Goal: Transaction & Acquisition: Purchase product/service

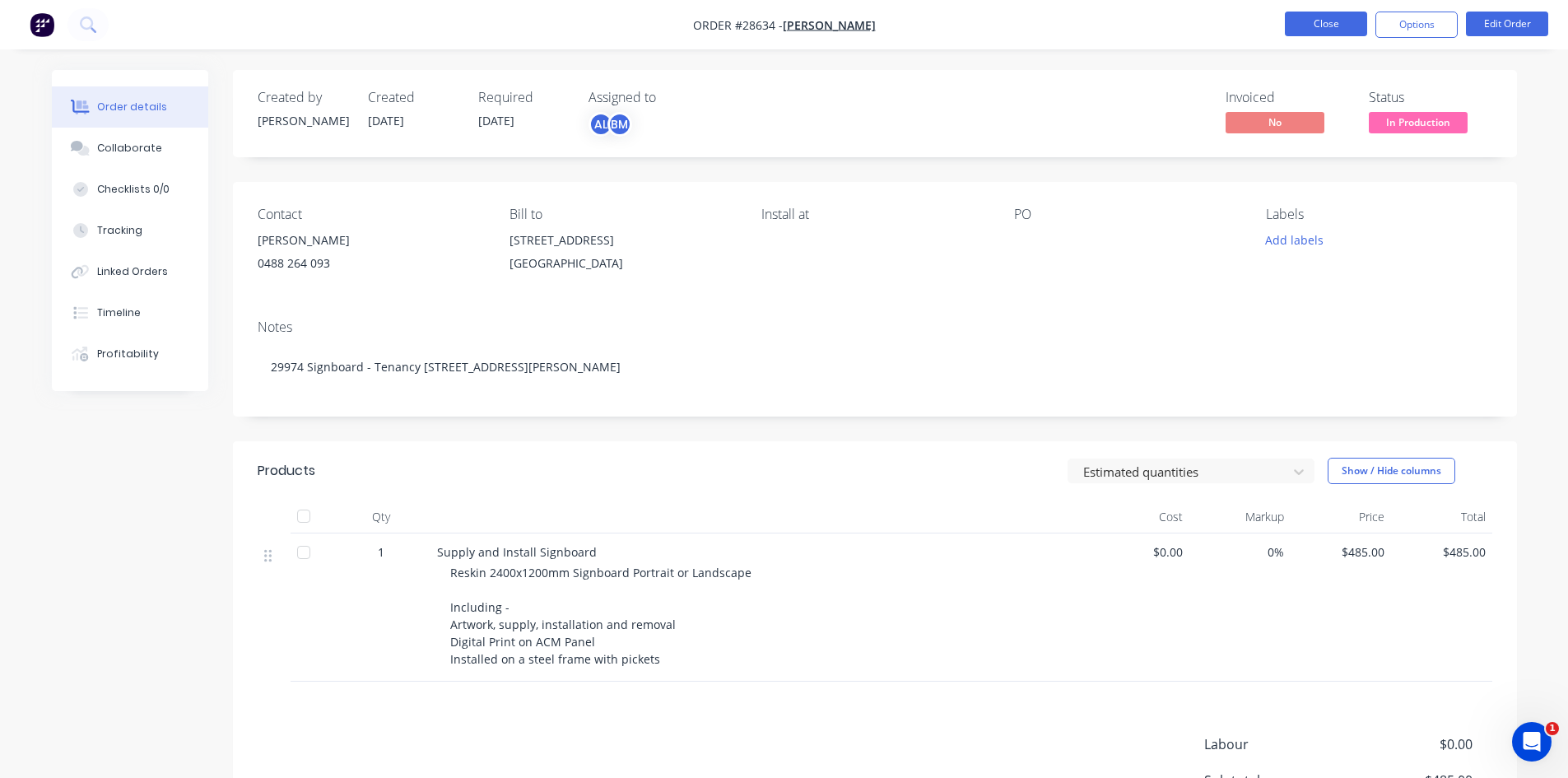
click at [1330, 19] on button "Close" at bounding box center [1326, 23] width 82 height 25
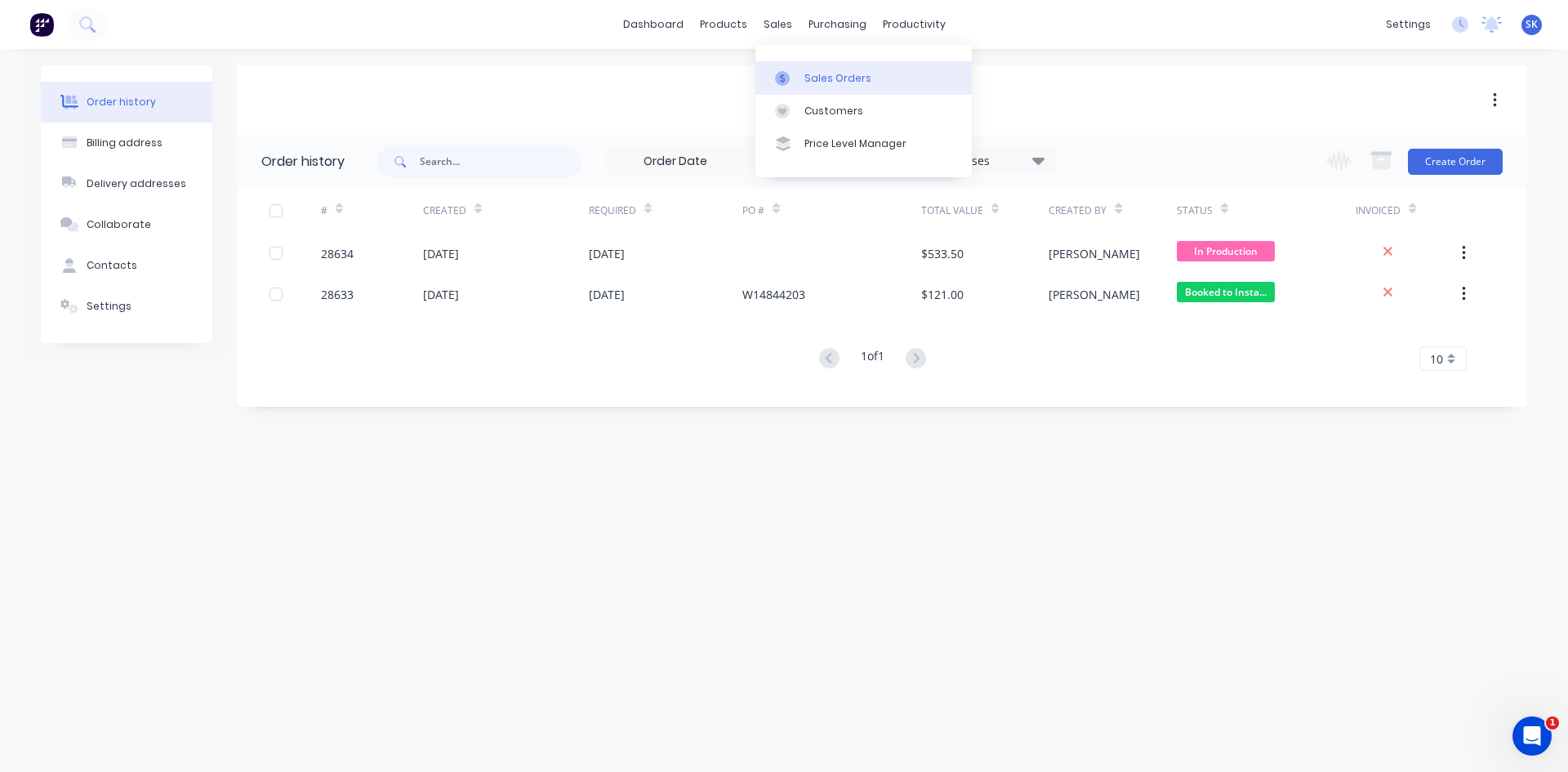
click at [810, 67] on link "Sales Orders" at bounding box center [864, 78] width 217 height 33
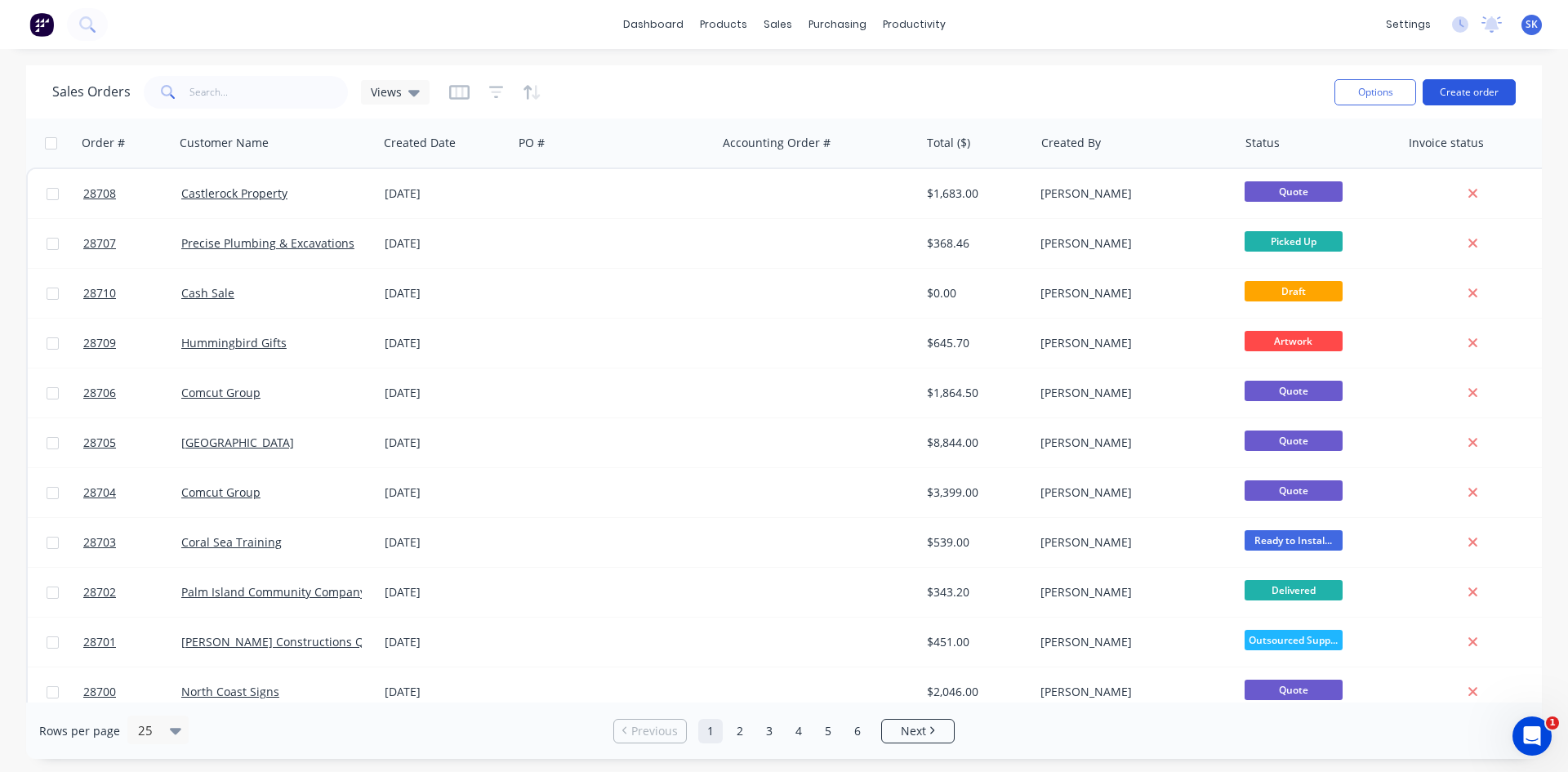
click at [1459, 93] on button "Create order" at bounding box center [1469, 92] width 93 height 26
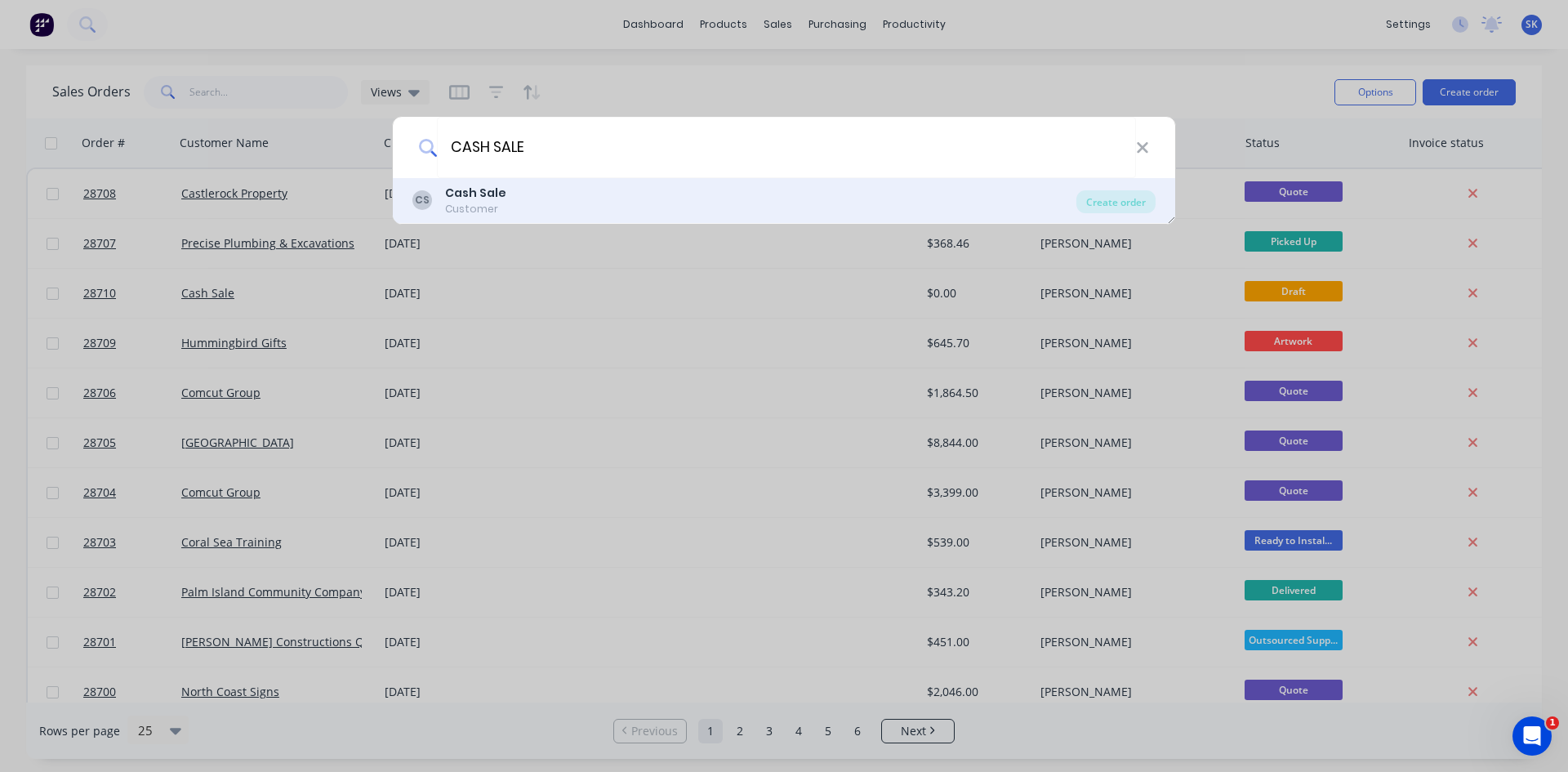
type input "CASH SALE"
click at [684, 207] on div "CS Cash Sale Customer" at bounding box center [745, 200] width 664 height 32
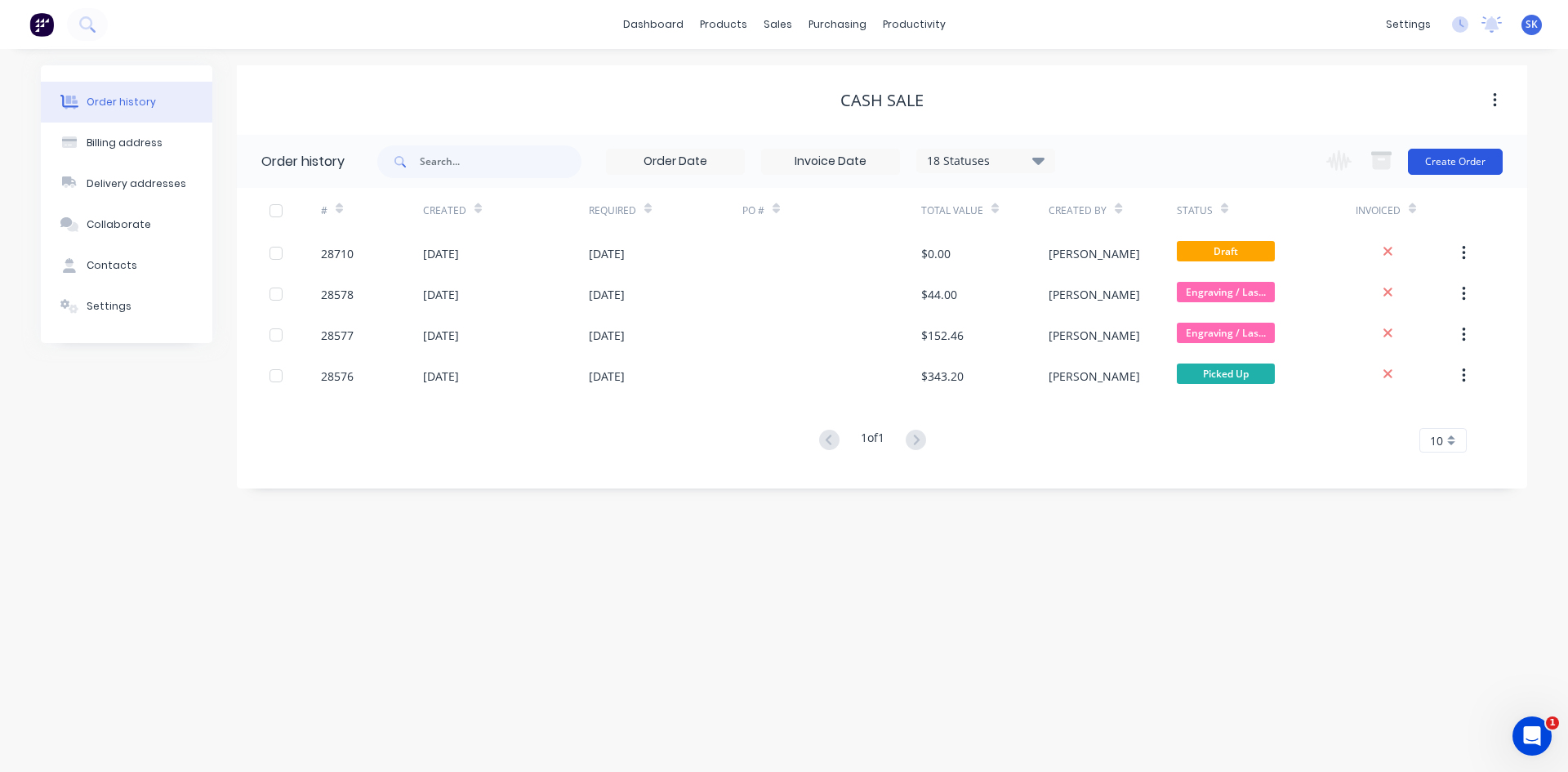
click at [1475, 165] on button "Create Order" at bounding box center [1455, 162] width 95 height 26
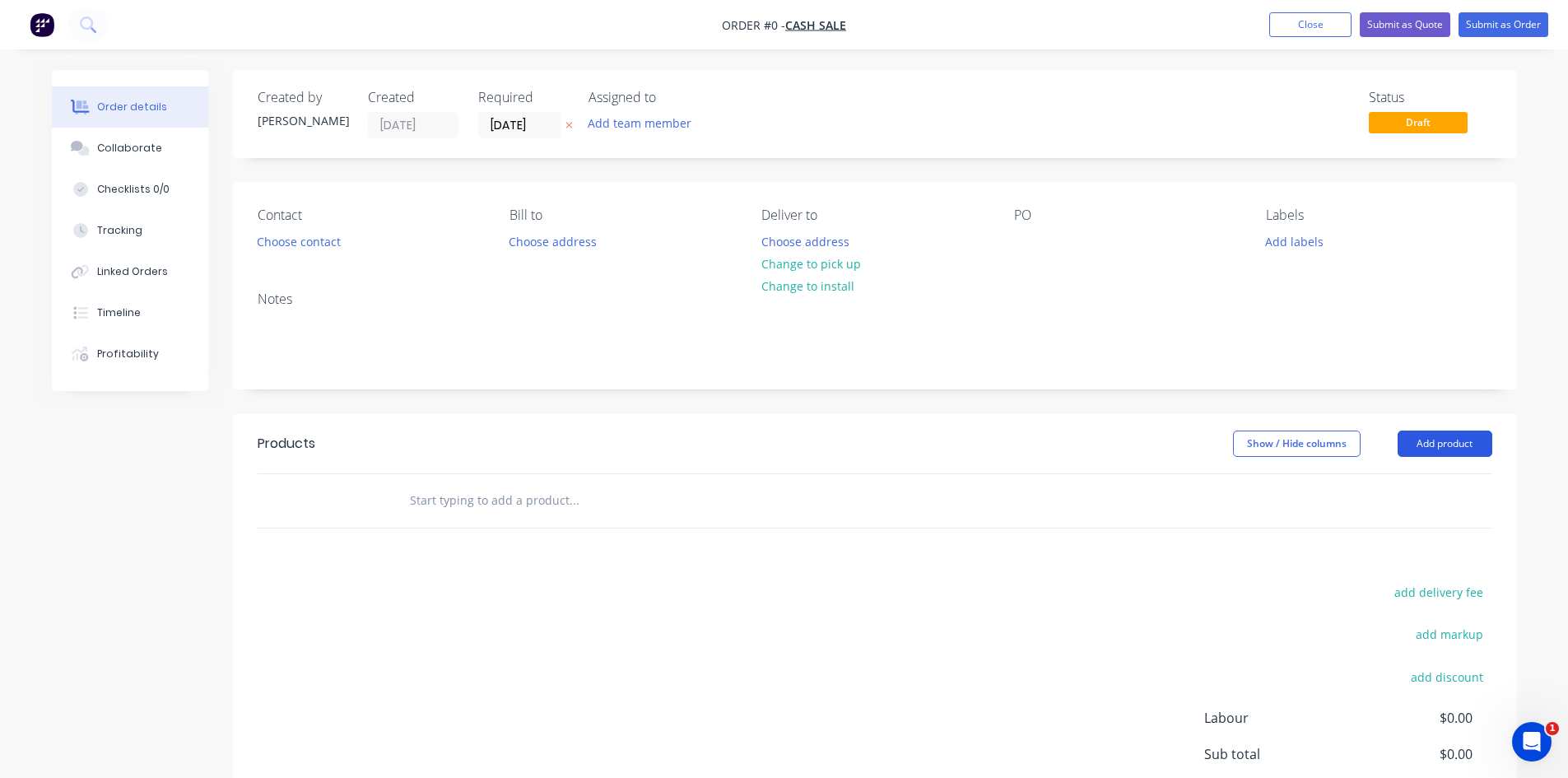
click at [1441, 438] on button "Add product" at bounding box center [1445, 444] width 94 height 26
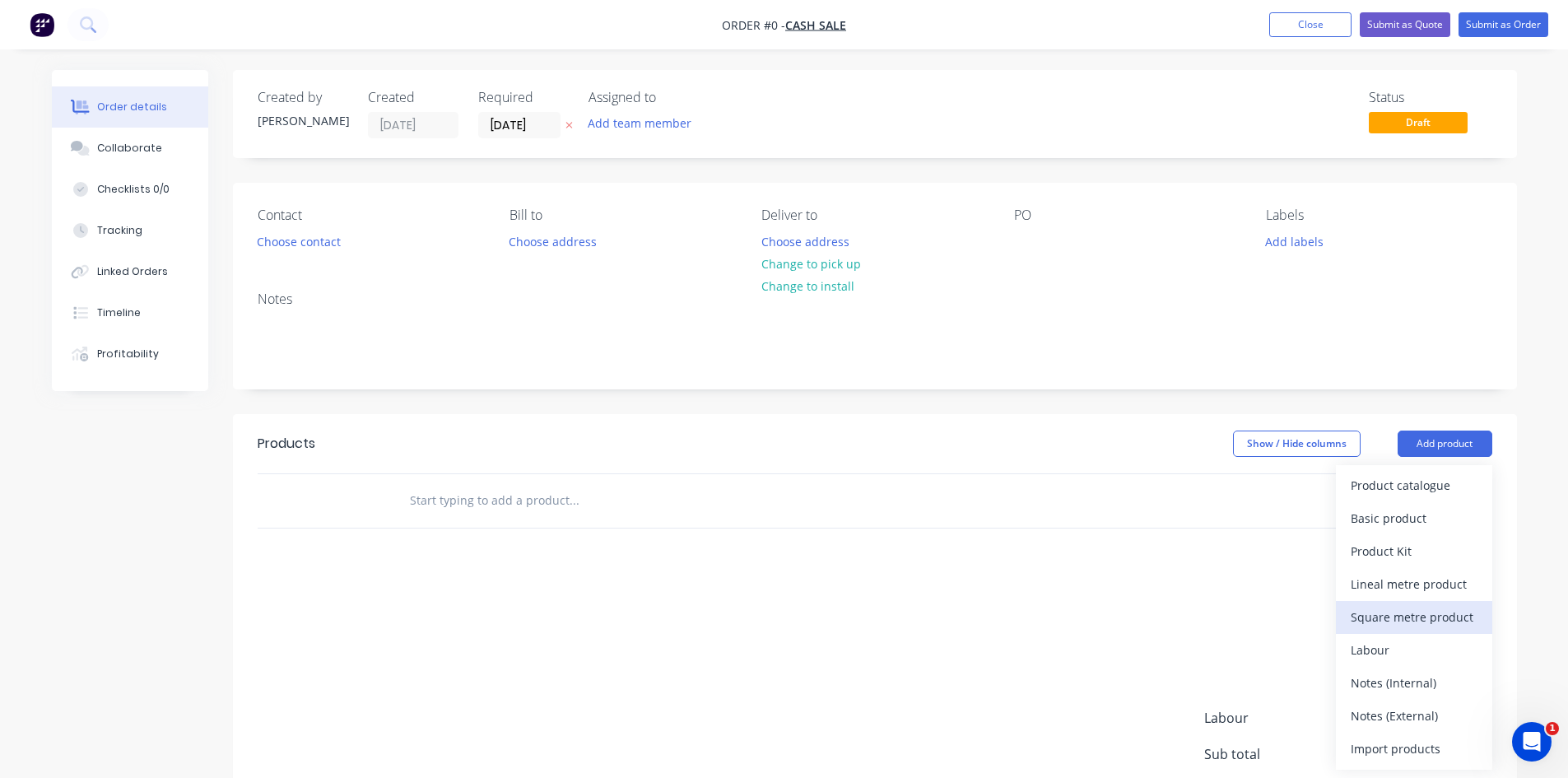
click at [1416, 609] on div "Square metre product" at bounding box center [1414, 617] width 127 height 24
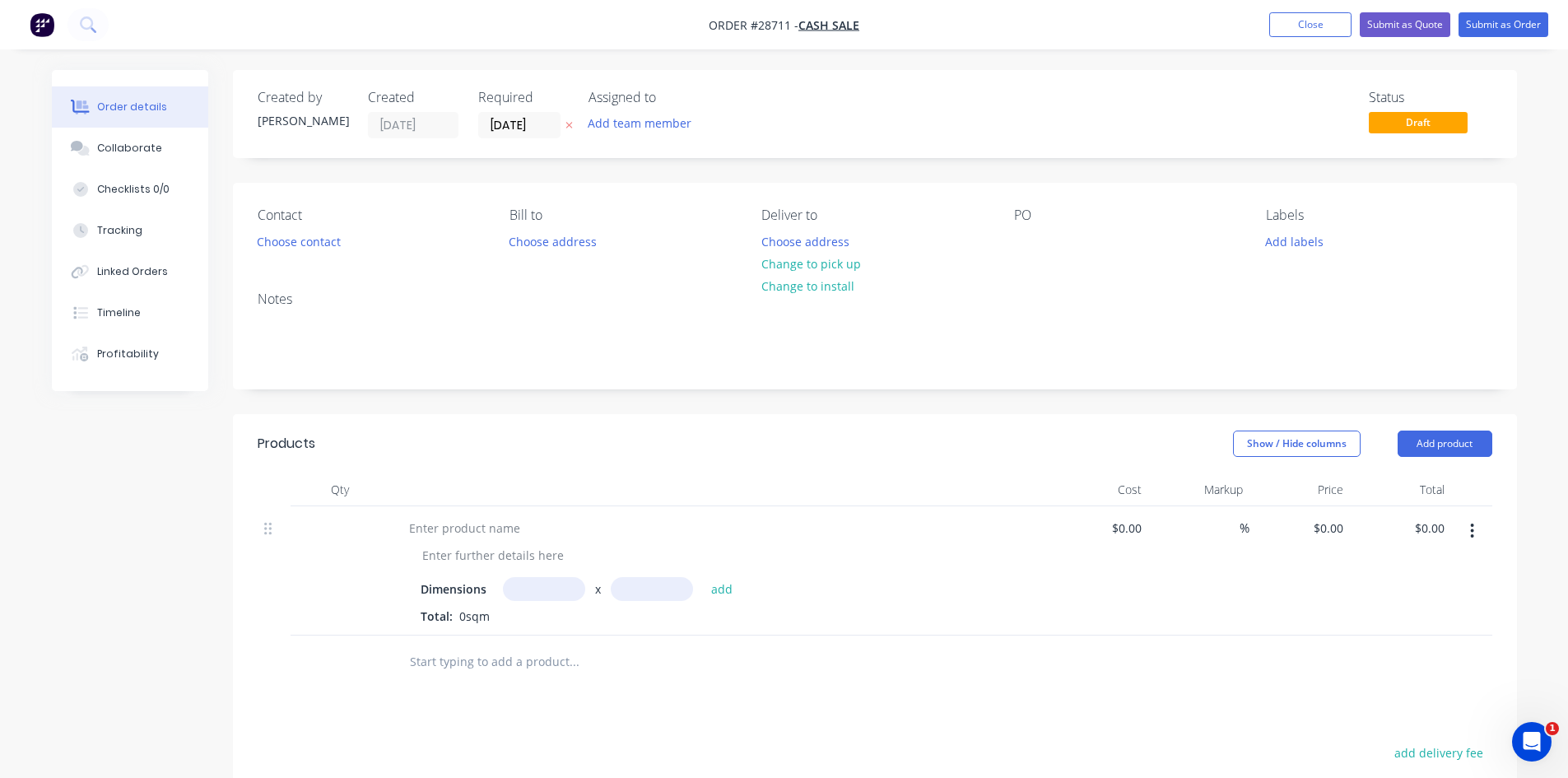
click at [334, 491] on div "Qty" at bounding box center [339, 490] width 99 height 33
click at [520, 597] on input "text" at bounding box center [544, 589] width 82 height 24
type input "8"
type input "0.841m"
click at [652, 590] on input "text" at bounding box center [652, 589] width 82 height 24
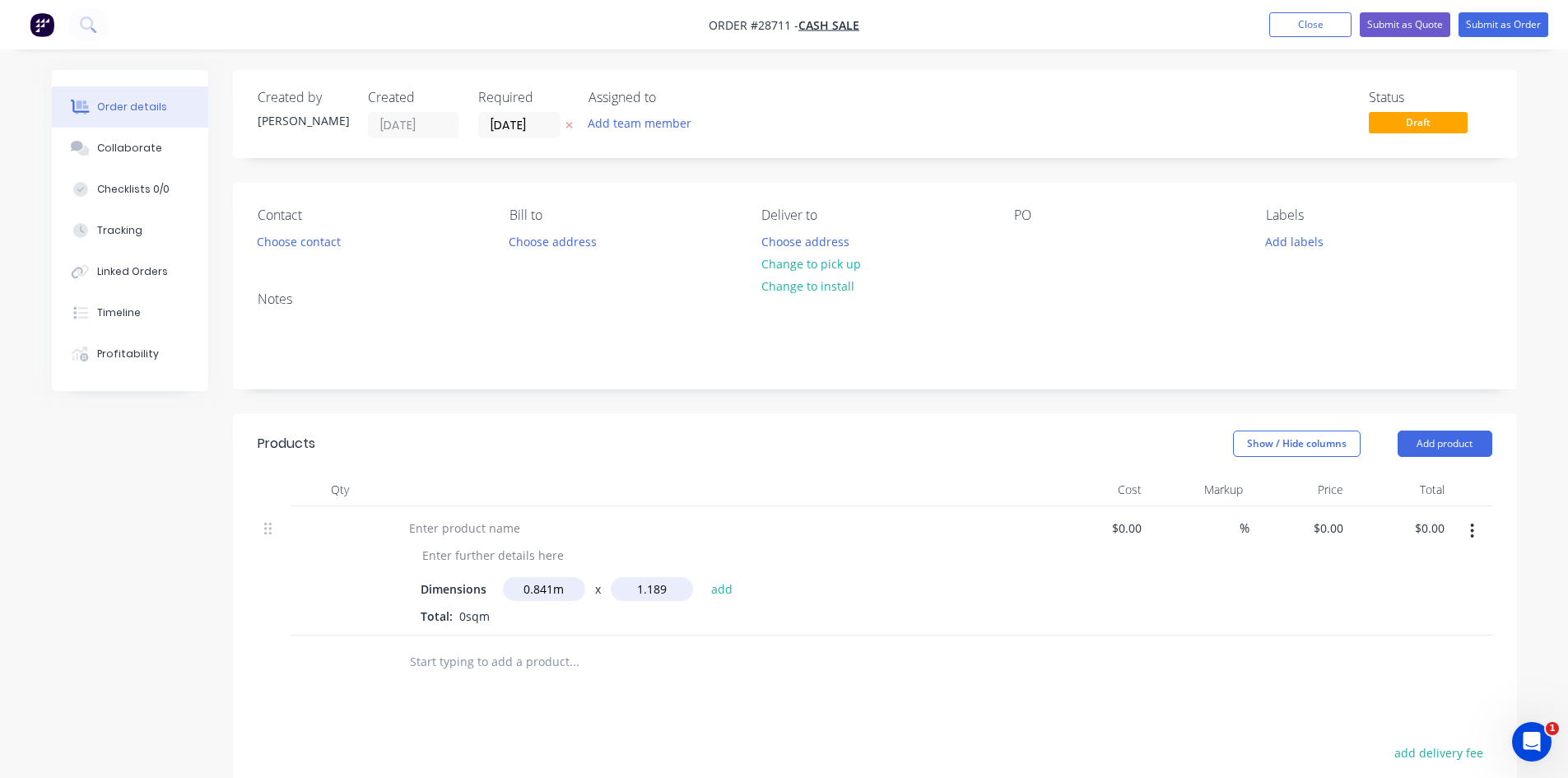
type input "1.189m"
click at [709, 587] on button "add" at bounding box center [722, 588] width 39 height 22
click at [1120, 532] on div at bounding box center [1098, 585] width 102 height 156
type input "$50.00"
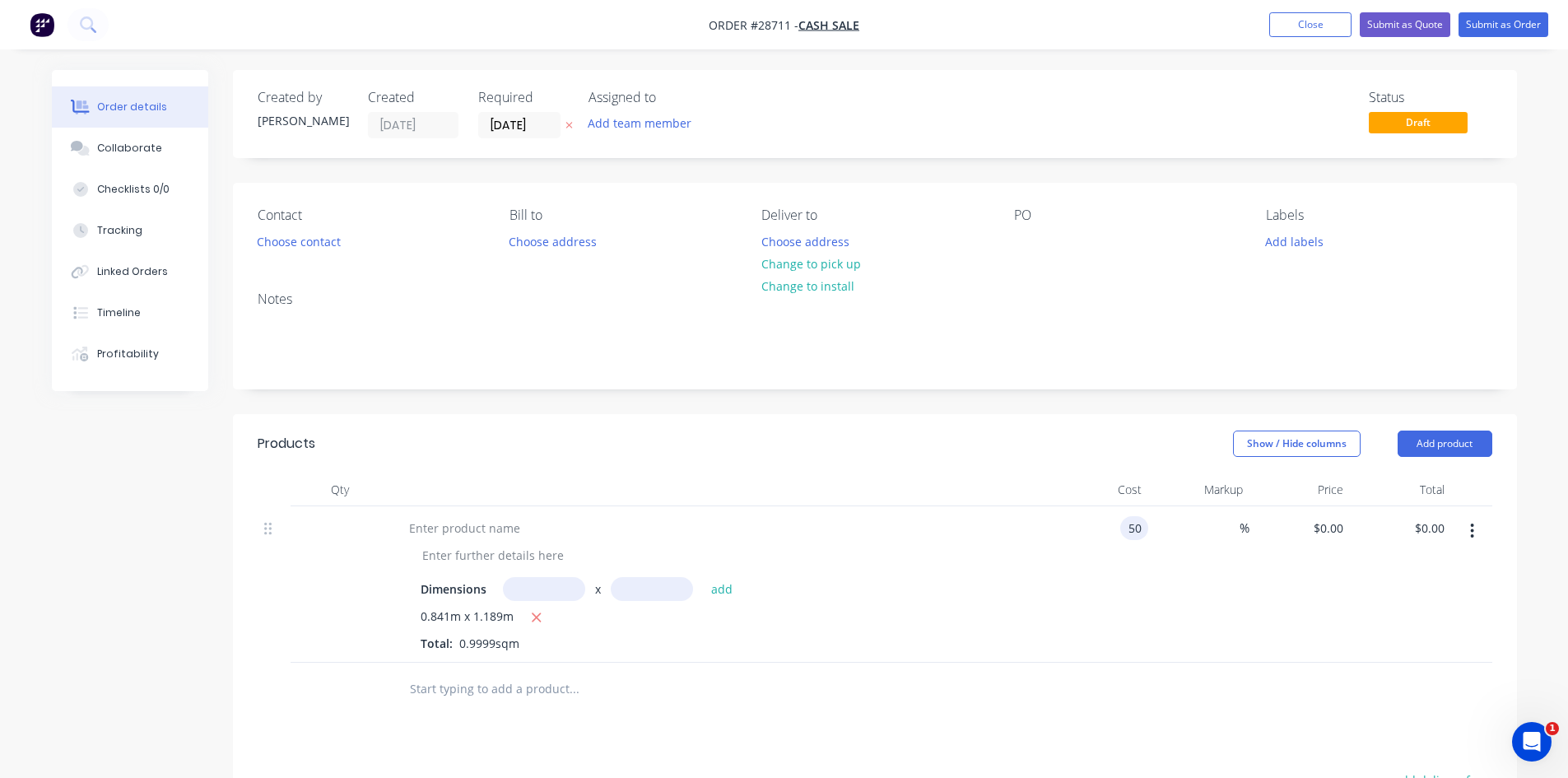
type input "$50.00"
type input "50.00"
type input "0.01"
type input "$50.005"
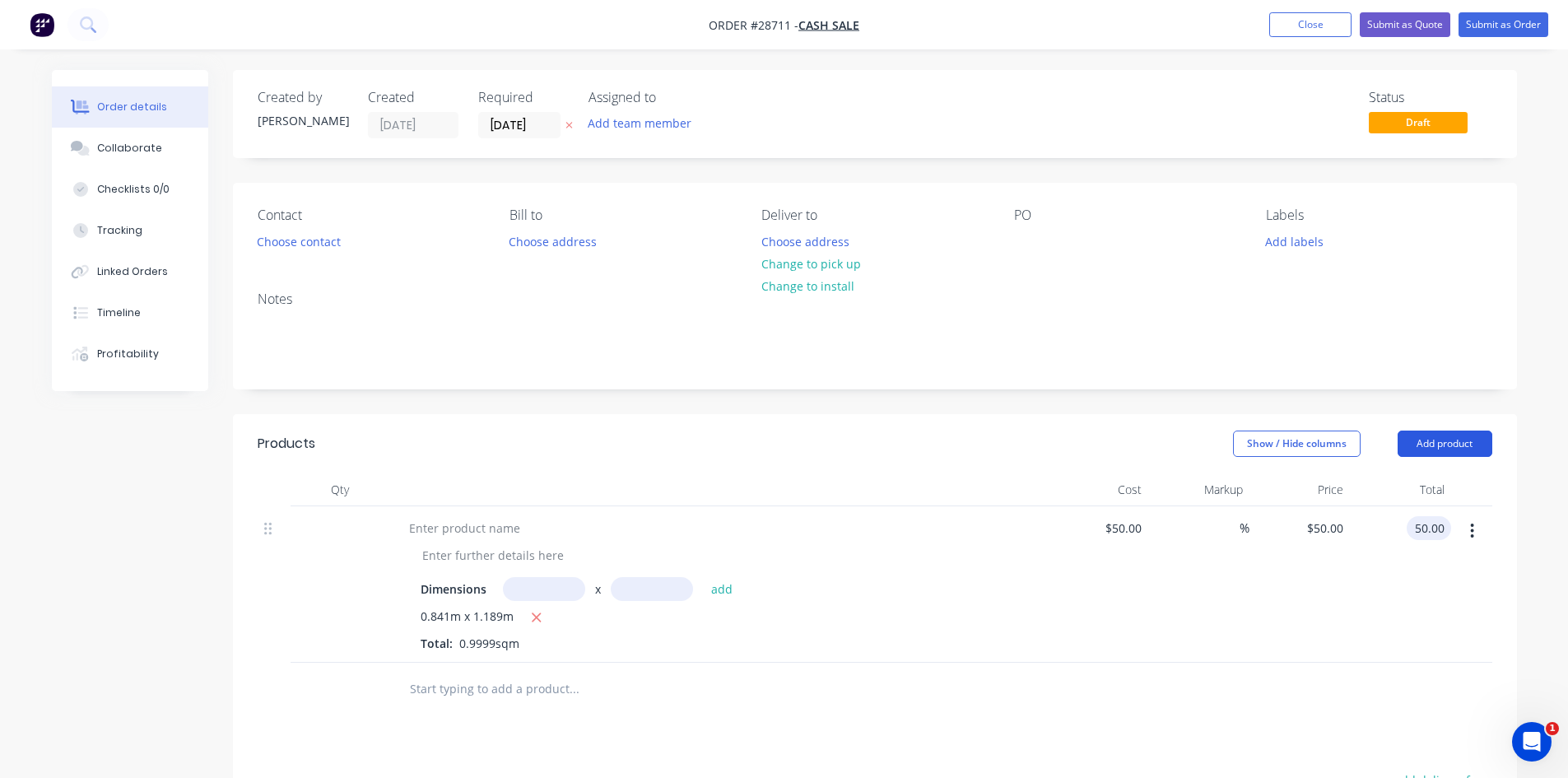
type input "$50.00"
click at [1465, 439] on button "Add product" at bounding box center [1445, 444] width 94 height 26
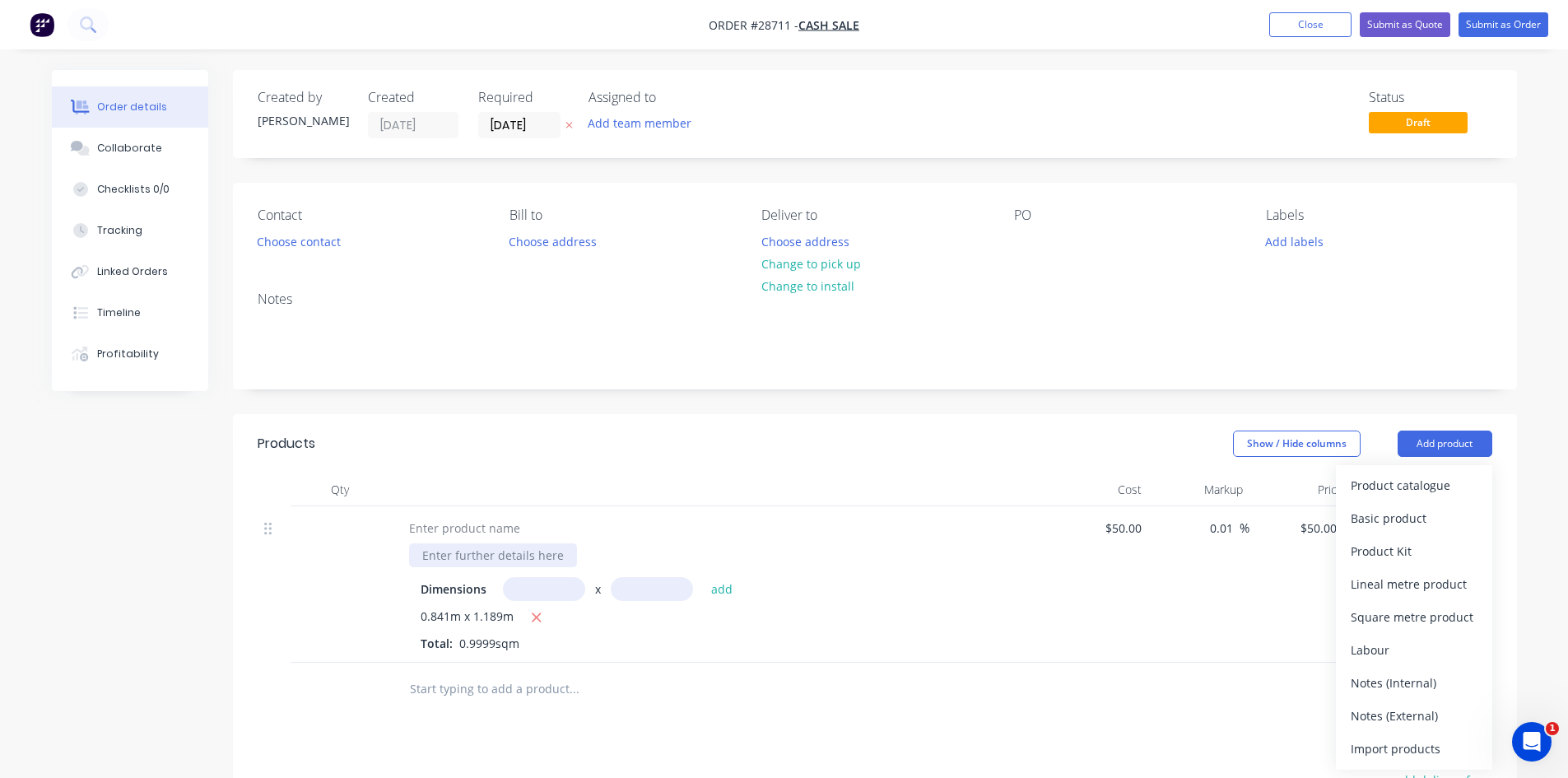
click at [444, 553] on div at bounding box center [493, 556] width 168 height 24
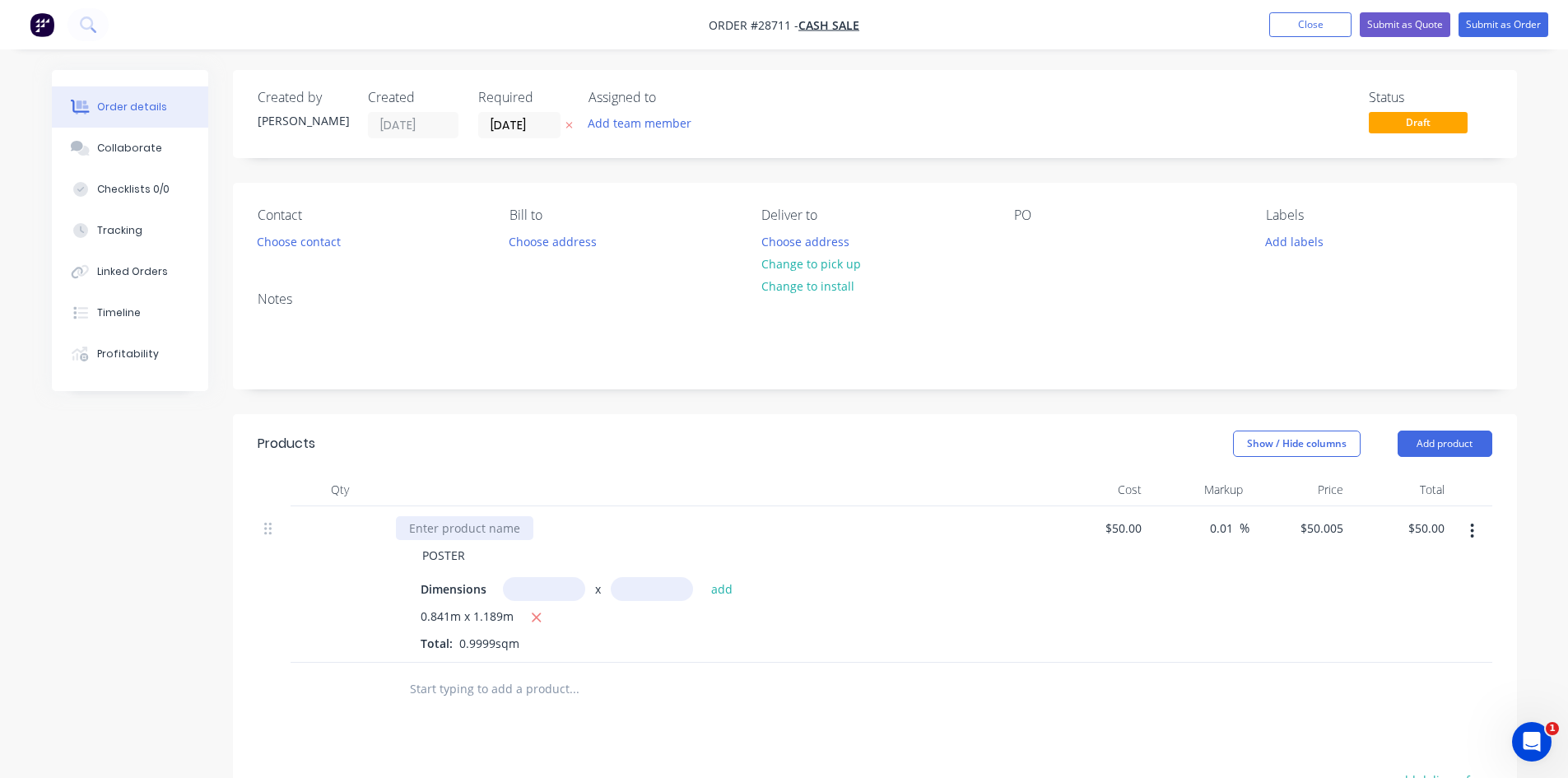
click at [444, 528] on div at bounding box center [464, 528] width 138 height 24
click at [481, 561] on div "POSTER" at bounding box center [725, 556] width 632 height 24
click at [454, 560] on div "POSTER" at bounding box center [443, 556] width 69 height 24
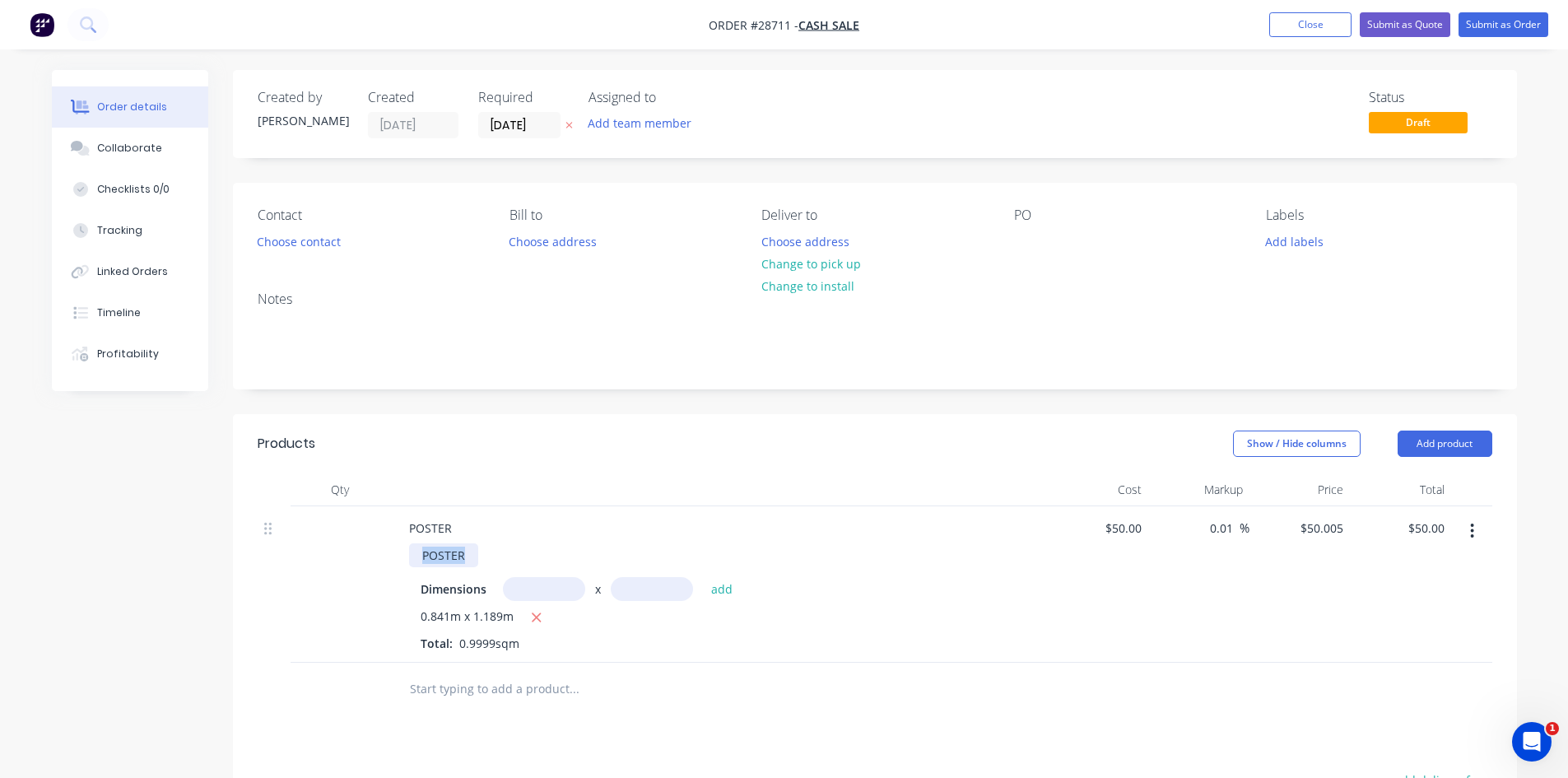
click at [454, 560] on div "POSTER" at bounding box center [443, 556] width 69 height 24
click at [837, 264] on button "Change to pick up" at bounding box center [811, 264] width 116 height 22
click at [328, 244] on button "Choose contact" at bounding box center [299, 241] width 102 height 22
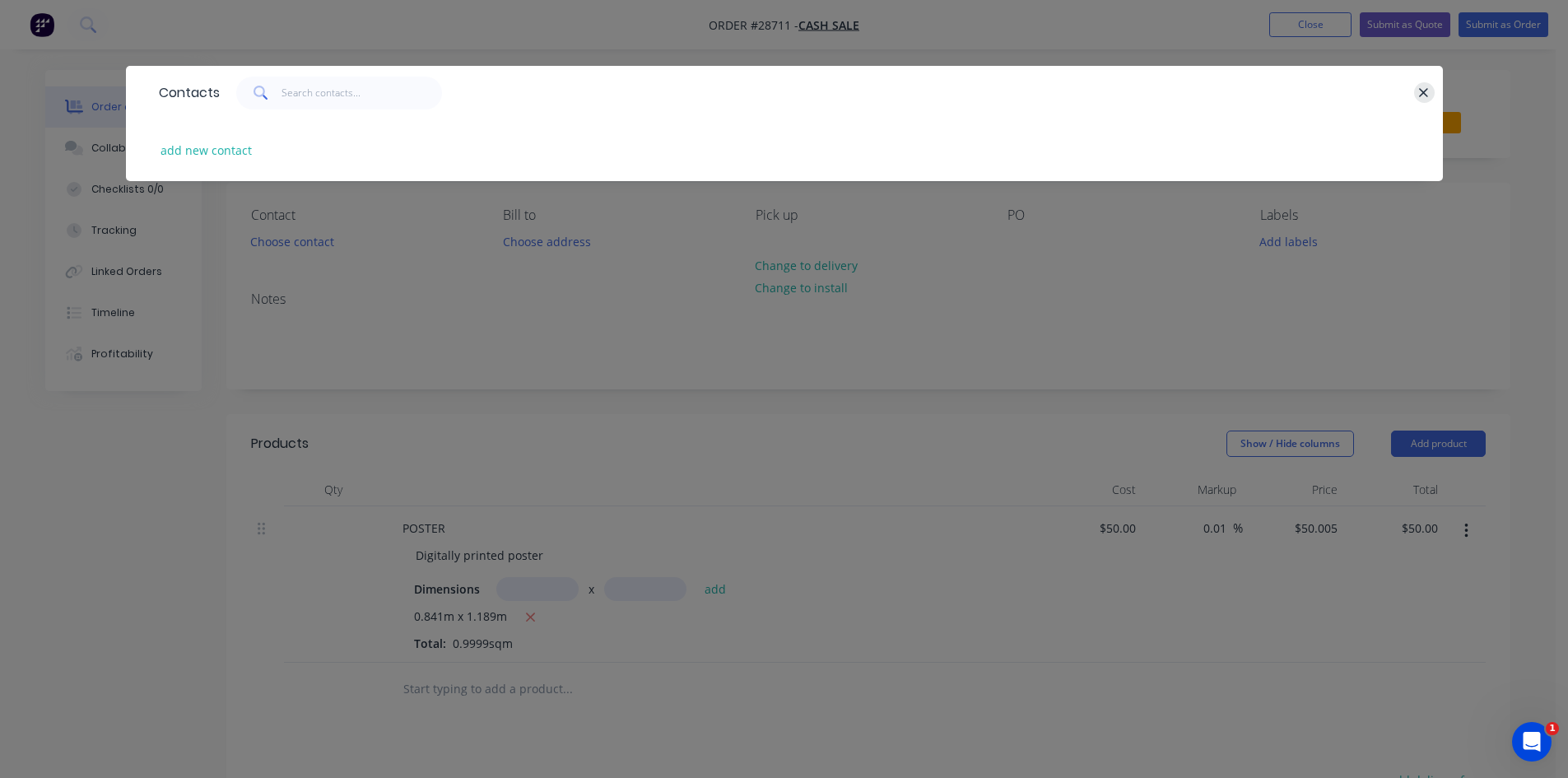
click at [1421, 96] on icon "button" at bounding box center [1425, 93] width 9 height 9
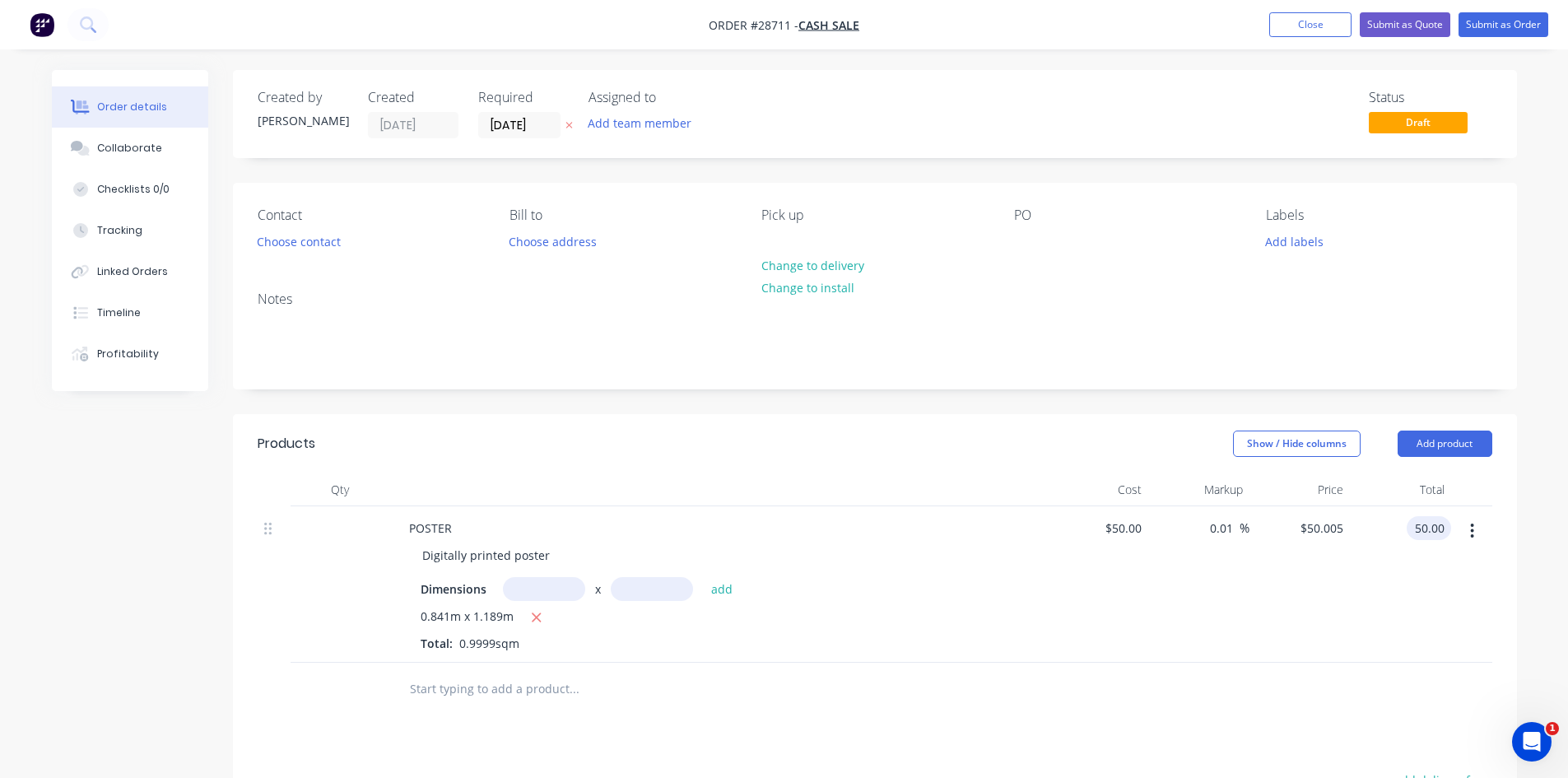
click at [1436, 531] on input "50.00" at bounding box center [1432, 528] width 38 height 24
type input "54"
type input "8.01"
type input "$54.0054"
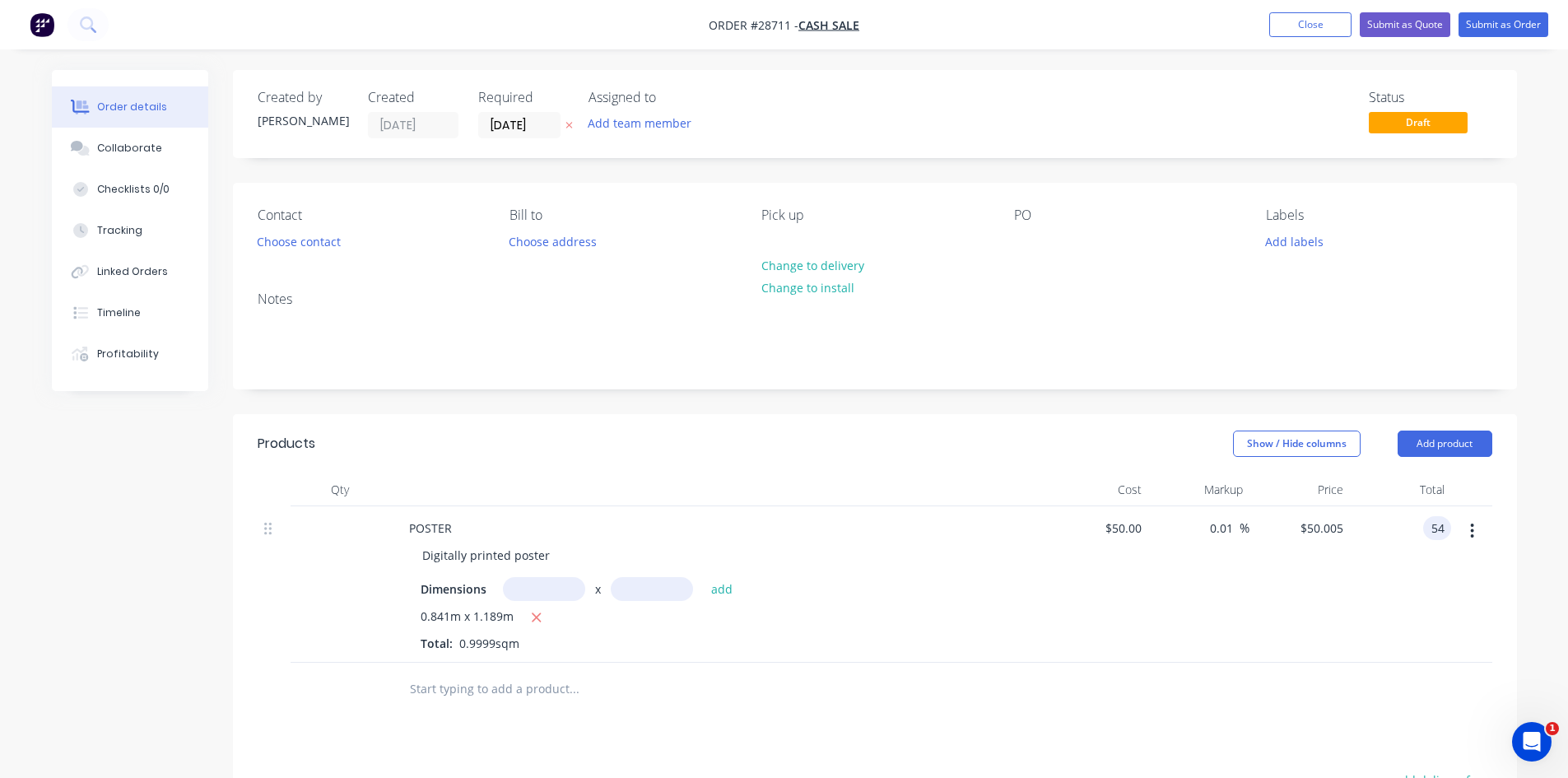
type input "$54.00"
click at [1126, 529] on div "50 50" at bounding box center [1134, 528] width 28 height 24
type input "$0.00"
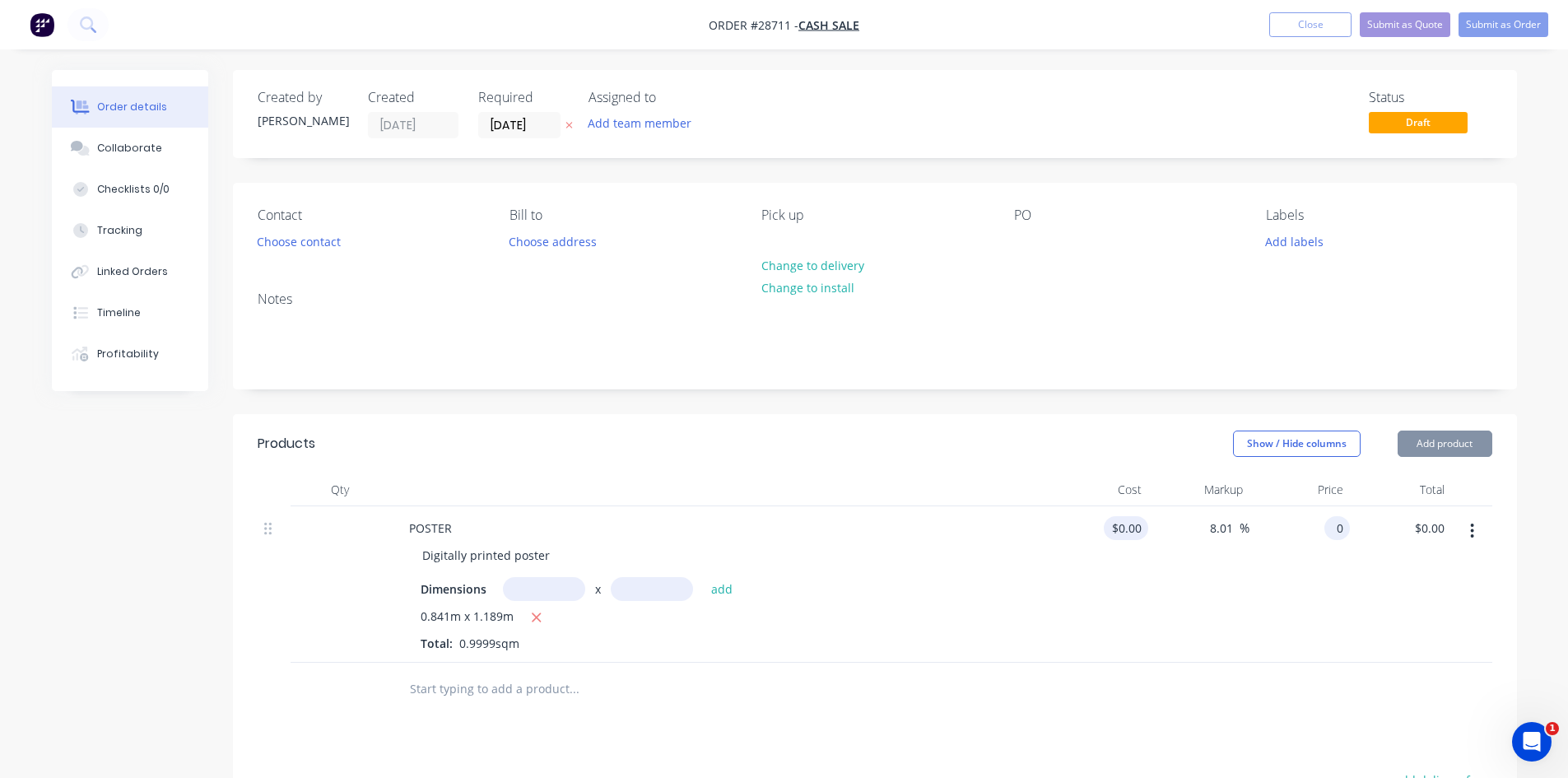
type input "$0.00"
type input "54"
type input "$54.0054"
type input "$54.00"
click at [1321, 642] on div "$54.0054 $54.0054" at bounding box center [1301, 585] width 102 height 156
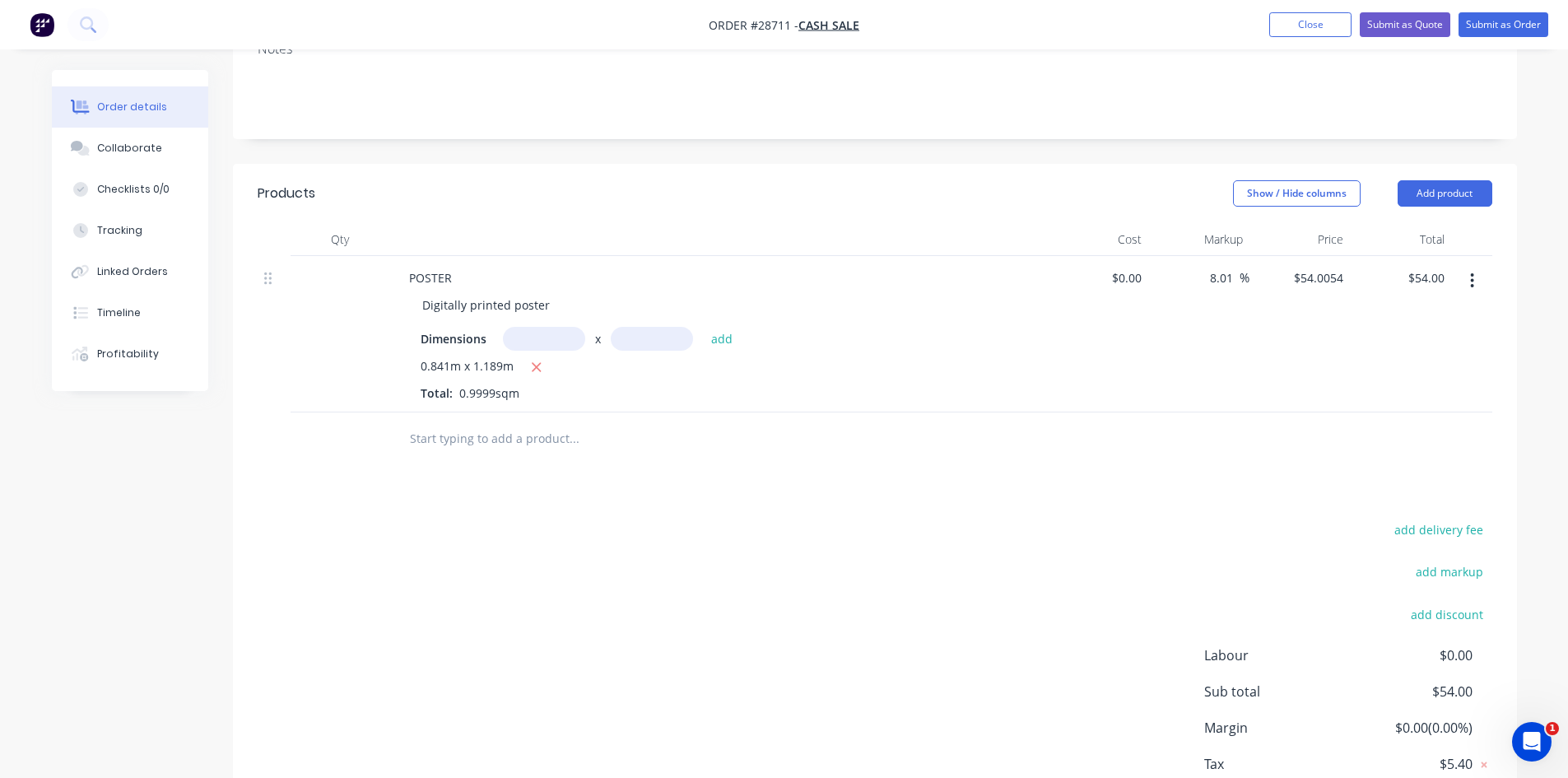
scroll to position [193, 0]
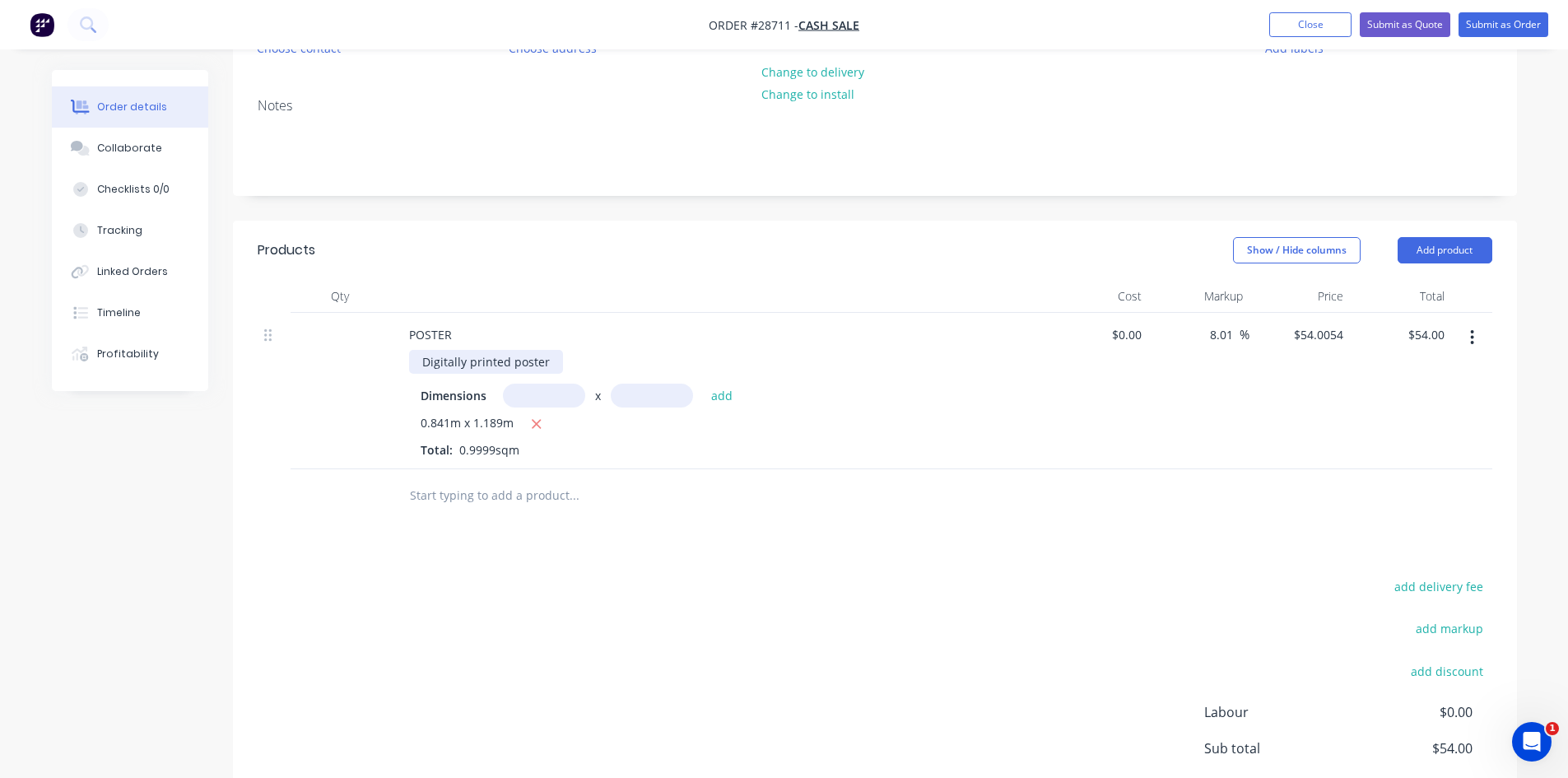
click at [554, 364] on div "Digitally printed poster" at bounding box center [485, 362] width 153 height 24
click at [1457, 243] on button "Add product" at bounding box center [1445, 250] width 94 height 26
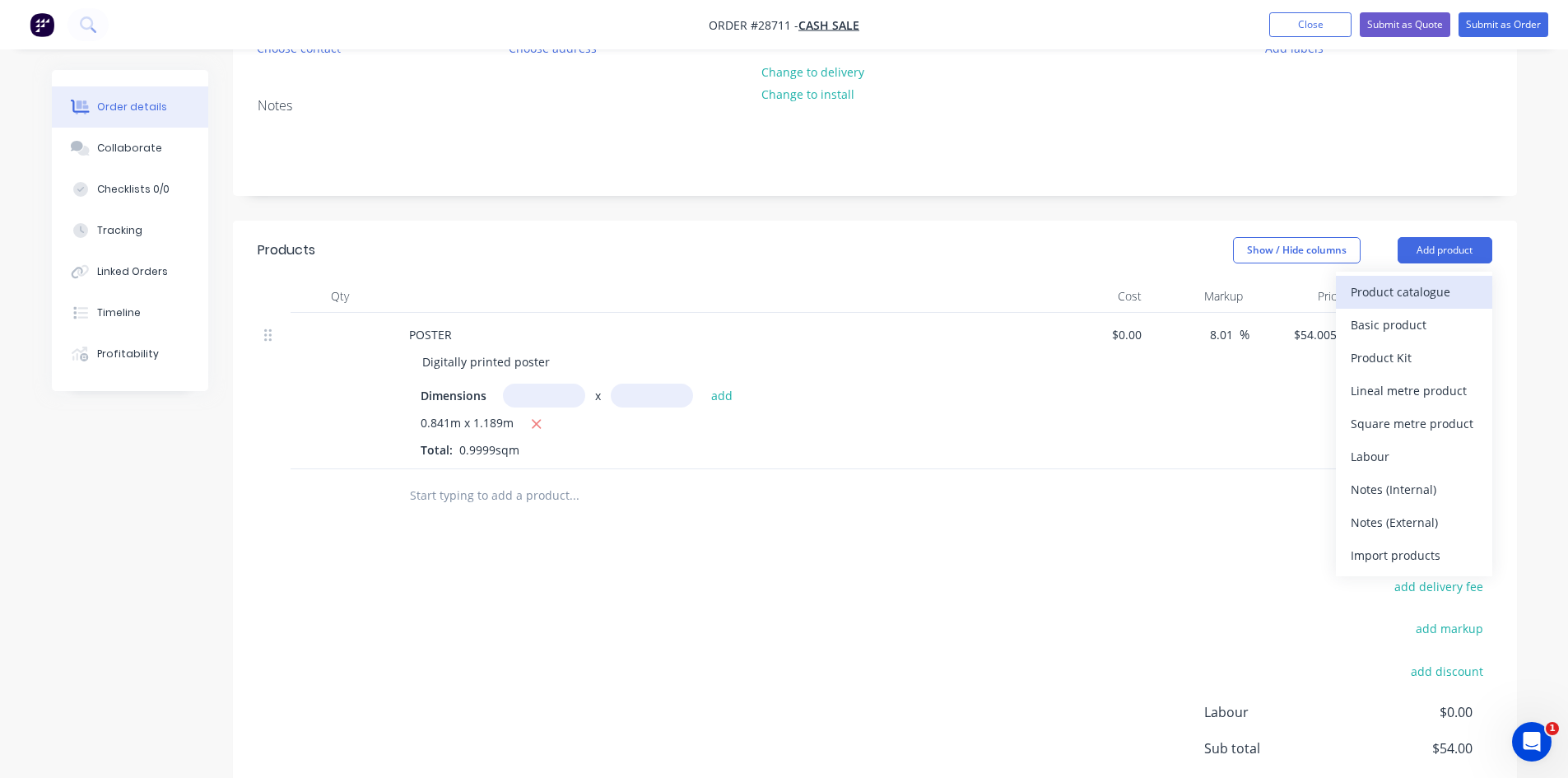
click at [1418, 288] on div "Product catalogue" at bounding box center [1414, 292] width 127 height 24
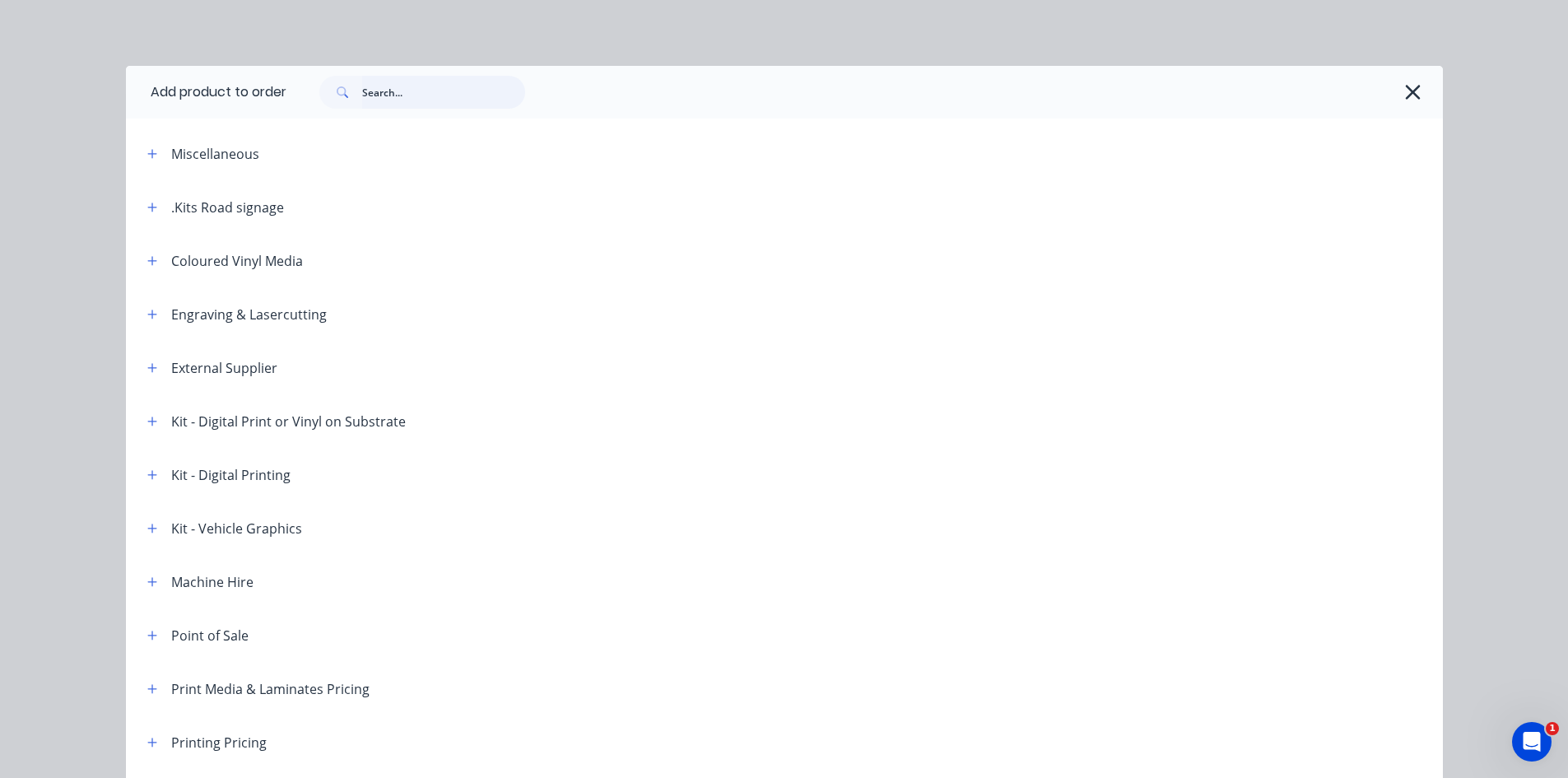
click at [369, 92] on input "text" at bounding box center [444, 93] width 163 height 33
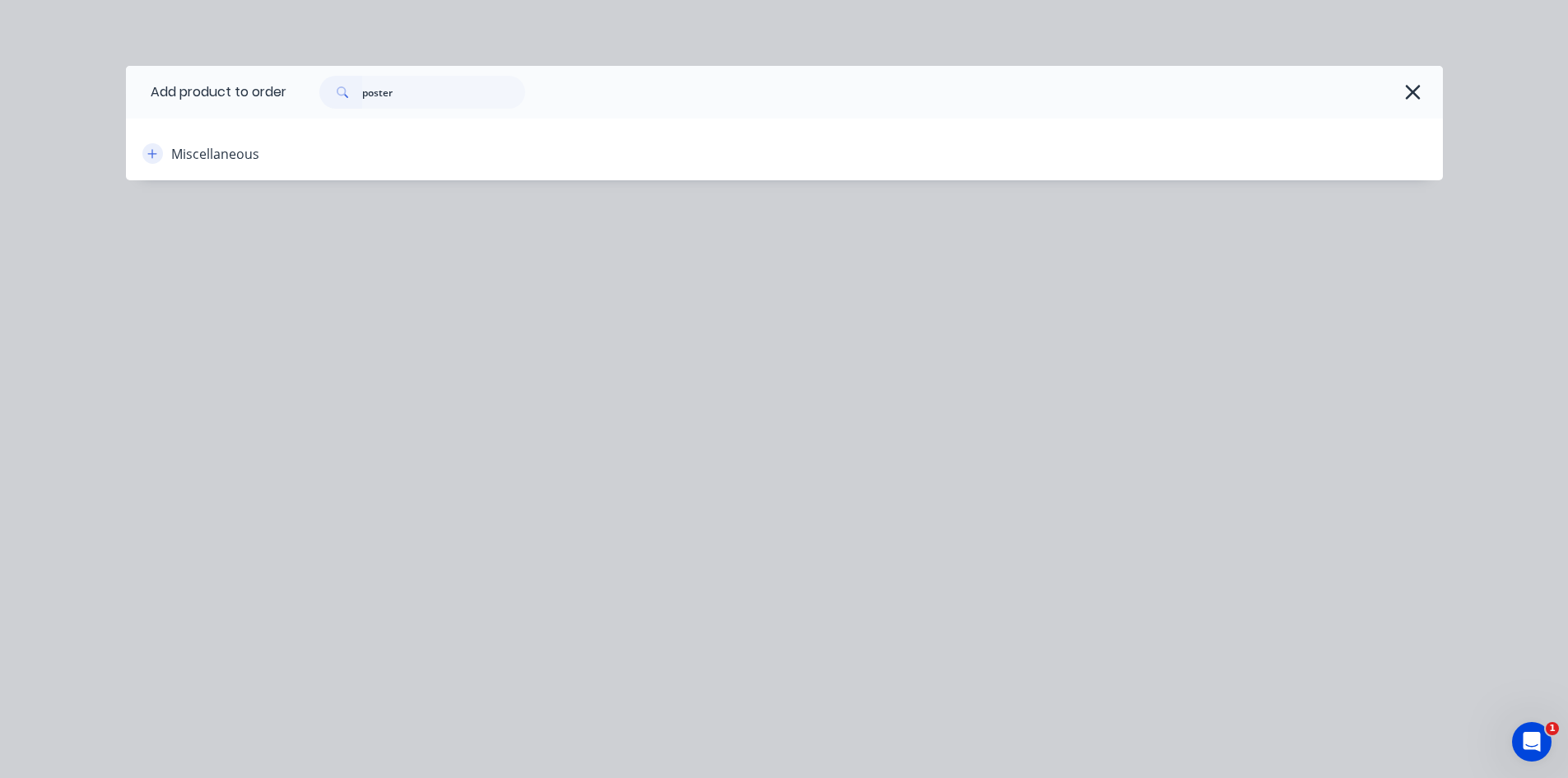
click at [159, 154] on button "button" at bounding box center [153, 154] width 20 height 20
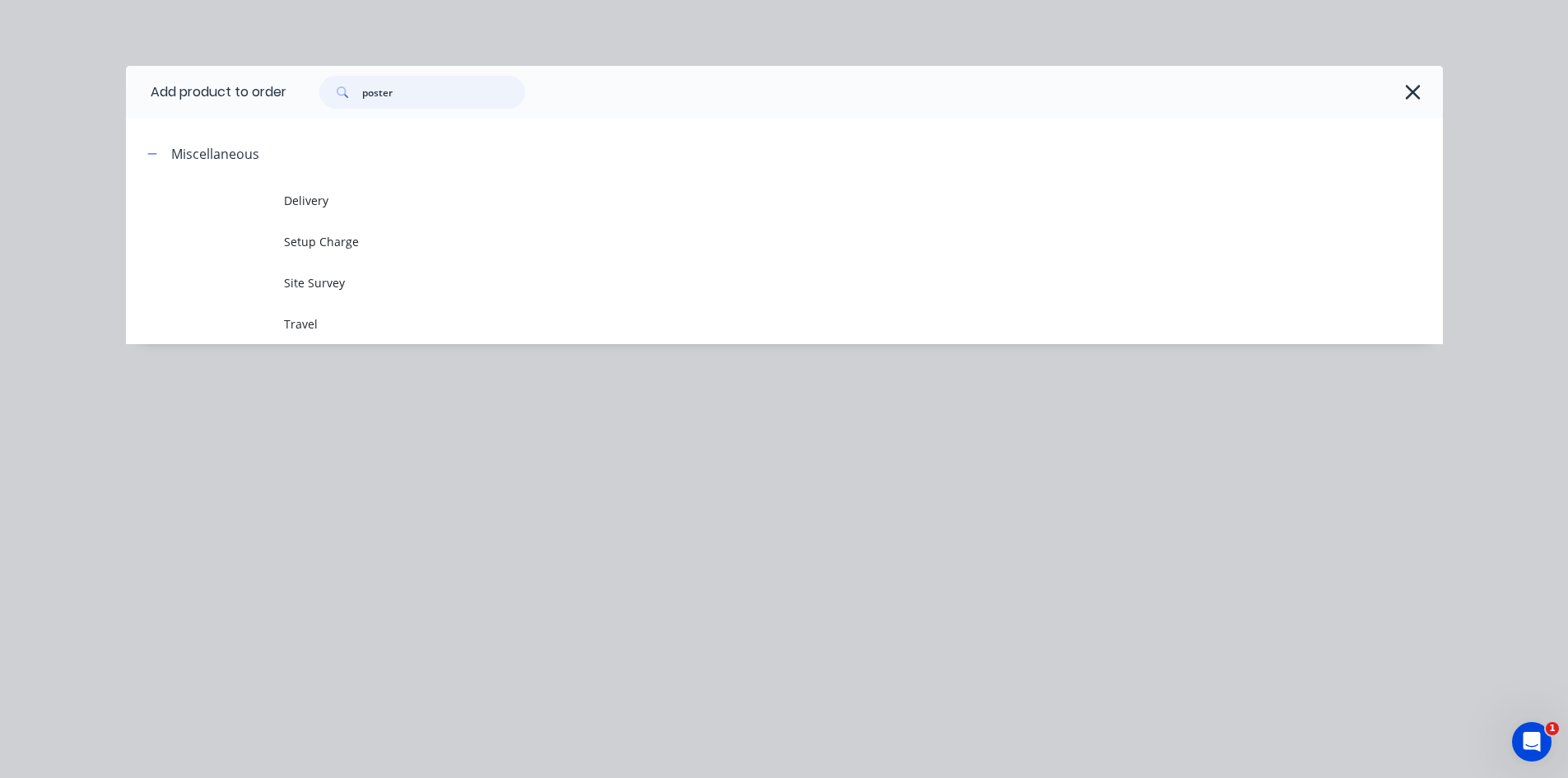
drag, startPoint x: 421, startPoint y: 88, endPoint x: 300, endPoint y: 93, distance: 121.1
click at [300, 93] on div "poster" at bounding box center [856, 93] width 1140 height 33
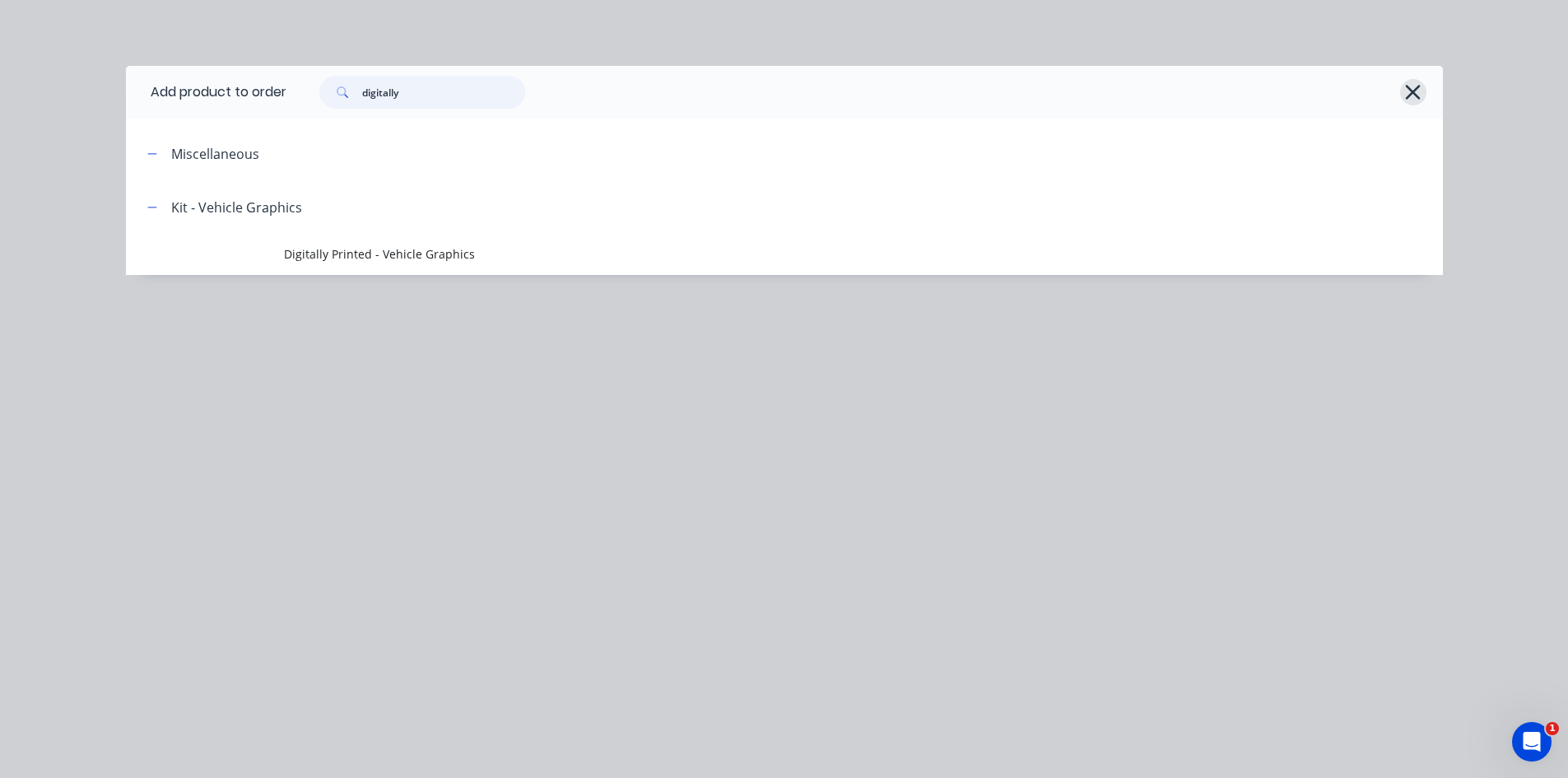
type input "digitally"
click at [1407, 91] on icon "button" at bounding box center [1413, 92] width 18 height 23
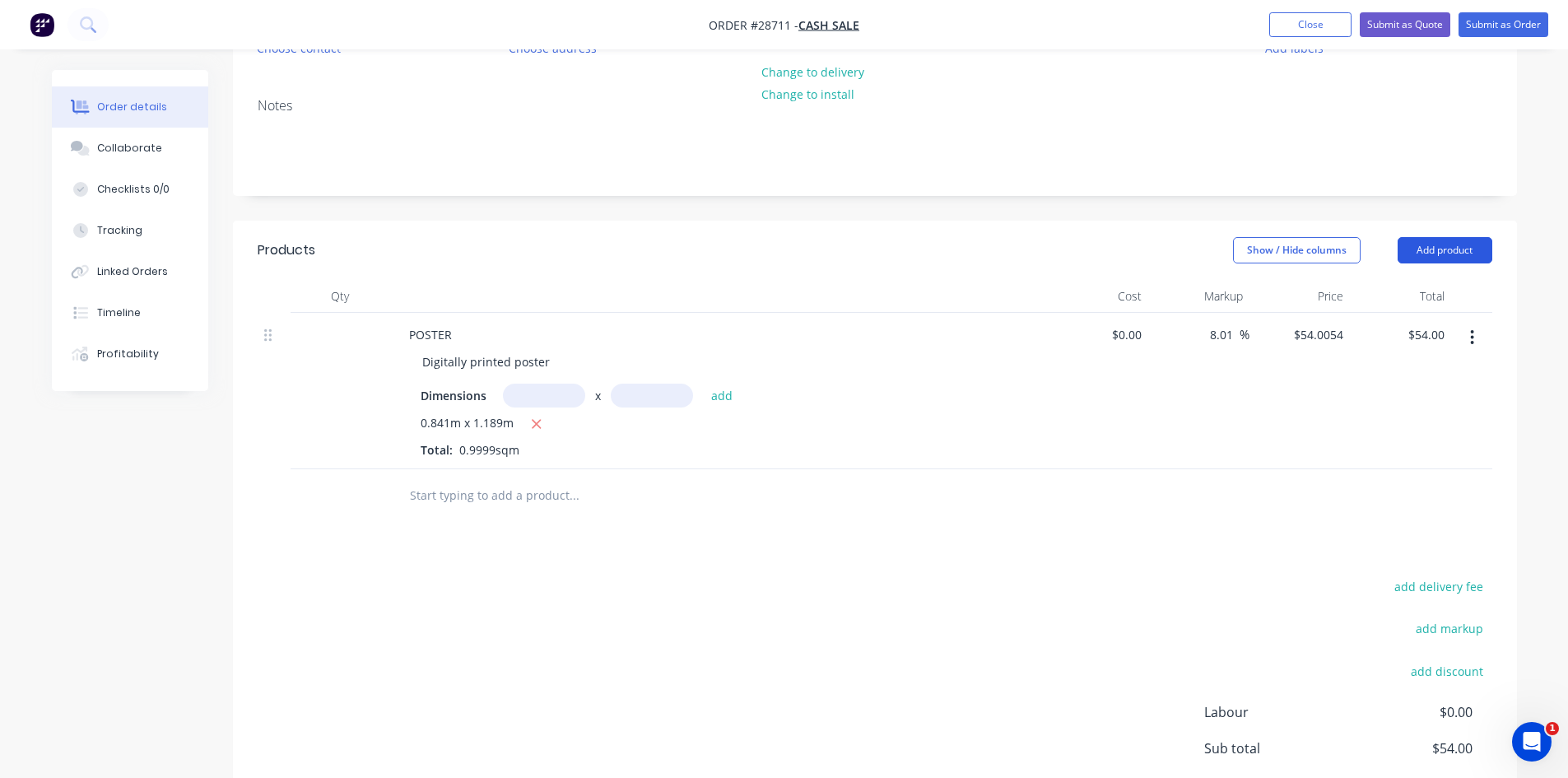
click at [1474, 246] on button "Add product" at bounding box center [1445, 250] width 94 height 26
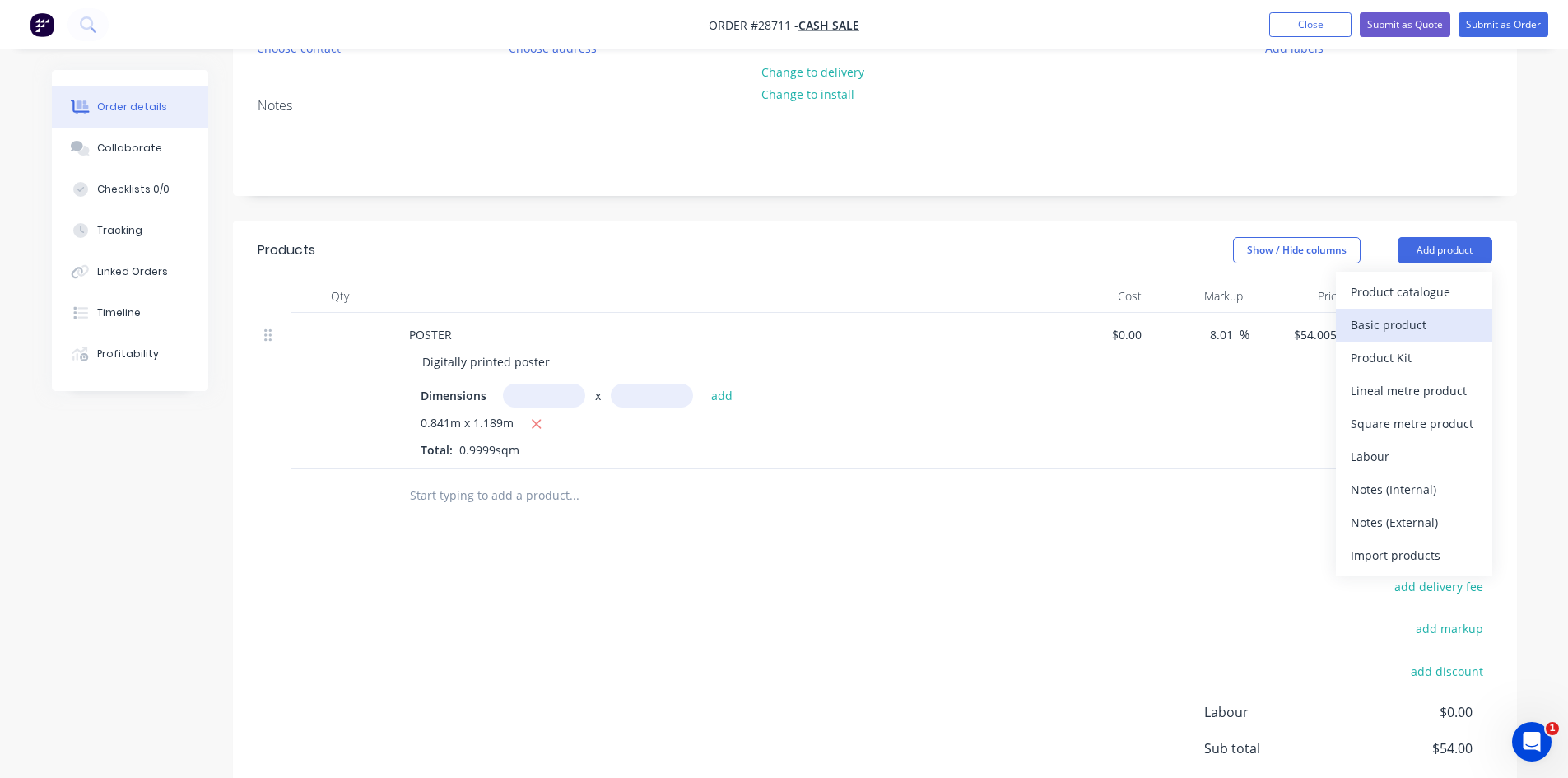
click at [1418, 327] on div "Basic product" at bounding box center [1414, 325] width 127 height 24
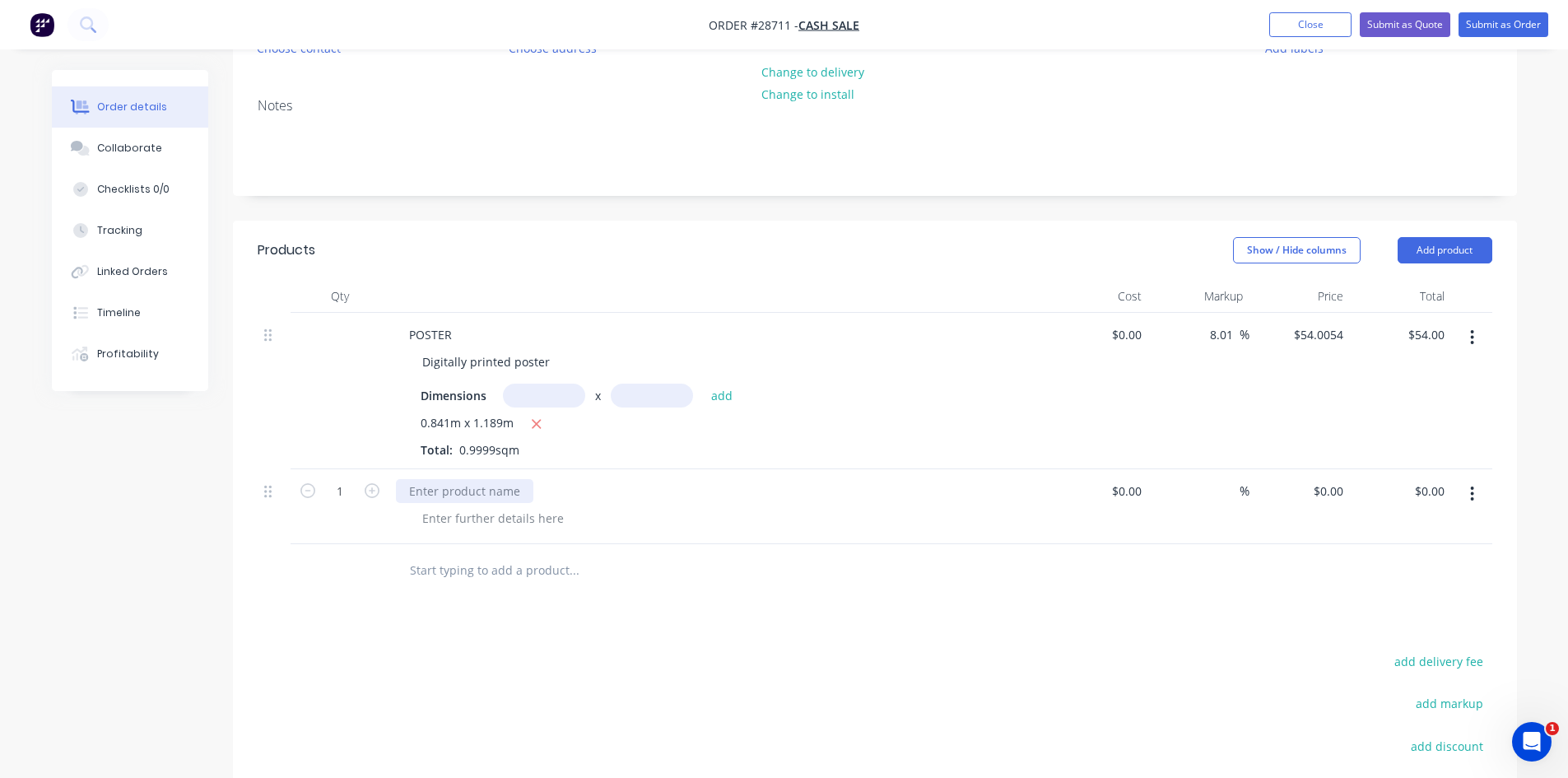
click at [435, 493] on div at bounding box center [464, 491] width 138 height 24
click at [1480, 488] on button "button" at bounding box center [1472, 494] width 39 height 30
click at [1400, 625] on div "Delete" at bounding box center [1414, 636] width 127 height 24
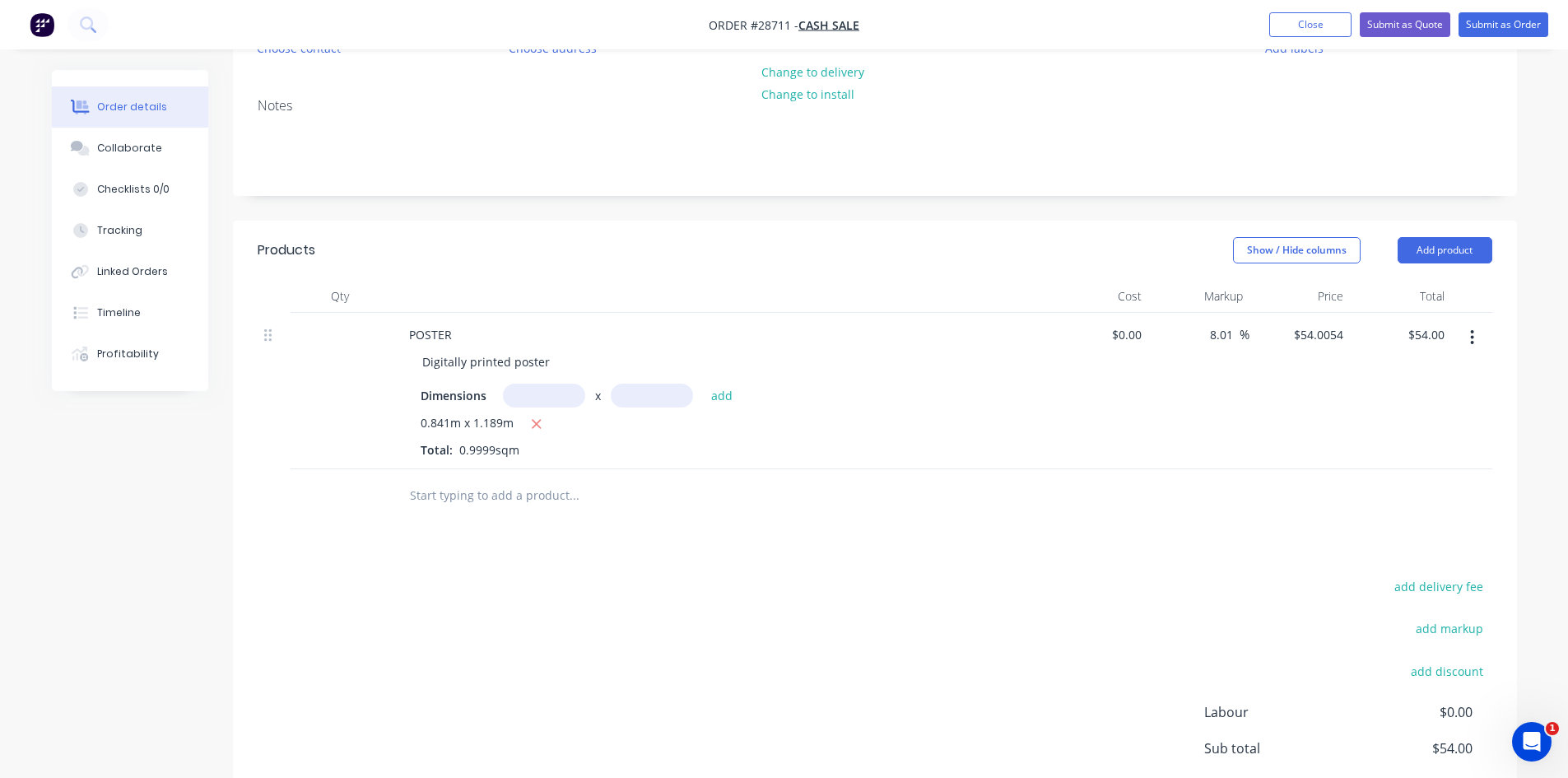
scroll to position [0, 0]
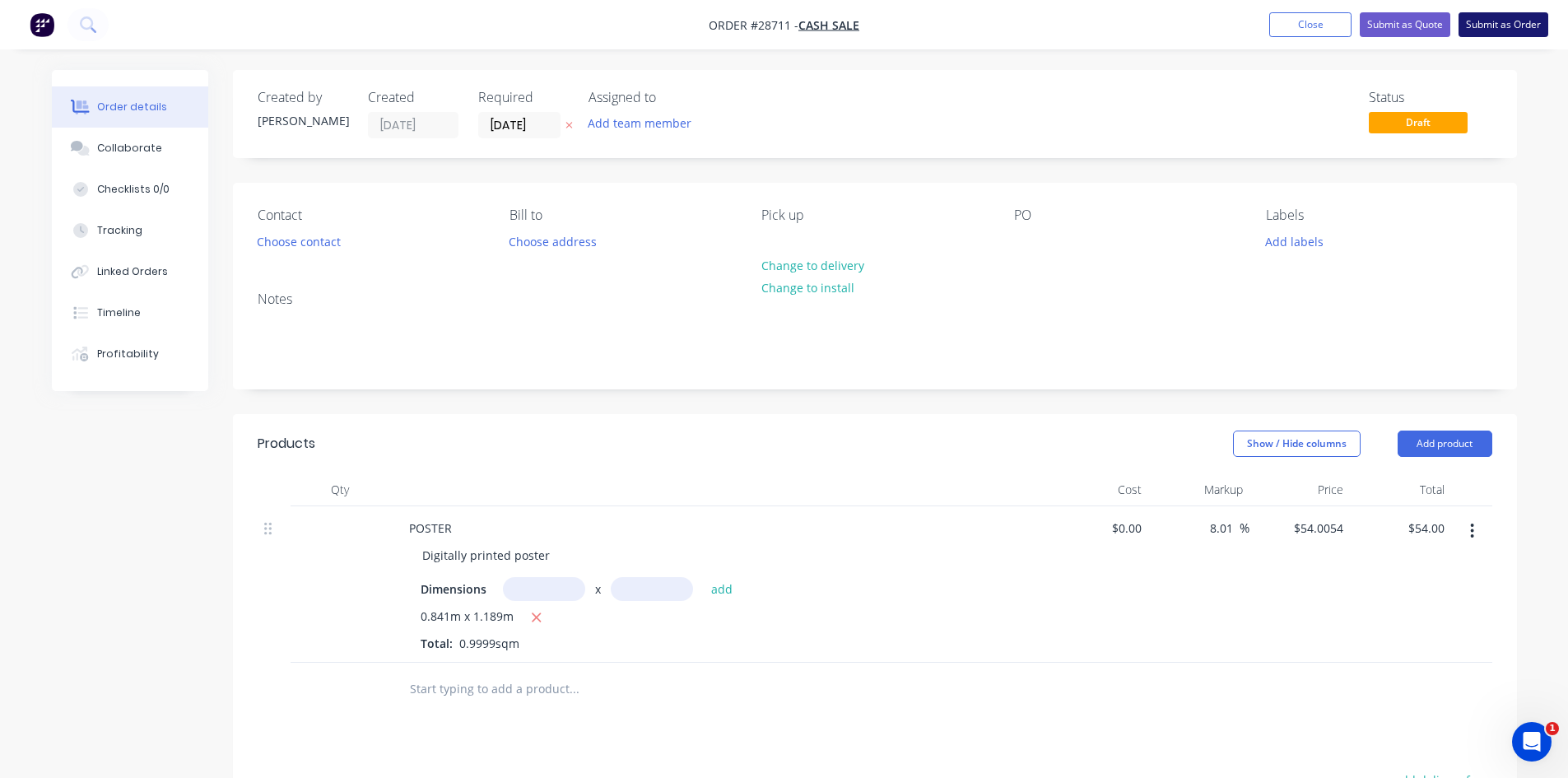
click at [1494, 23] on button "Submit as Order" at bounding box center [1503, 24] width 90 height 25
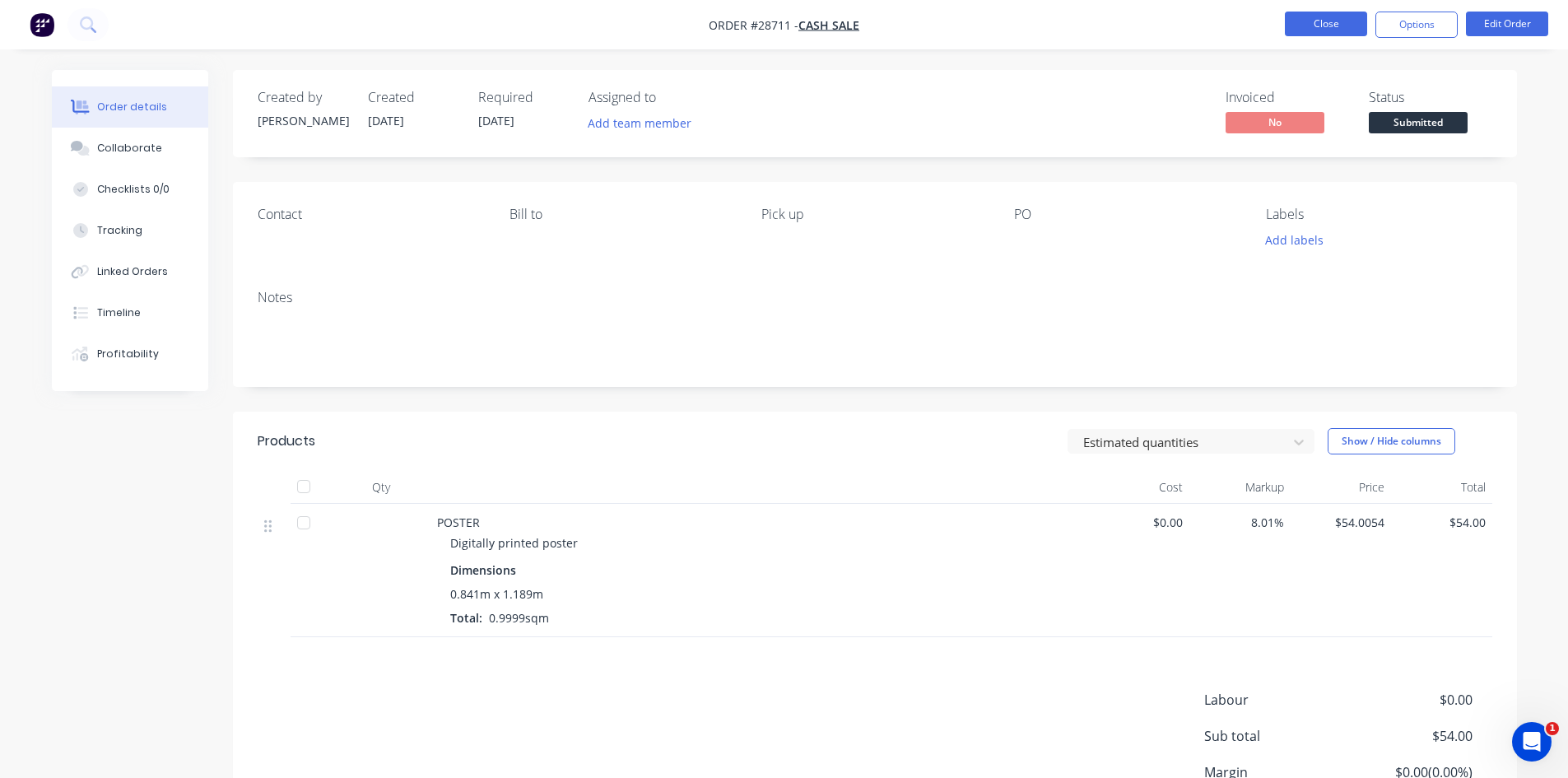
click at [1310, 33] on button "Close" at bounding box center [1326, 23] width 82 height 25
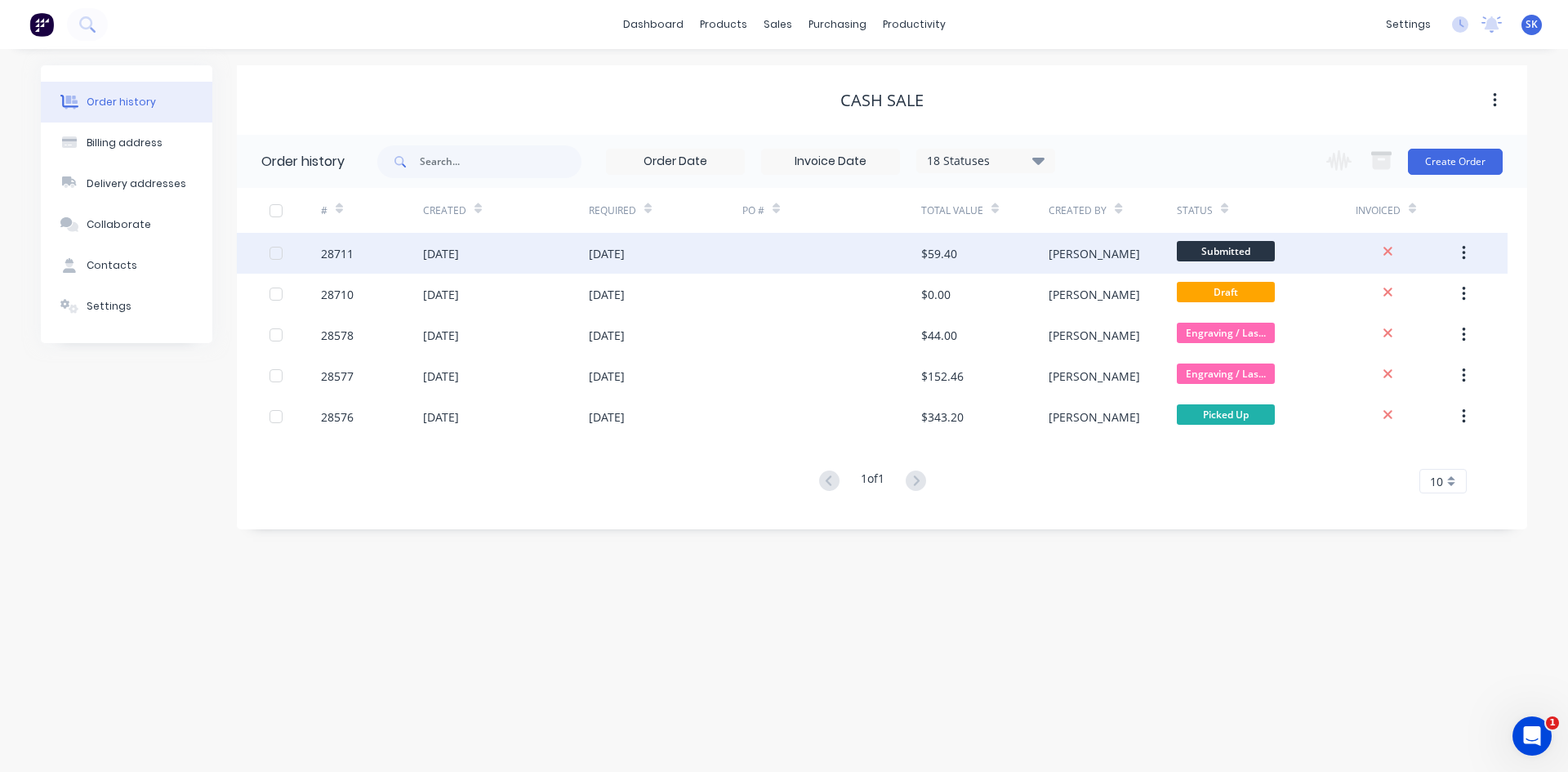
click at [671, 254] on div "[DATE]" at bounding box center [665, 253] width 153 height 41
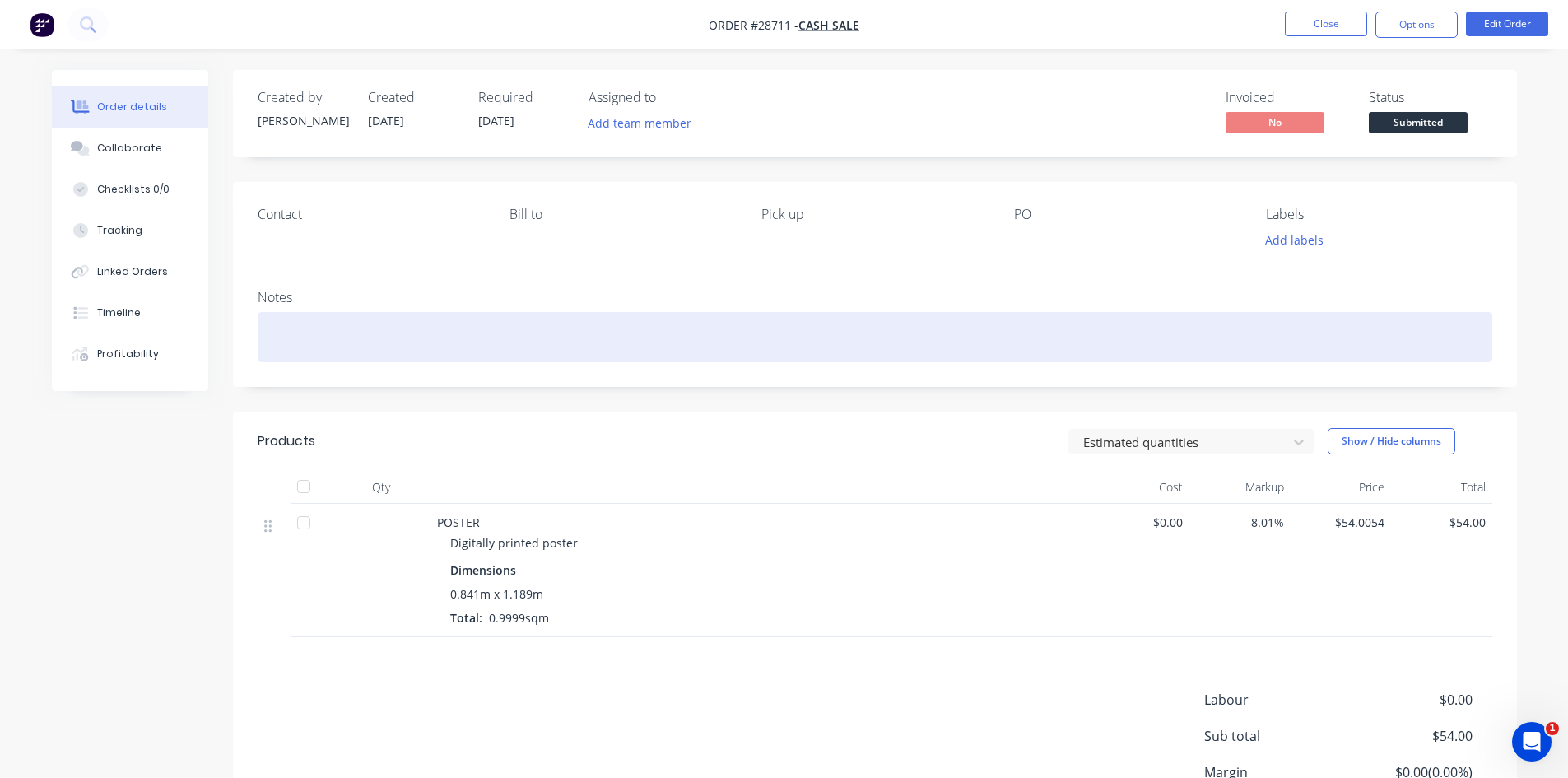
click at [337, 341] on div at bounding box center [876, 337] width 1235 height 50
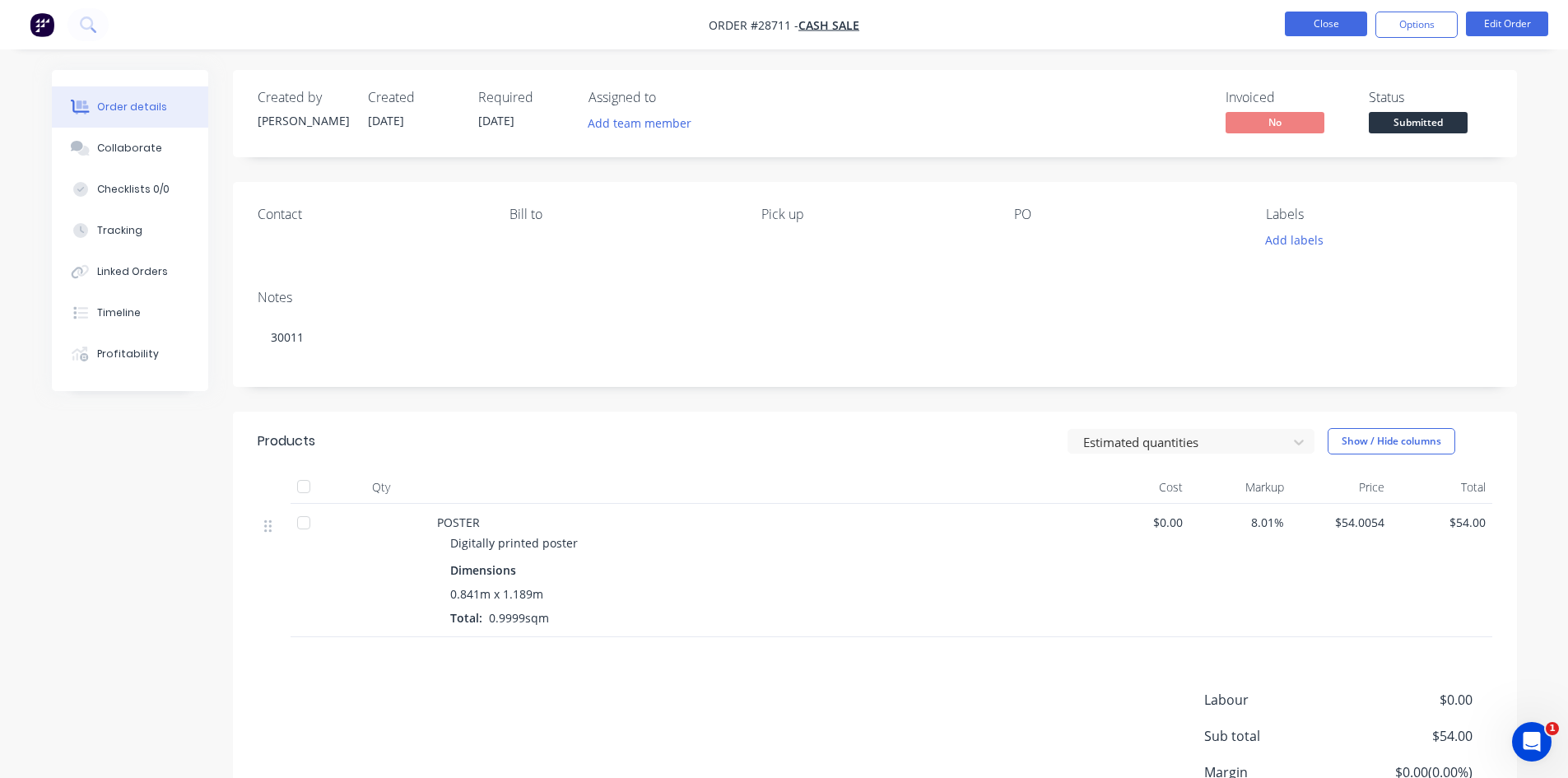
click at [1332, 19] on button "Close" at bounding box center [1326, 23] width 82 height 25
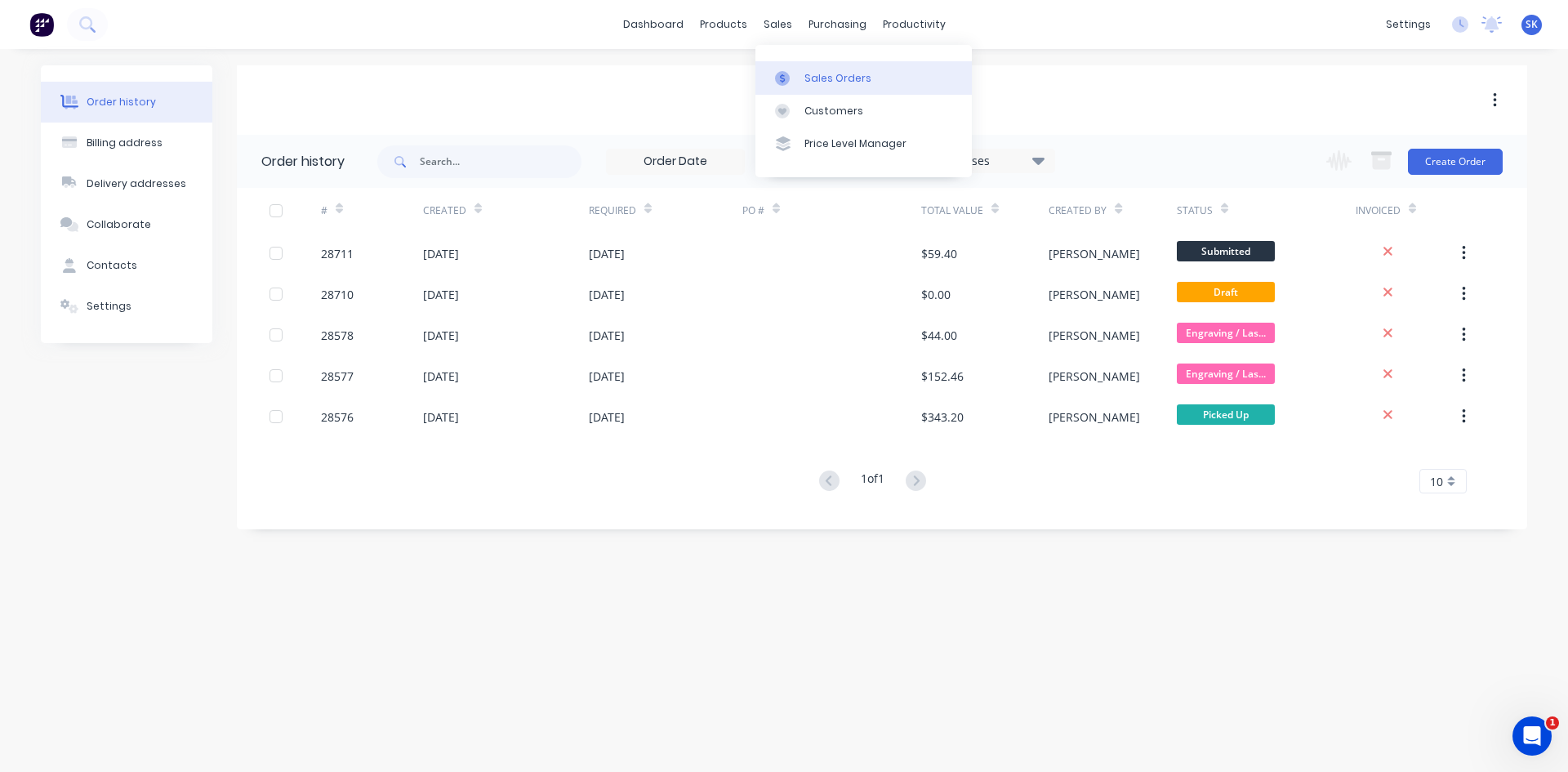
click at [842, 81] on div "Sales Orders" at bounding box center [838, 78] width 67 height 15
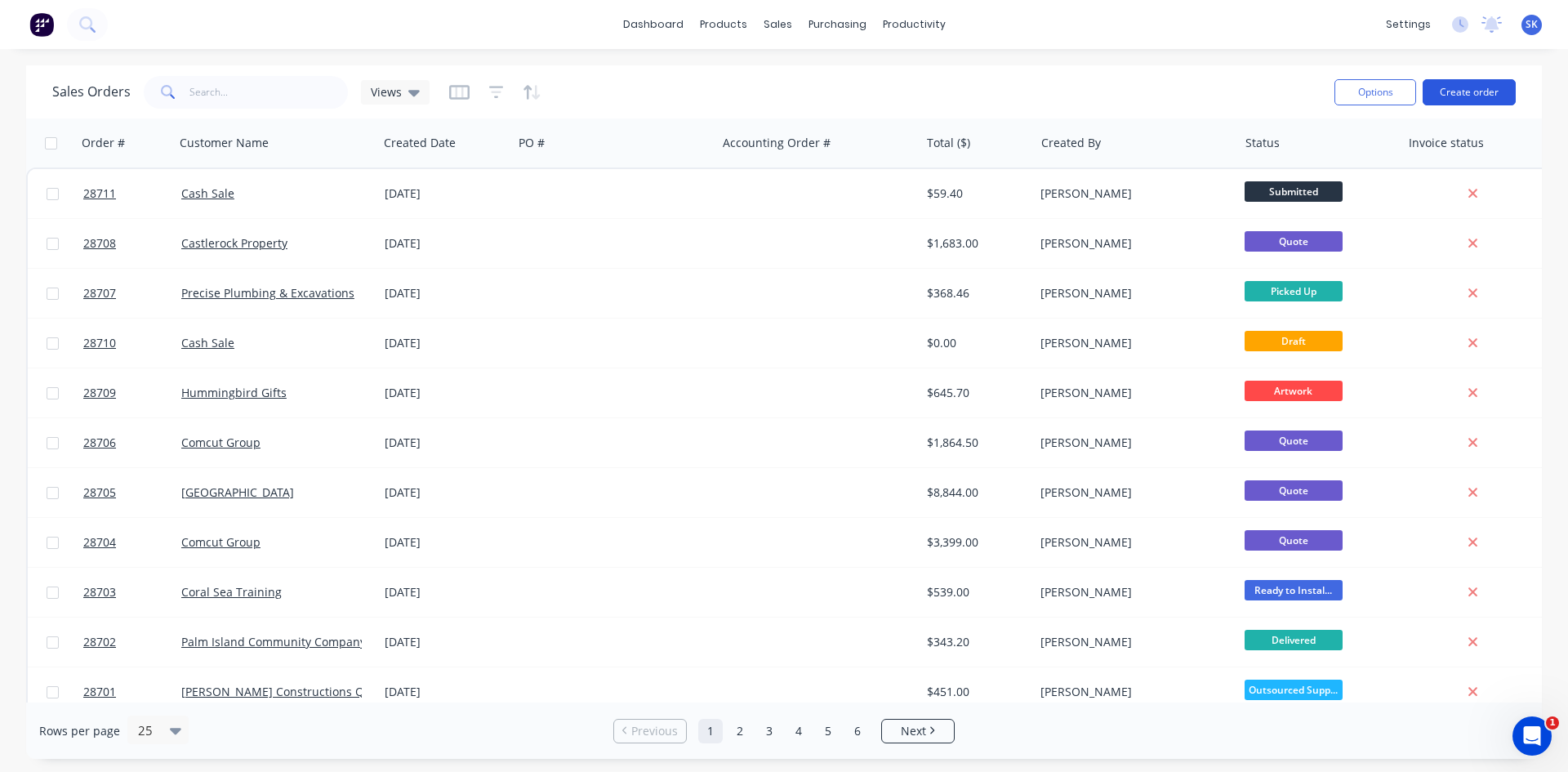
click at [1477, 93] on button "Create order" at bounding box center [1469, 92] width 93 height 26
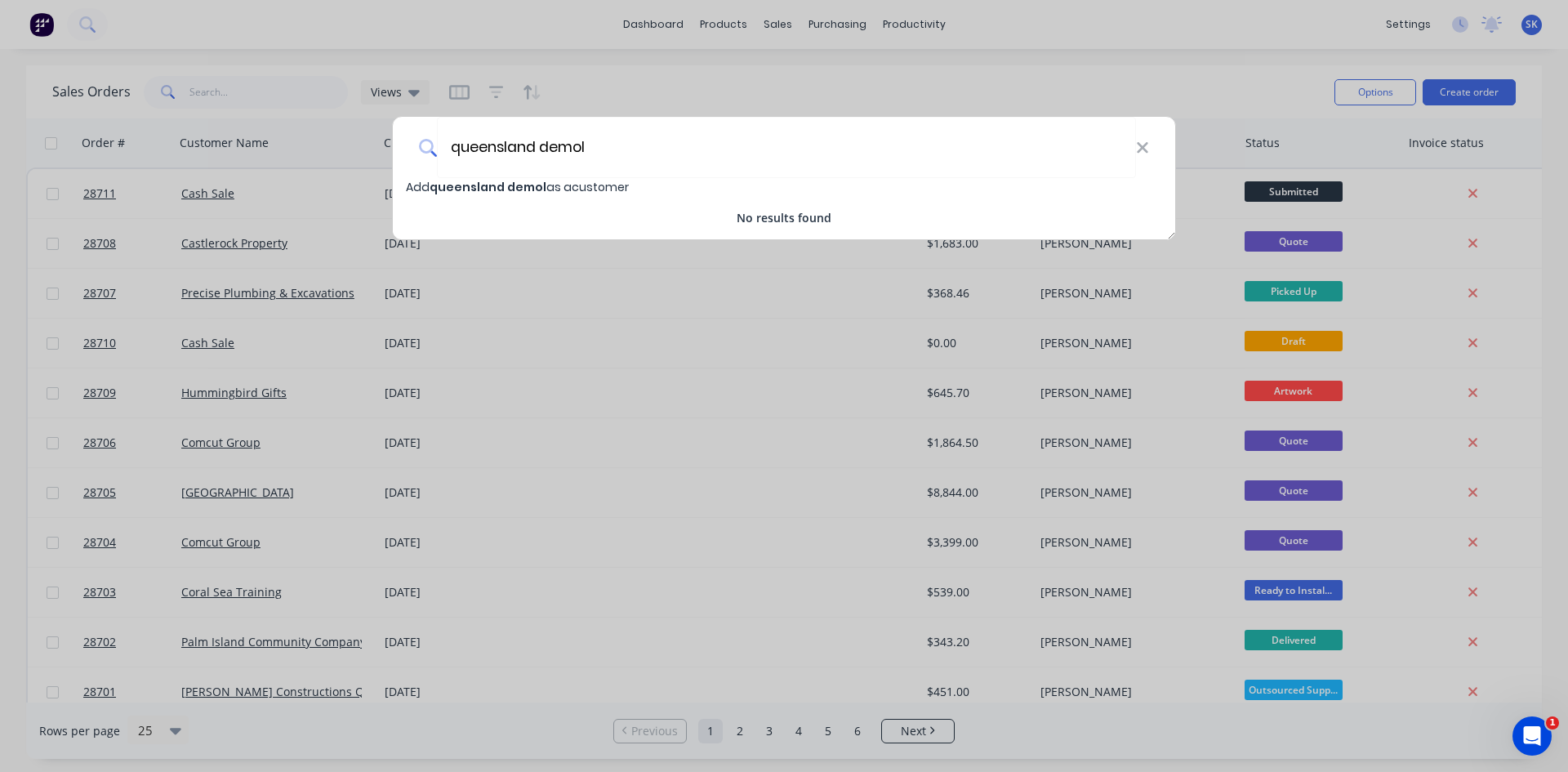
drag, startPoint x: 540, startPoint y: 149, endPoint x: 308, endPoint y: 139, distance: 232.2
click at [311, 143] on div "queensland demol Add queensland demol as a customer No results found" at bounding box center [784, 386] width 1568 height 772
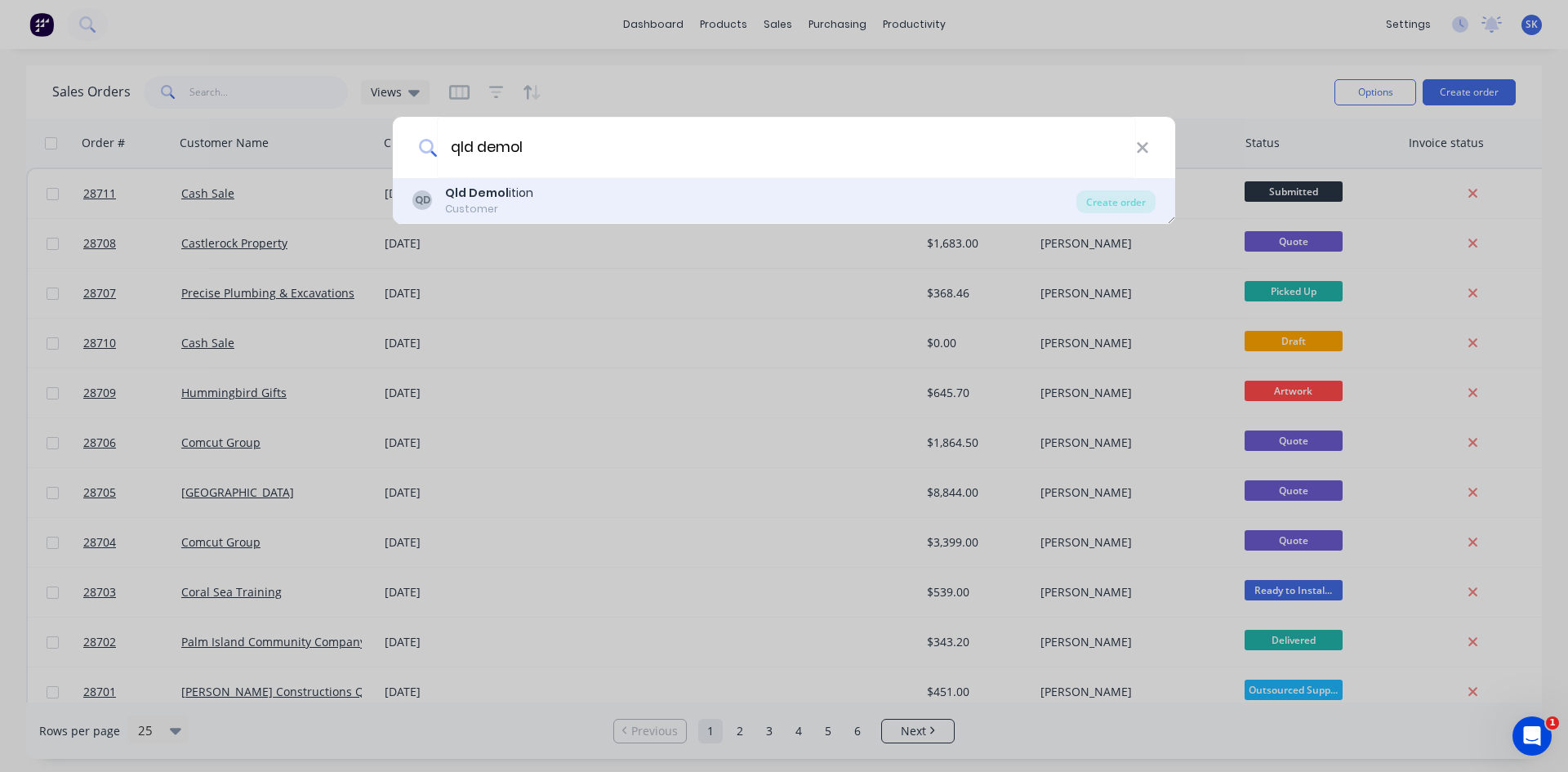
type input "qld demol"
click at [498, 189] on b "Qld Demol" at bounding box center [476, 193] width 63 height 17
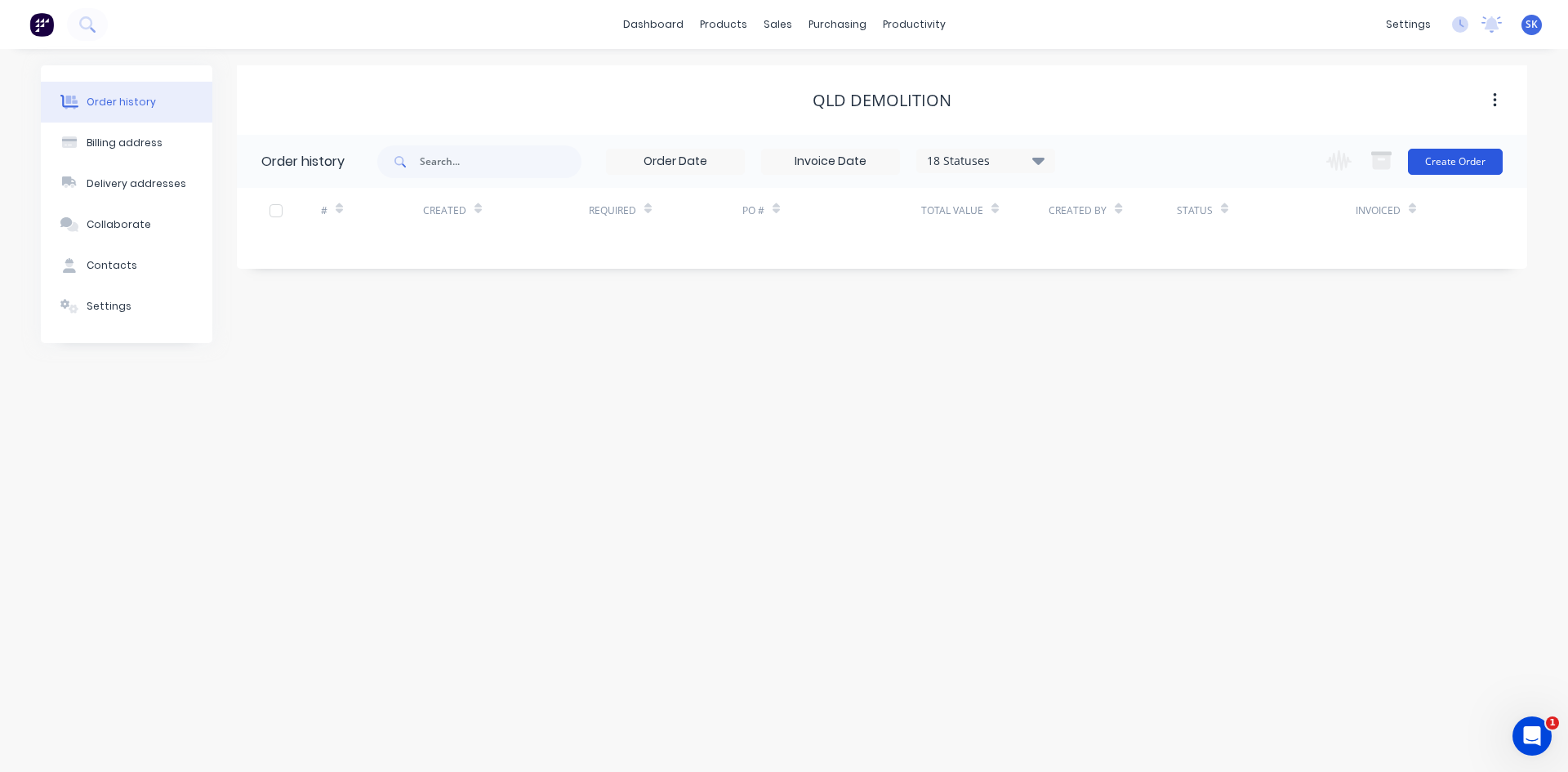
click at [1483, 151] on button "Create Order" at bounding box center [1455, 162] width 95 height 26
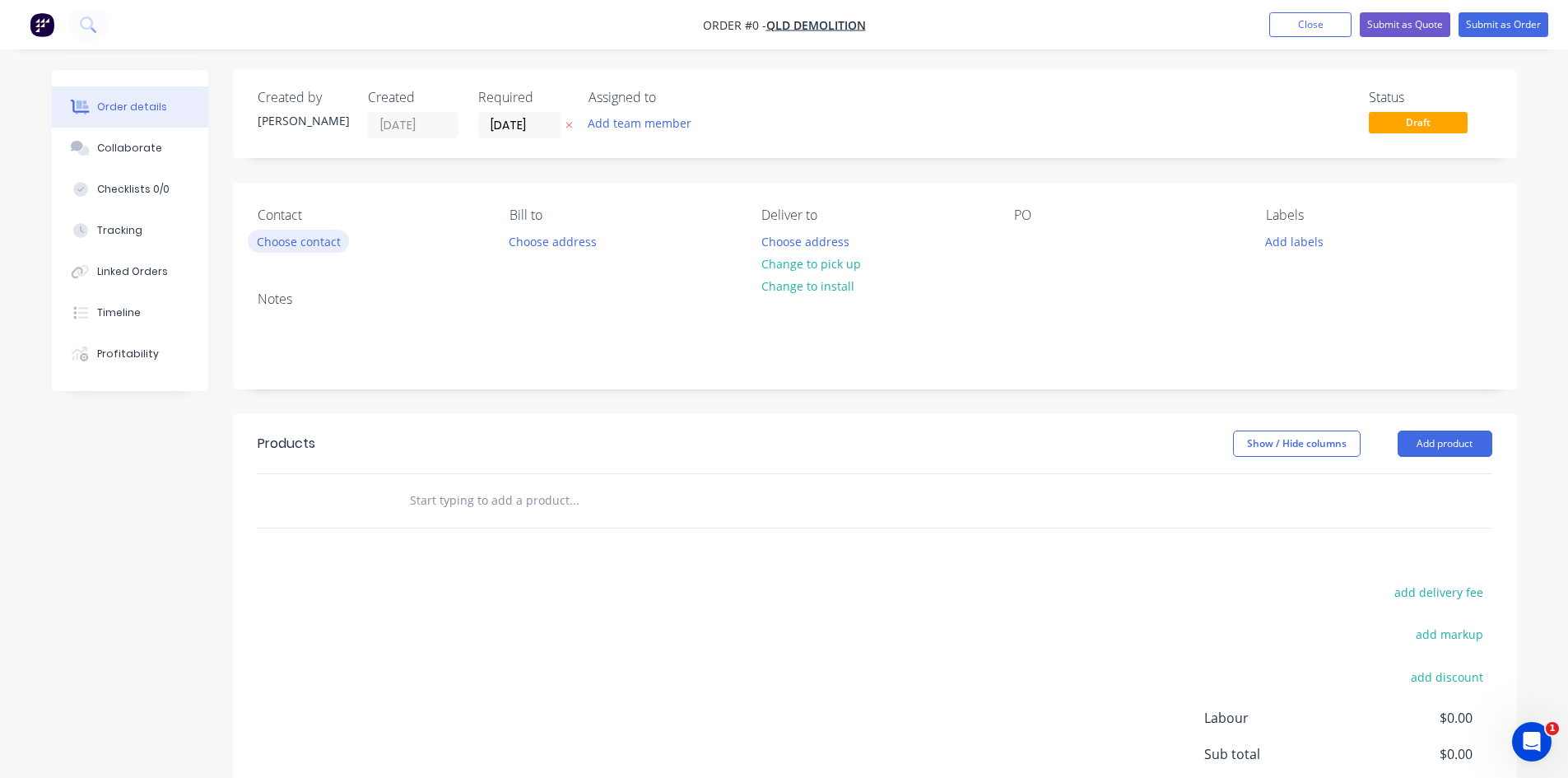
click at [326, 244] on button "Choose contact" at bounding box center [299, 241] width 102 height 22
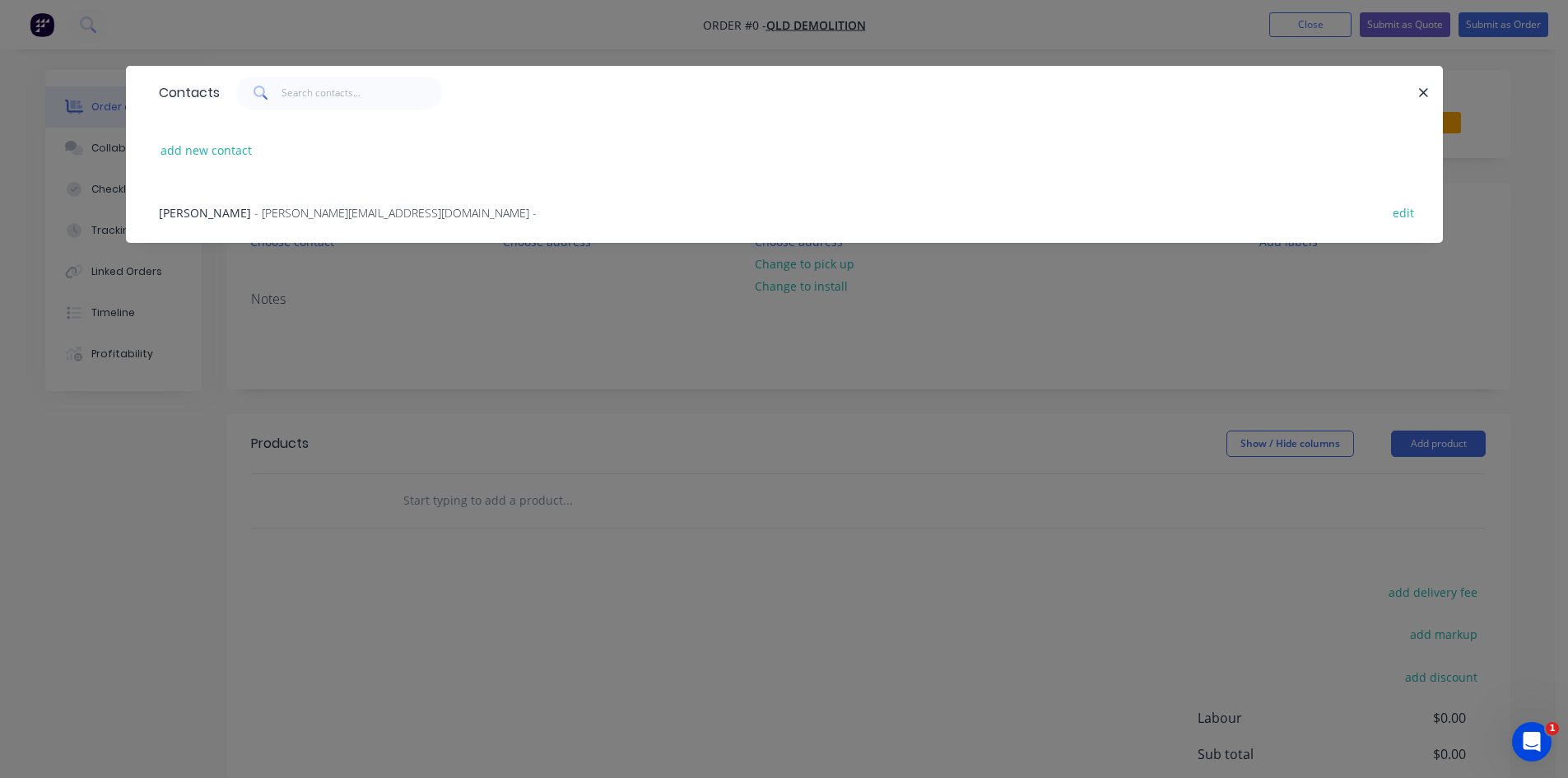
click at [334, 216] on span "- [PERSON_NAME][EMAIL_ADDRESS][DOMAIN_NAME] -" at bounding box center [395, 213] width 282 height 16
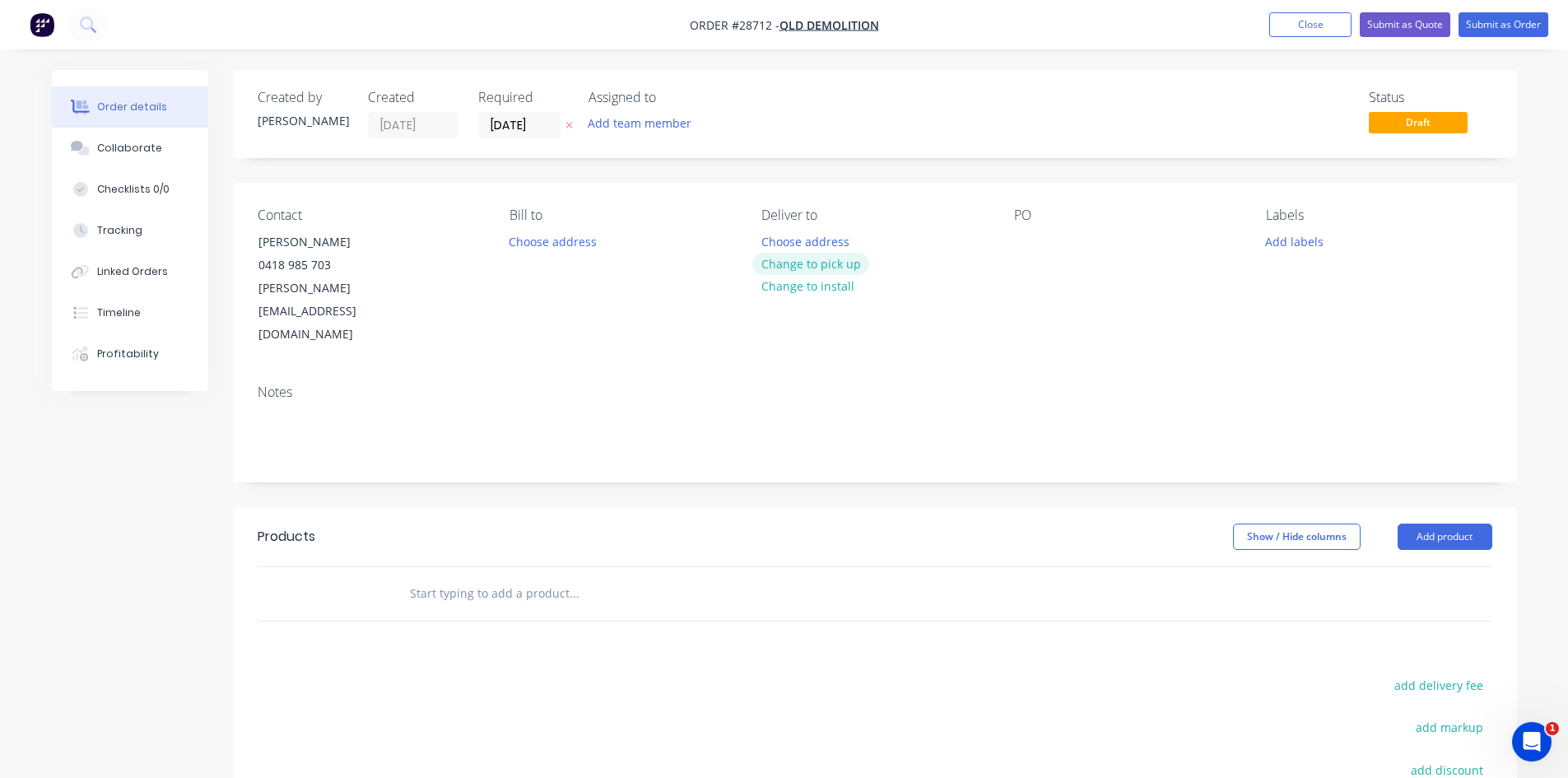
click at [826, 271] on button "Change to pick up" at bounding box center [811, 264] width 116 height 22
click at [1473, 524] on button "Add product" at bounding box center [1445, 537] width 94 height 26
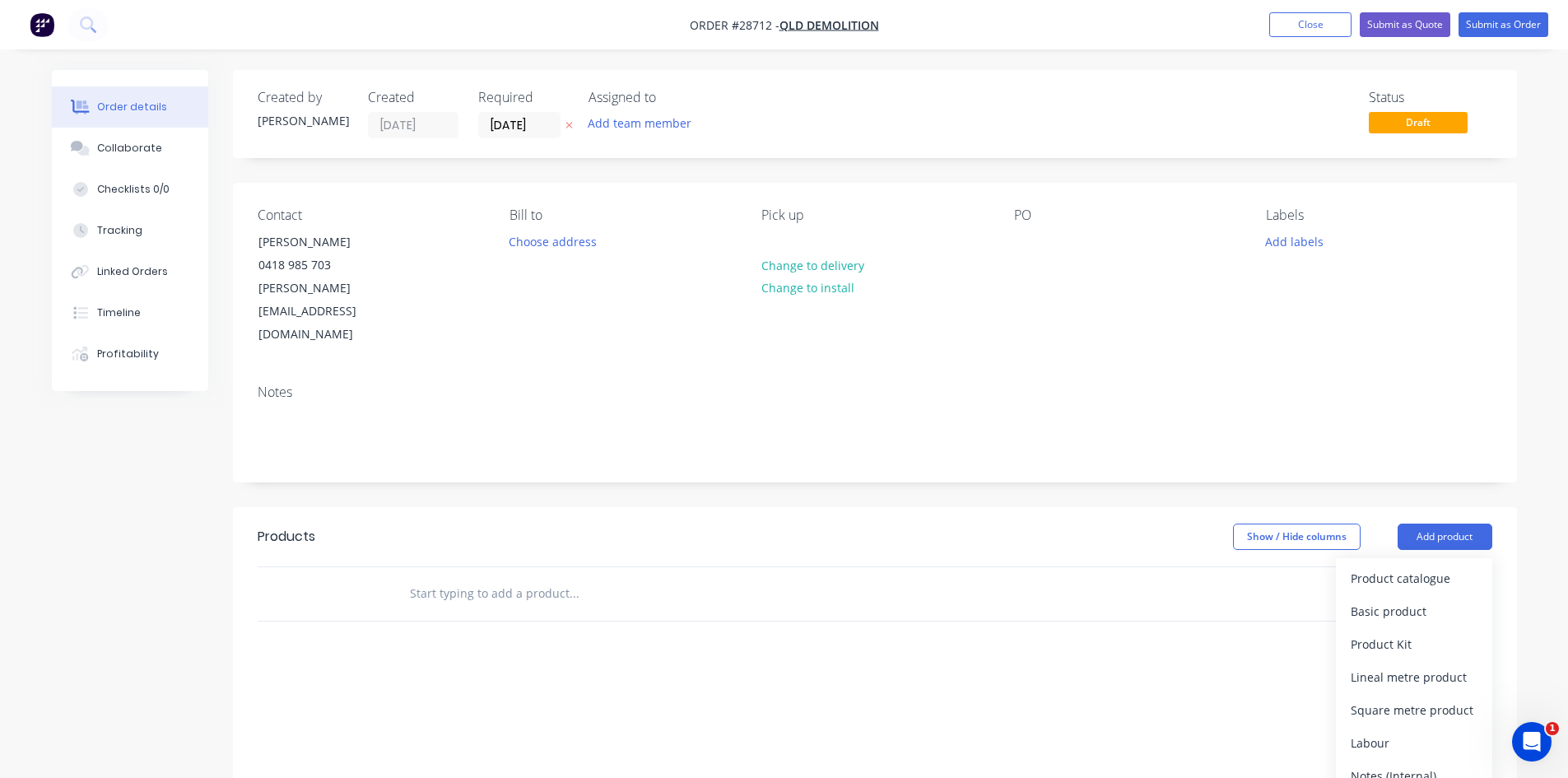
click at [432, 577] on input "text" at bounding box center [573, 594] width 329 height 33
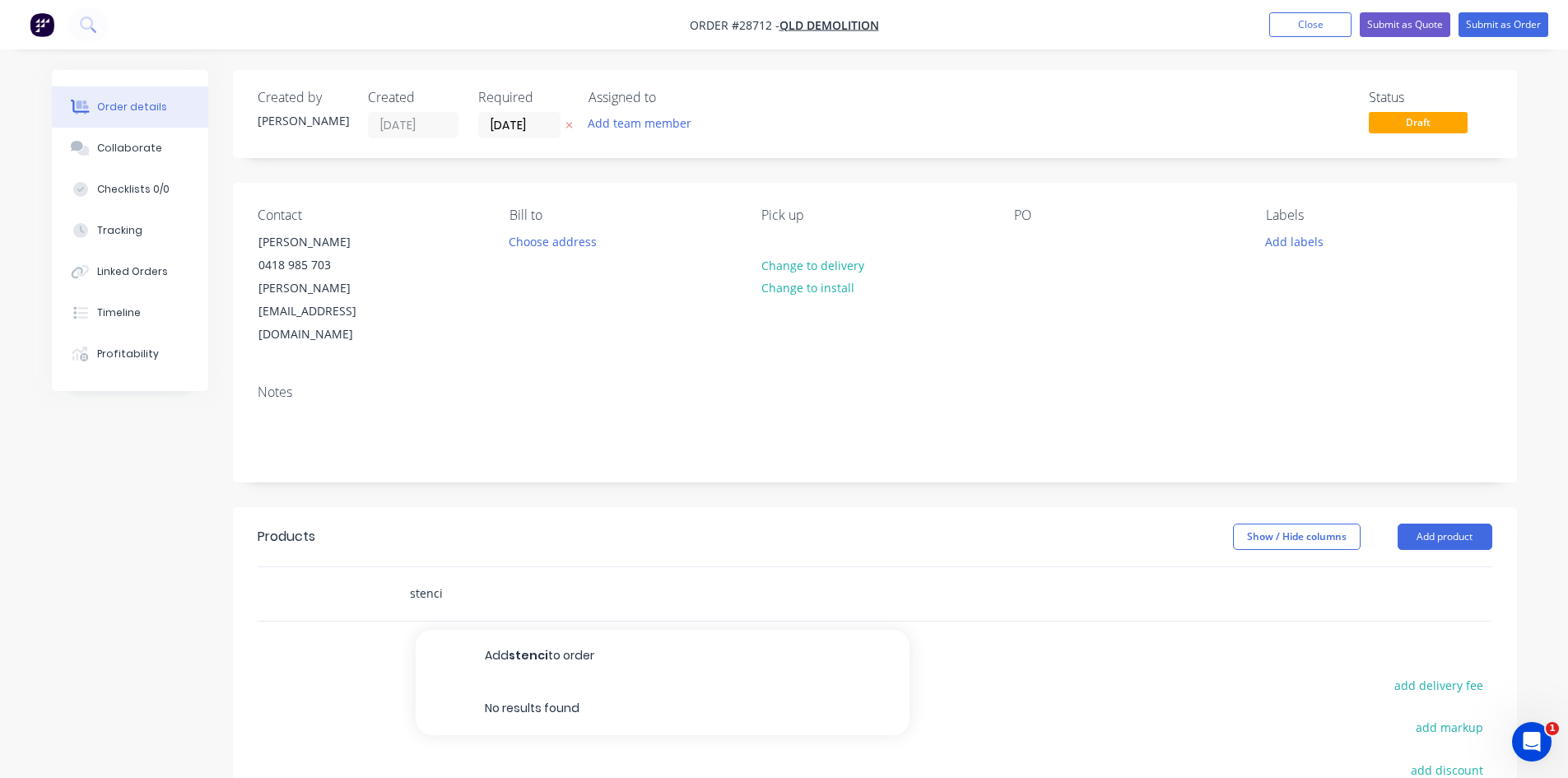
type input "stencil"
drag, startPoint x: 470, startPoint y: 559, endPoint x: 391, endPoint y: 557, distance: 79.0
click at [391, 567] on div "stencil Add stencil to order No results found" at bounding box center [685, 594] width 593 height 54
click at [462, 577] on input "text" at bounding box center [573, 594] width 329 height 33
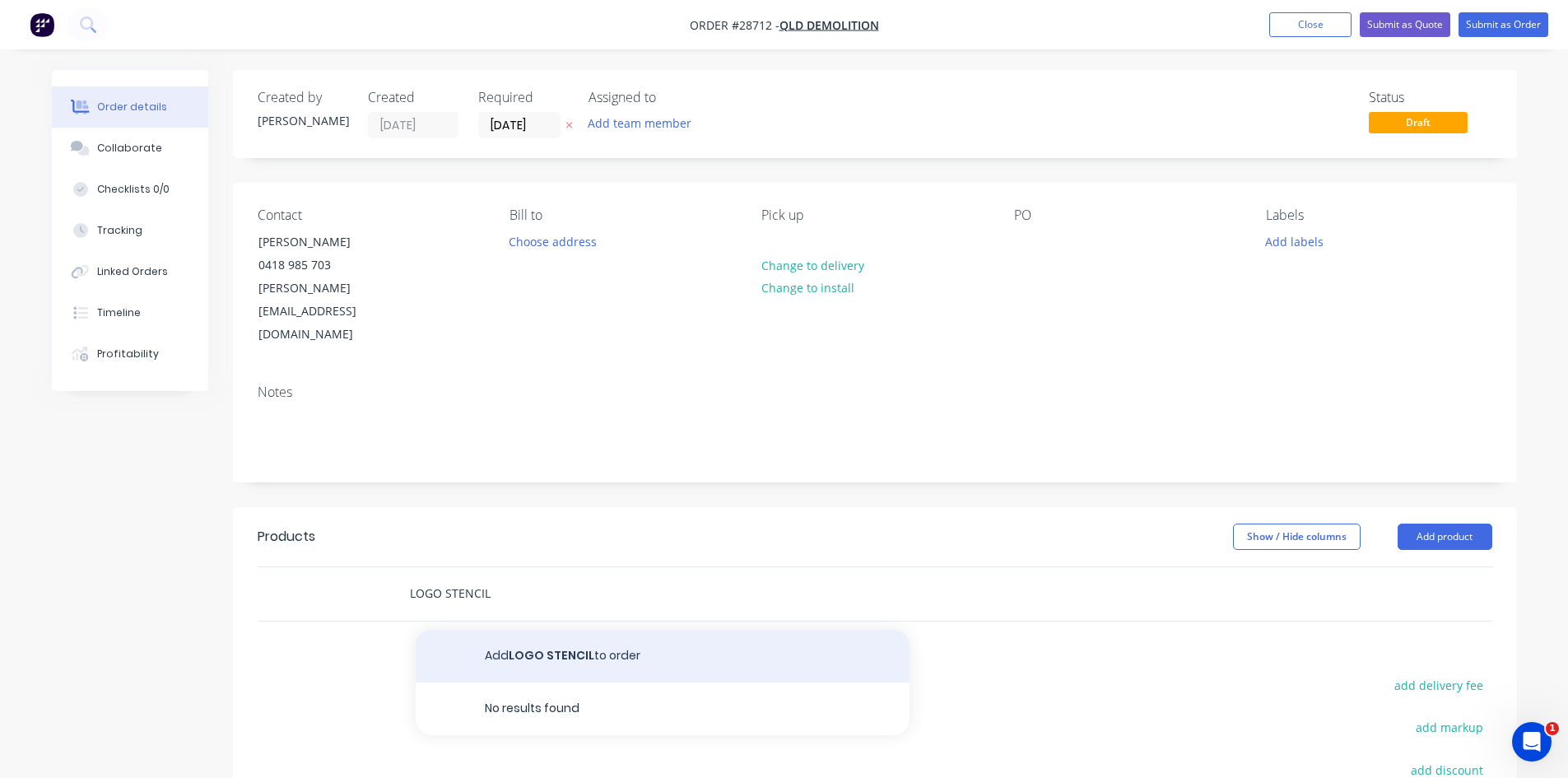
type input "LOGO STENCIL"
click at [521, 630] on button "Add LOGO STENCIL to order" at bounding box center [663, 656] width 494 height 53
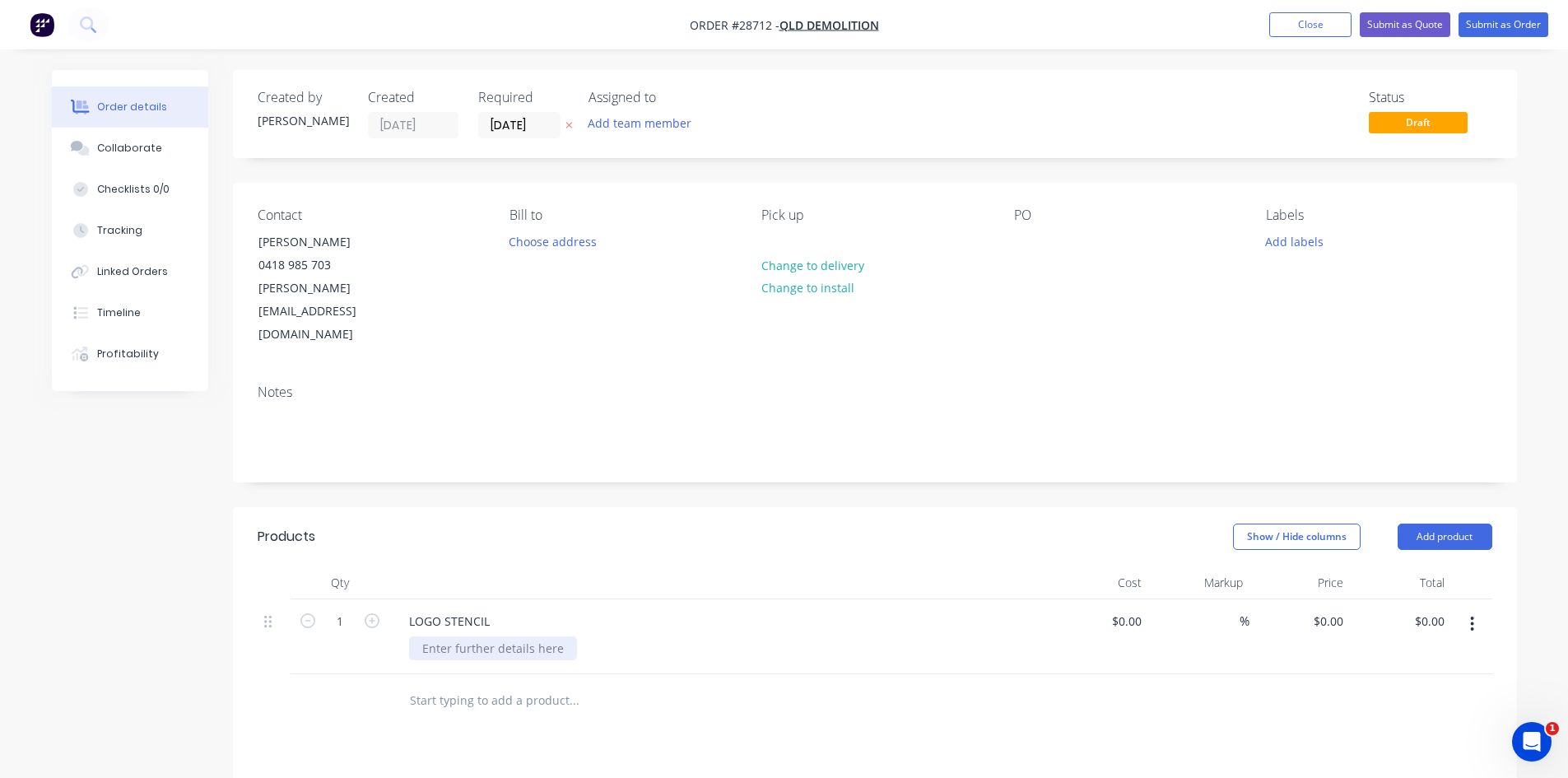
click at [521, 636] on div at bounding box center [493, 648] width 168 height 24
drag, startPoint x: 441, startPoint y: 640, endPoint x: 376, endPoint y: 639, distance: 65.0
click at [376, 639] on div "1 LOGO STENCIL 19 NORTH CNC route 1.6mm aluminium Aie A 25mm h letters B $0.00 …" at bounding box center [876, 662] width 1235 height 127
click at [445, 657] on div "19 NORTH CNC route 1.6mm aluminium A 25mm h letters B" at bounding box center [502, 674] width 188 height 76
type input "$0.00"
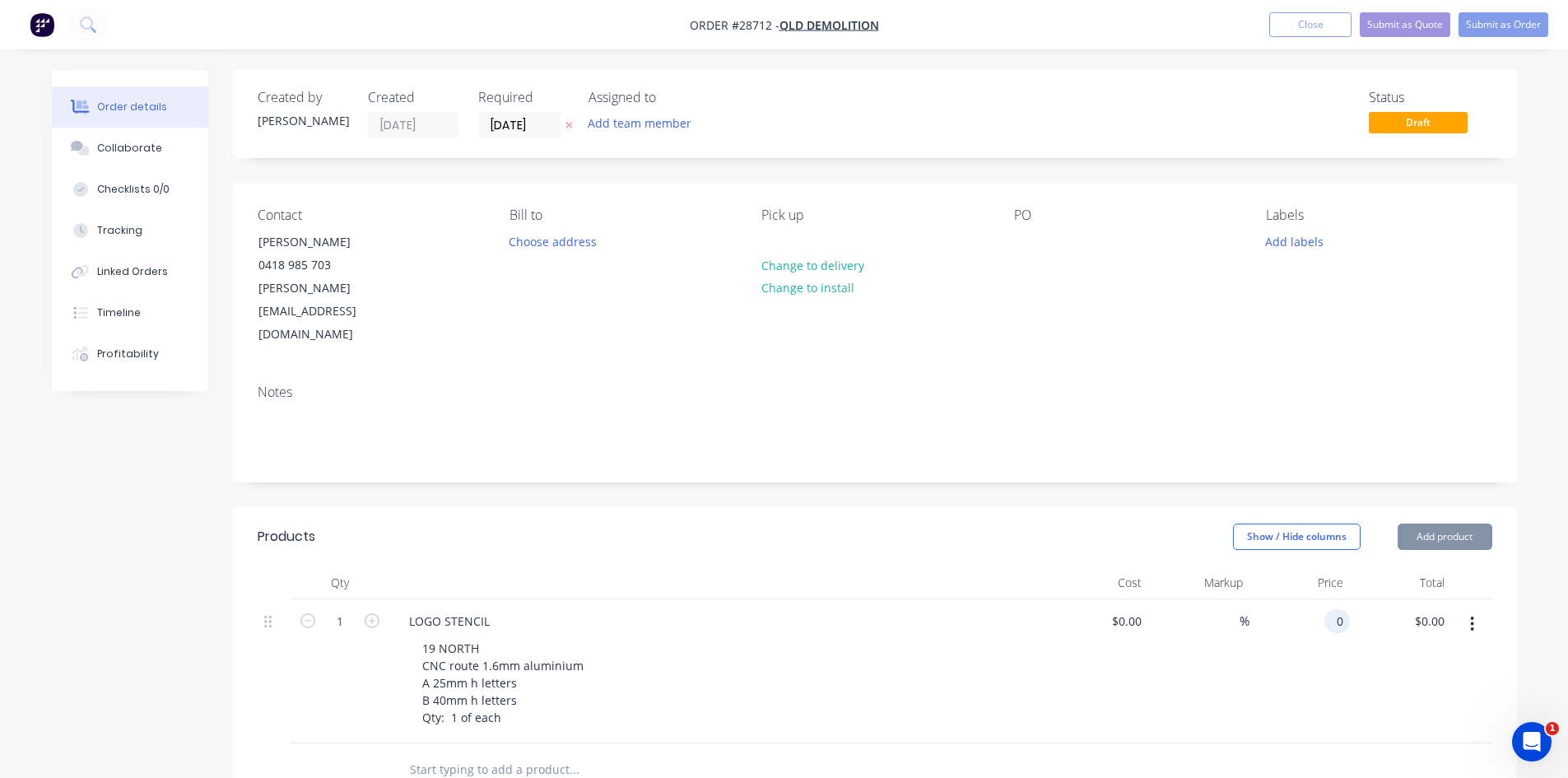
type input "$0.00"
type input "50"
type input "$50.00"
click at [1493, 22] on button "Submit as Order" at bounding box center [1503, 24] width 90 height 25
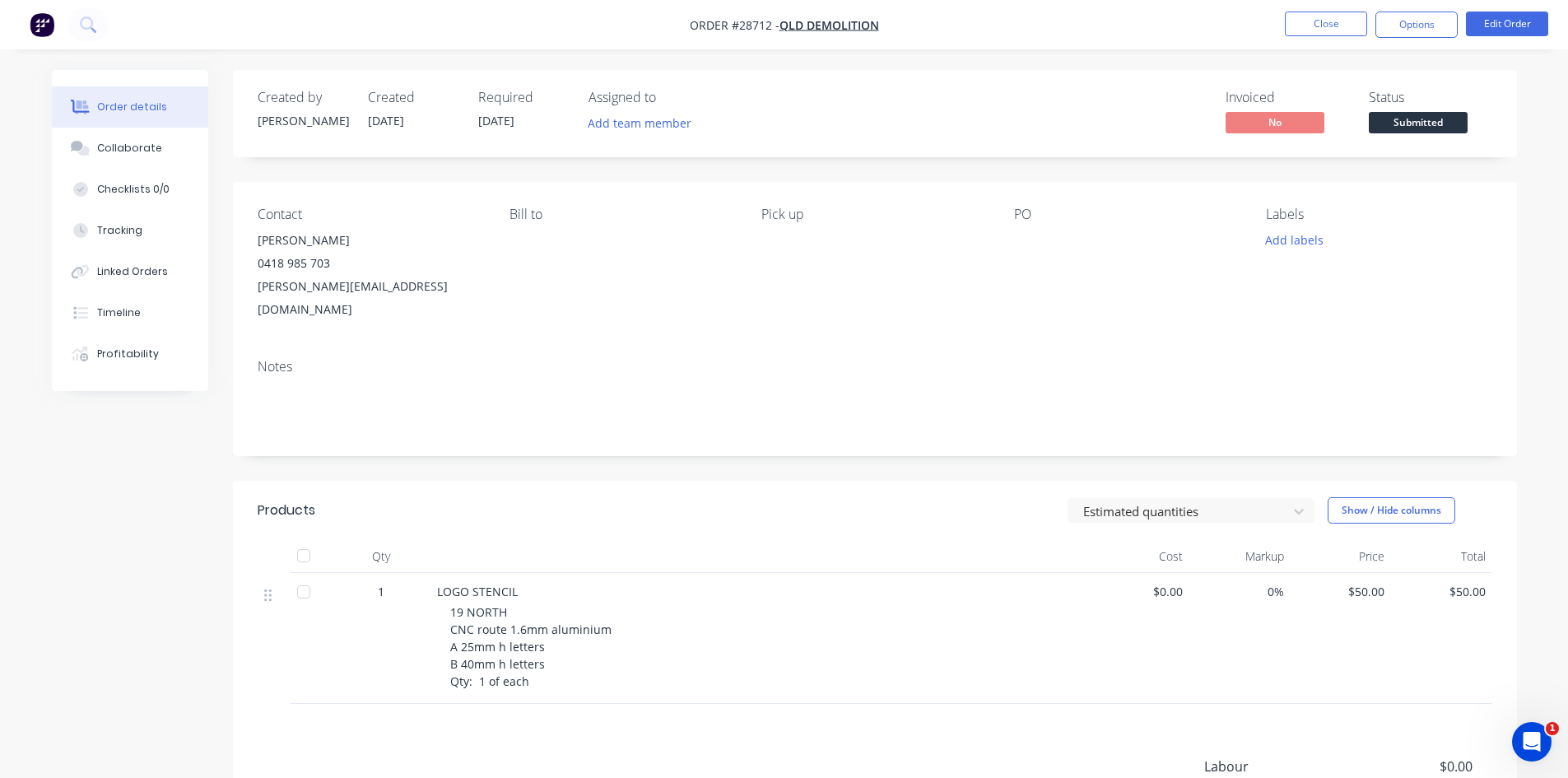
click at [299, 539] on div at bounding box center [304, 556] width 33 height 33
click at [1386, 27] on button "Options" at bounding box center [1416, 24] width 82 height 26
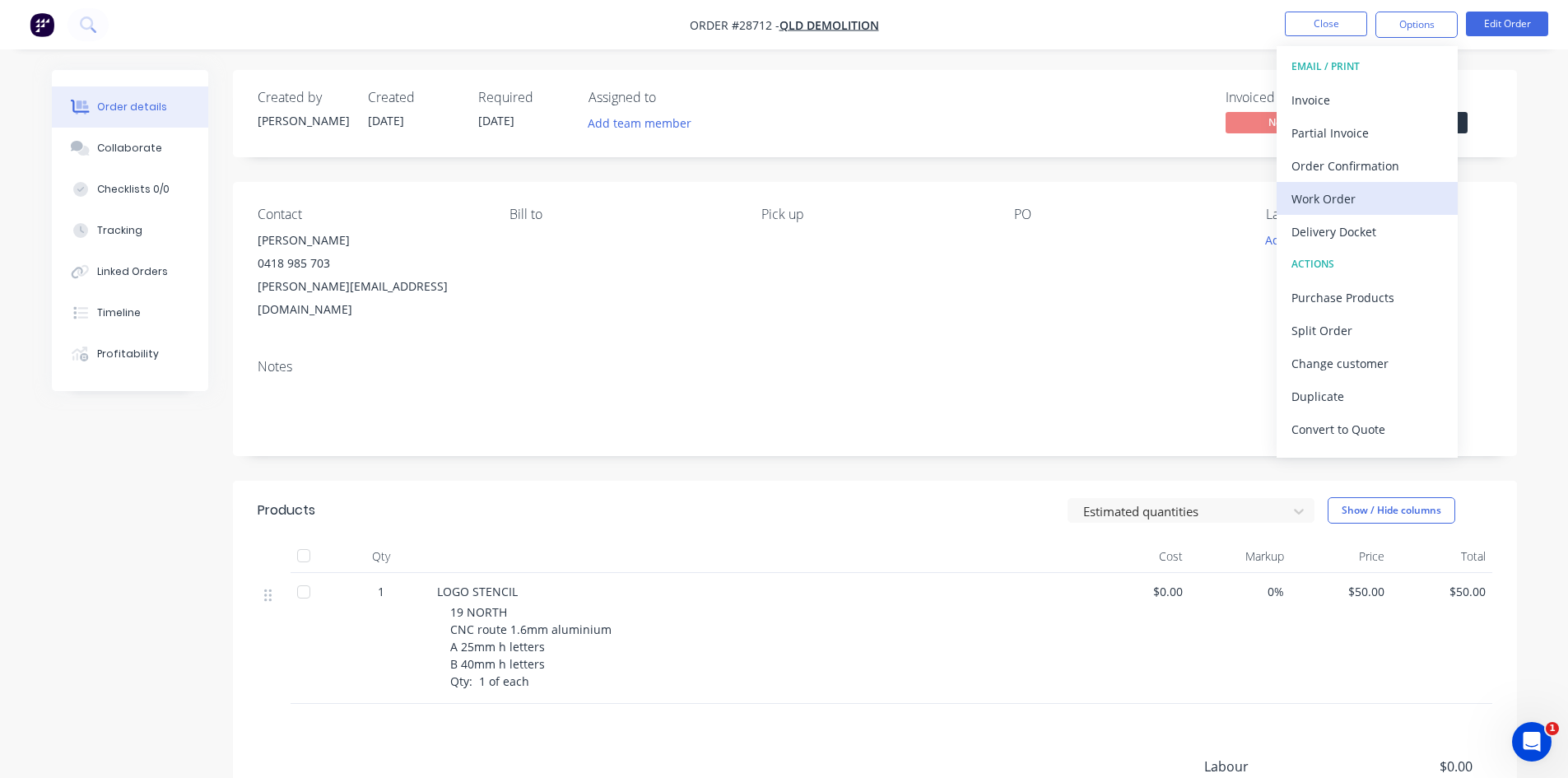
click at [1334, 191] on div "Work Order" at bounding box center [1367, 199] width 152 height 24
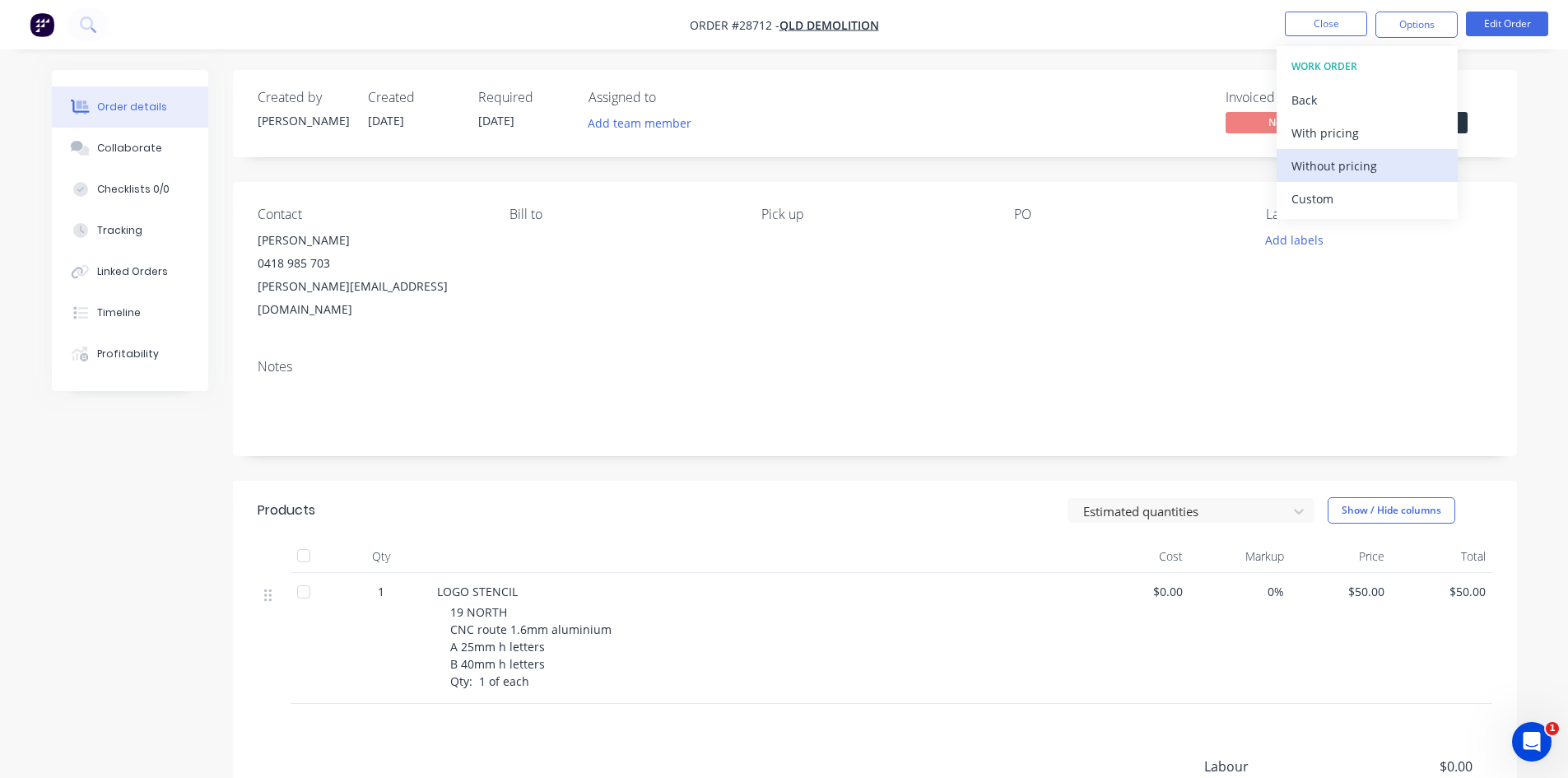
click at [1315, 161] on div "Without pricing" at bounding box center [1367, 166] width 152 height 24
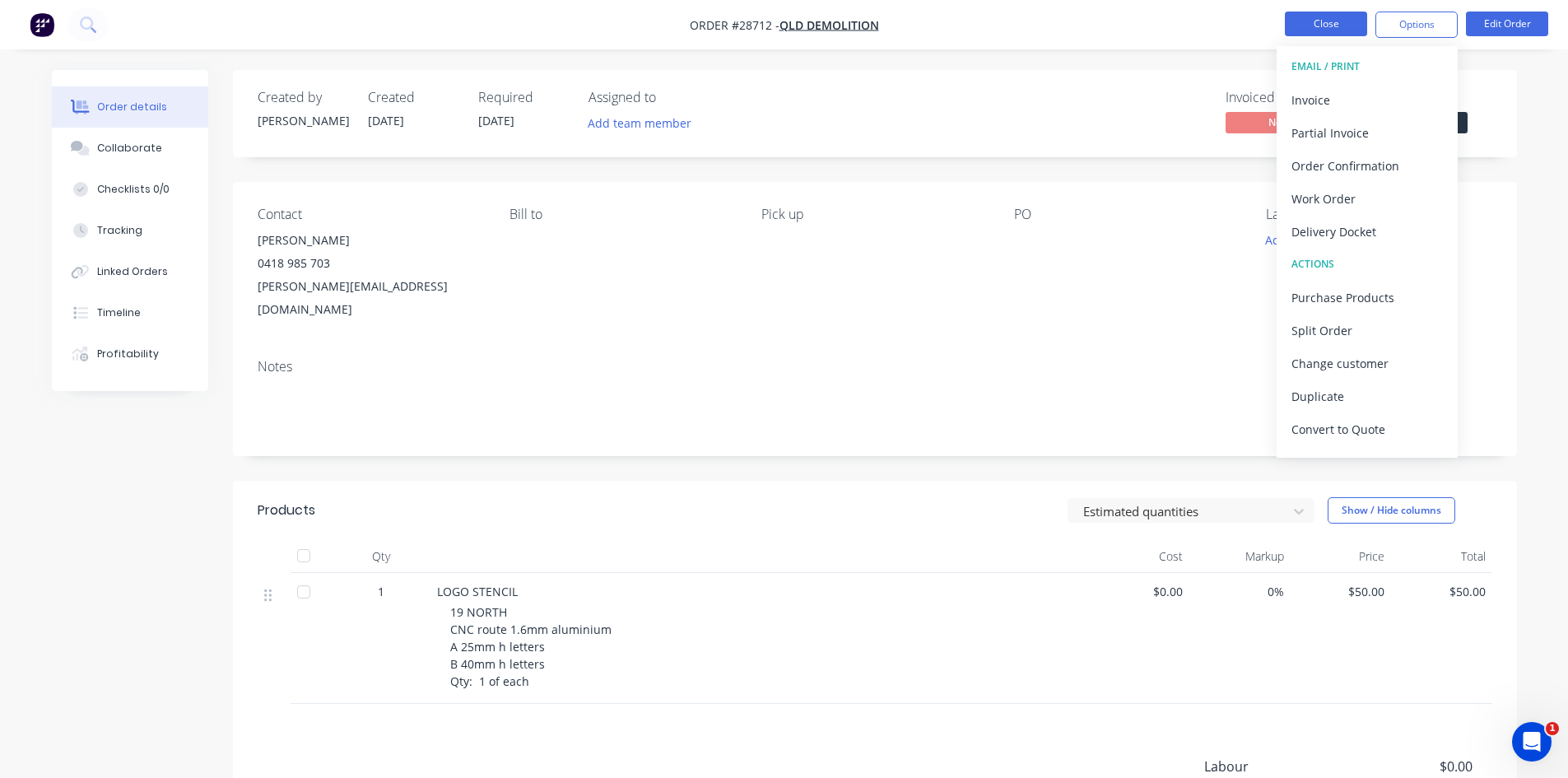
click at [1323, 25] on button "Close" at bounding box center [1326, 23] width 82 height 25
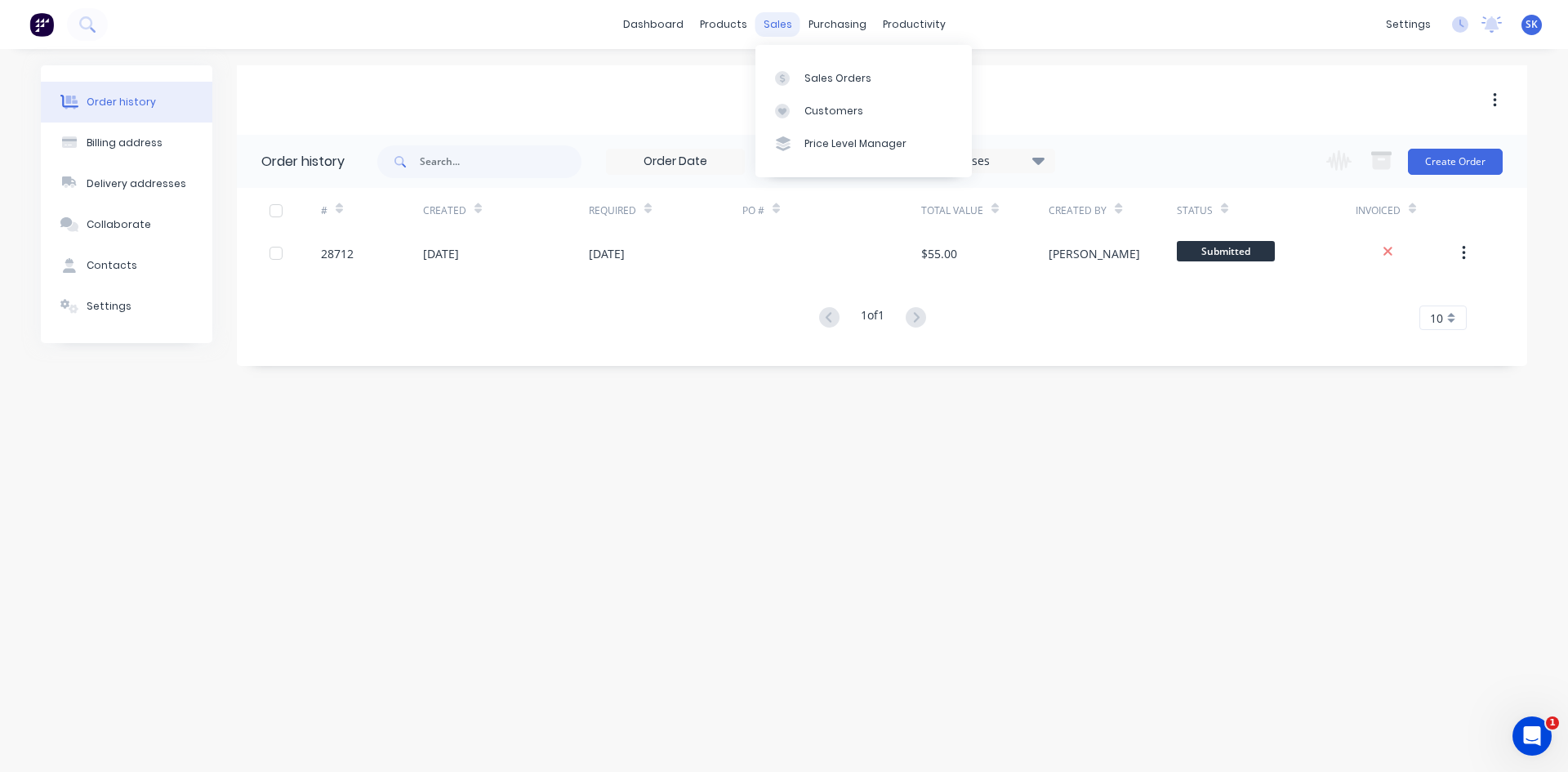
click at [767, 31] on div "sales" at bounding box center [778, 24] width 45 height 25
click at [812, 71] on div "Sales Orders" at bounding box center [838, 78] width 67 height 15
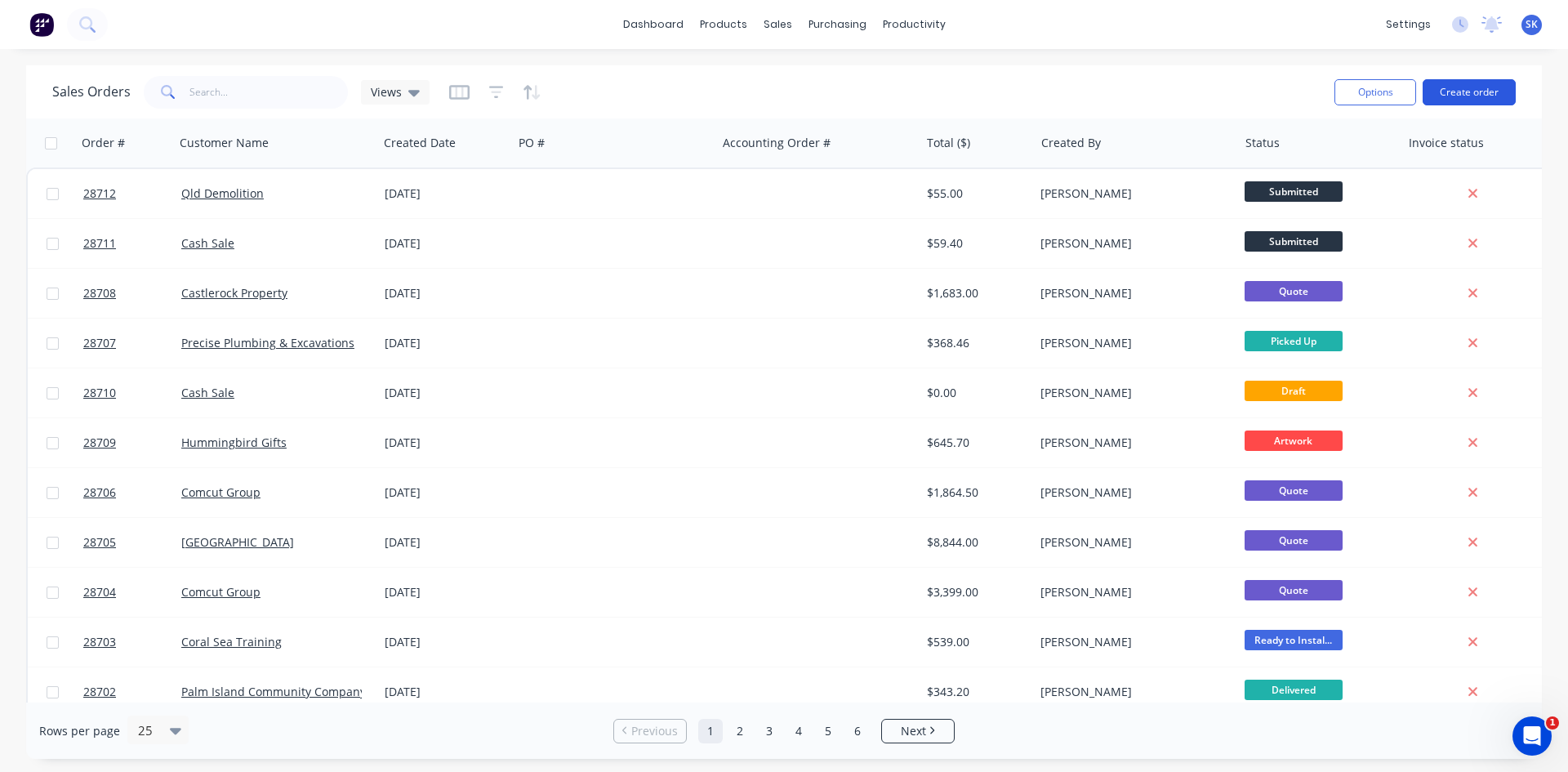
click at [1463, 82] on button "Create order" at bounding box center [1469, 92] width 93 height 26
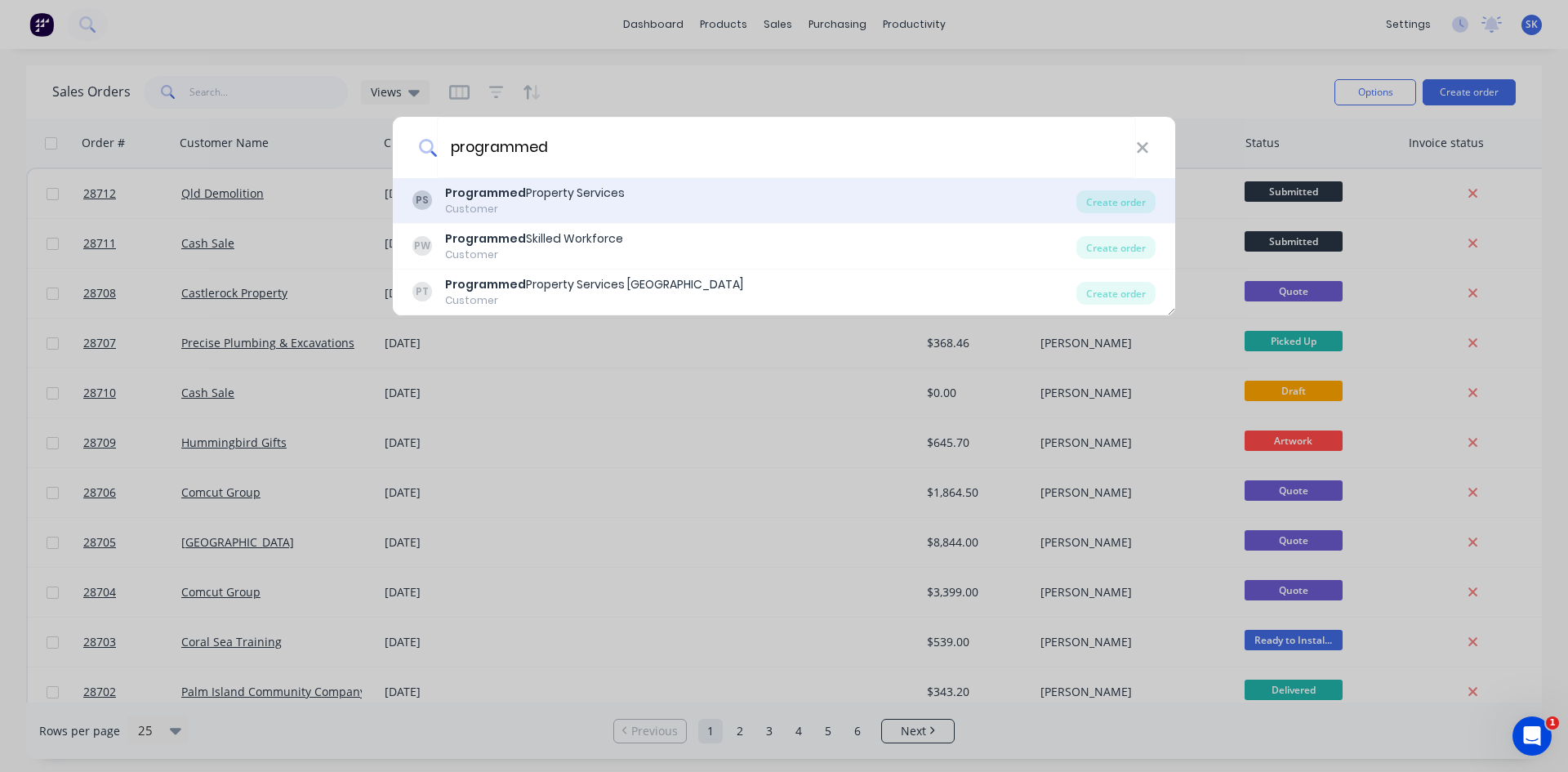
type input "programmed"
click at [629, 205] on div "PS Programmed Property Services Customer" at bounding box center [745, 200] width 664 height 32
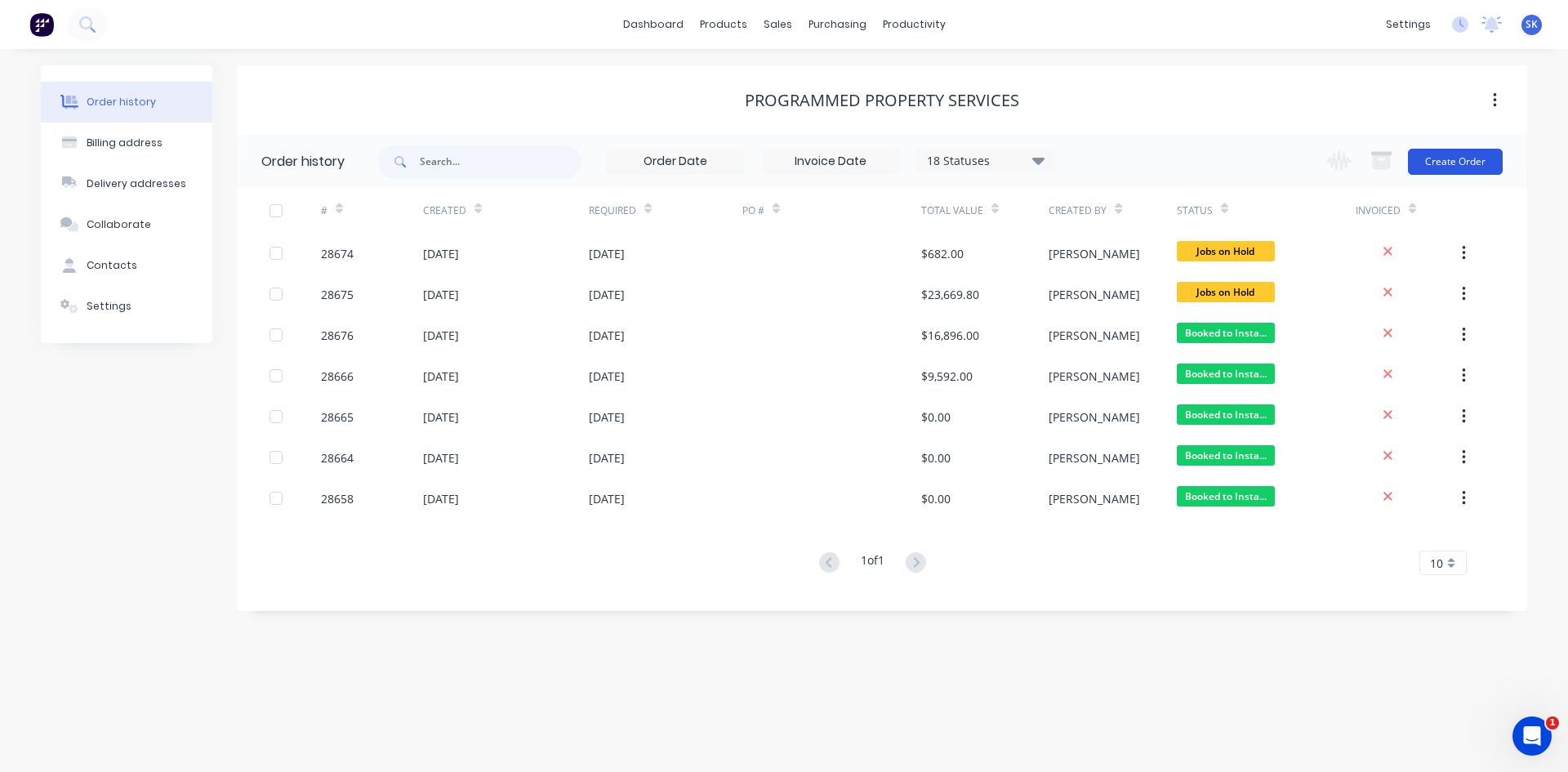
click at [1476, 161] on button "Create Order" at bounding box center [1455, 162] width 95 height 26
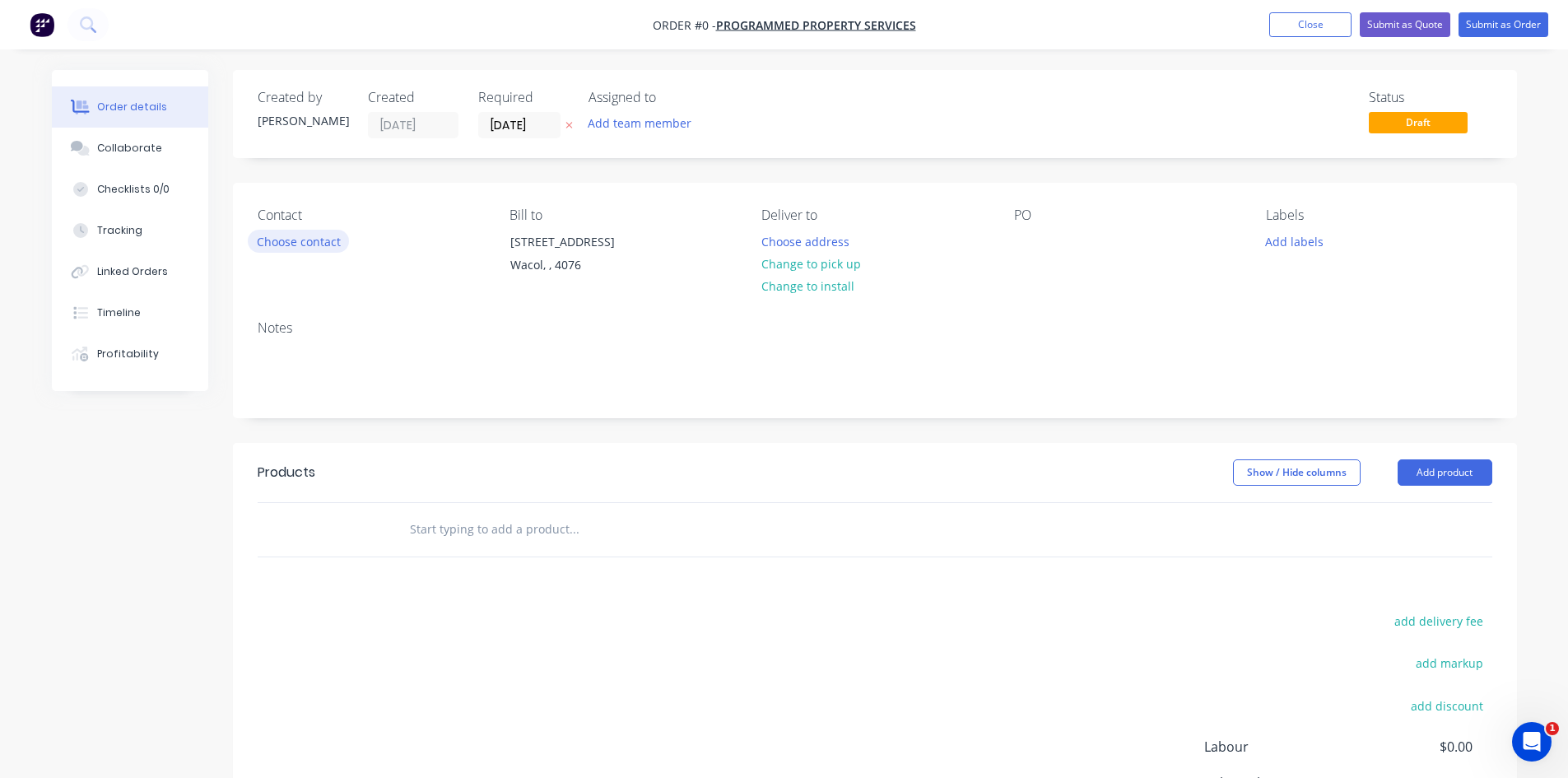
click at [296, 250] on button "Choose contact" at bounding box center [299, 241] width 102 height 22
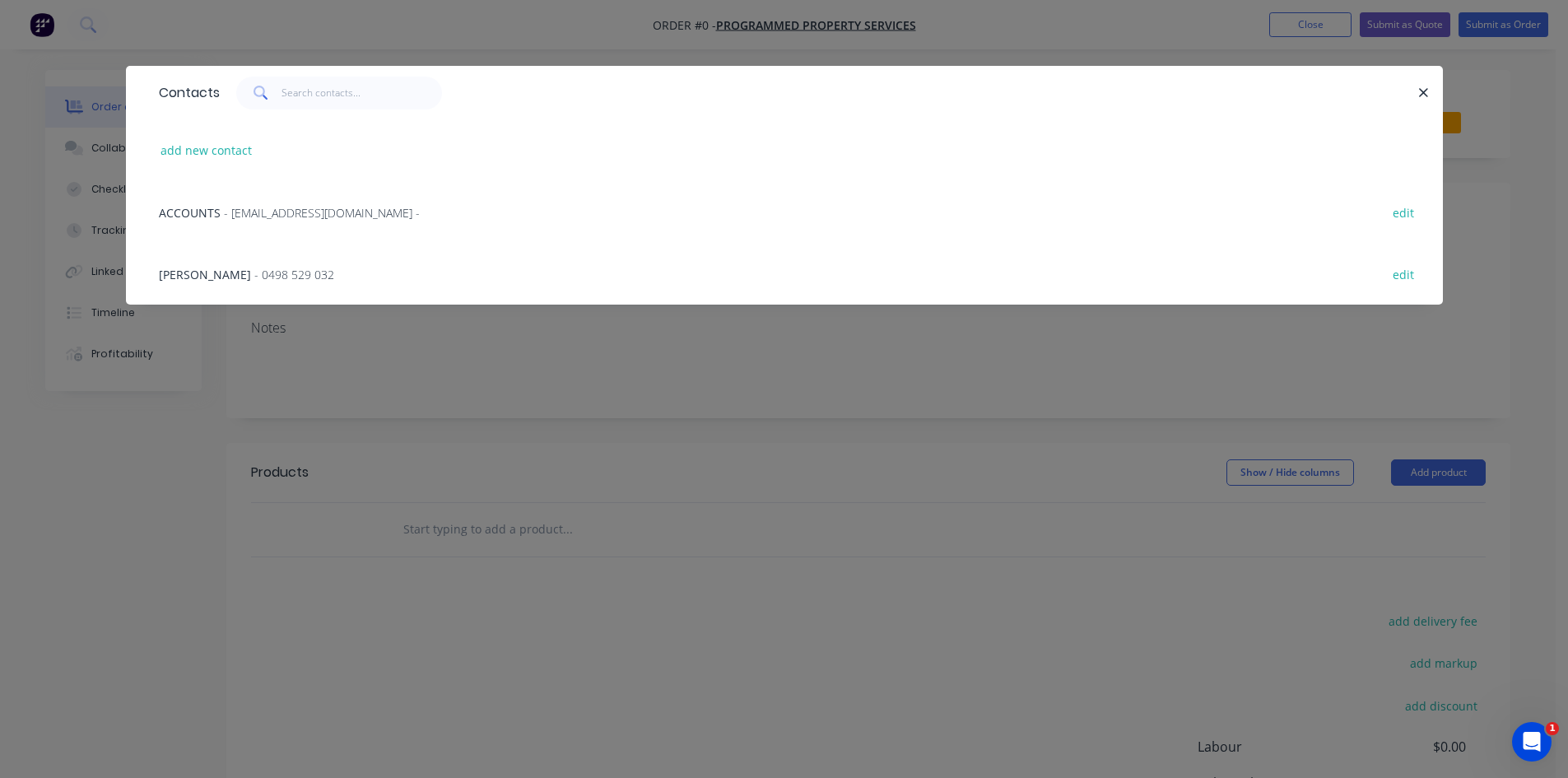
click at [288, 266] on div "[PERSON_NAME] - 0498 529 032" at bounding box center [247, 275] width 176 height 18
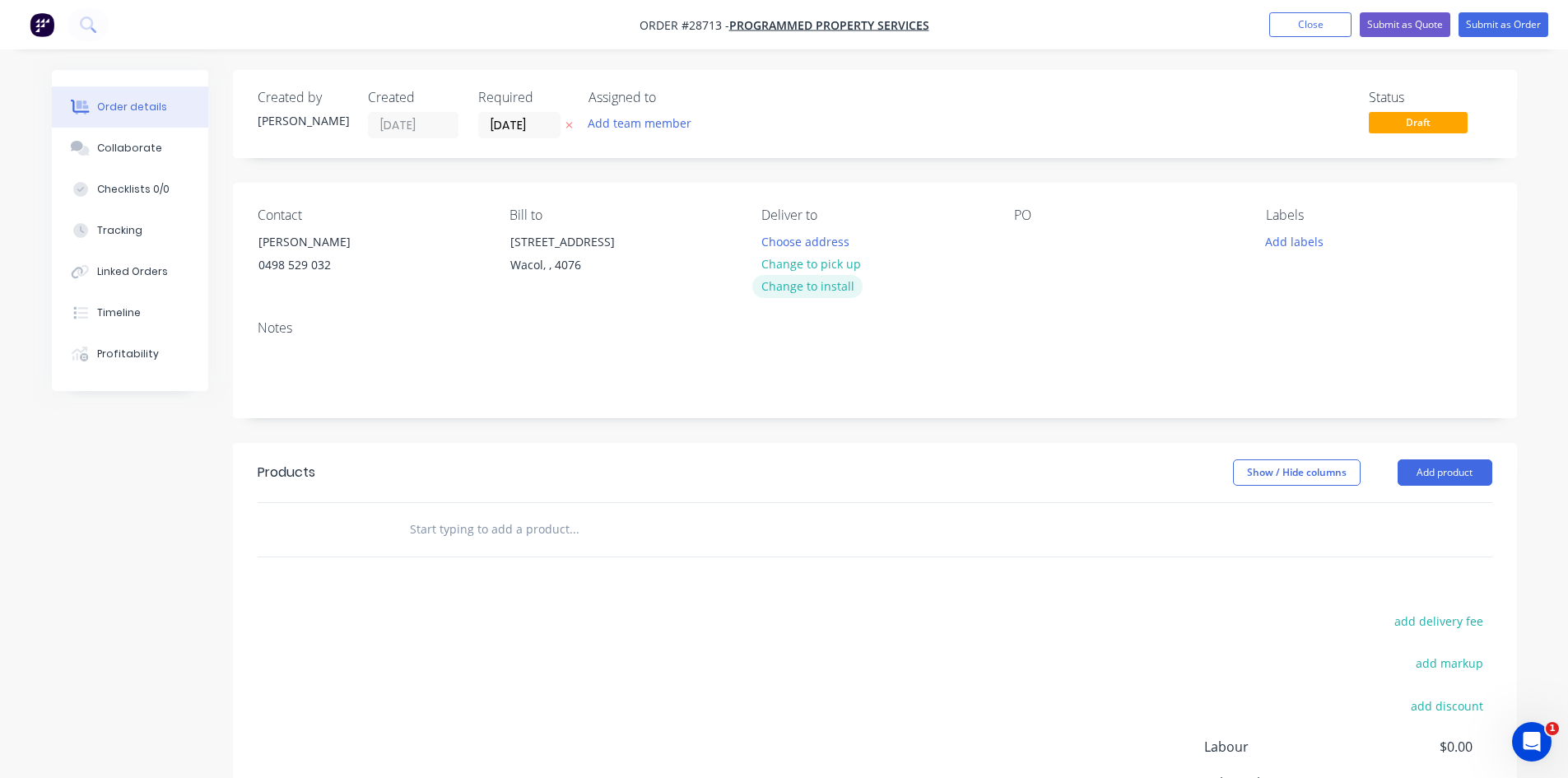
click at [836, 279] on button "Change to install" at bounding box center [807, 286] width 110 height 22
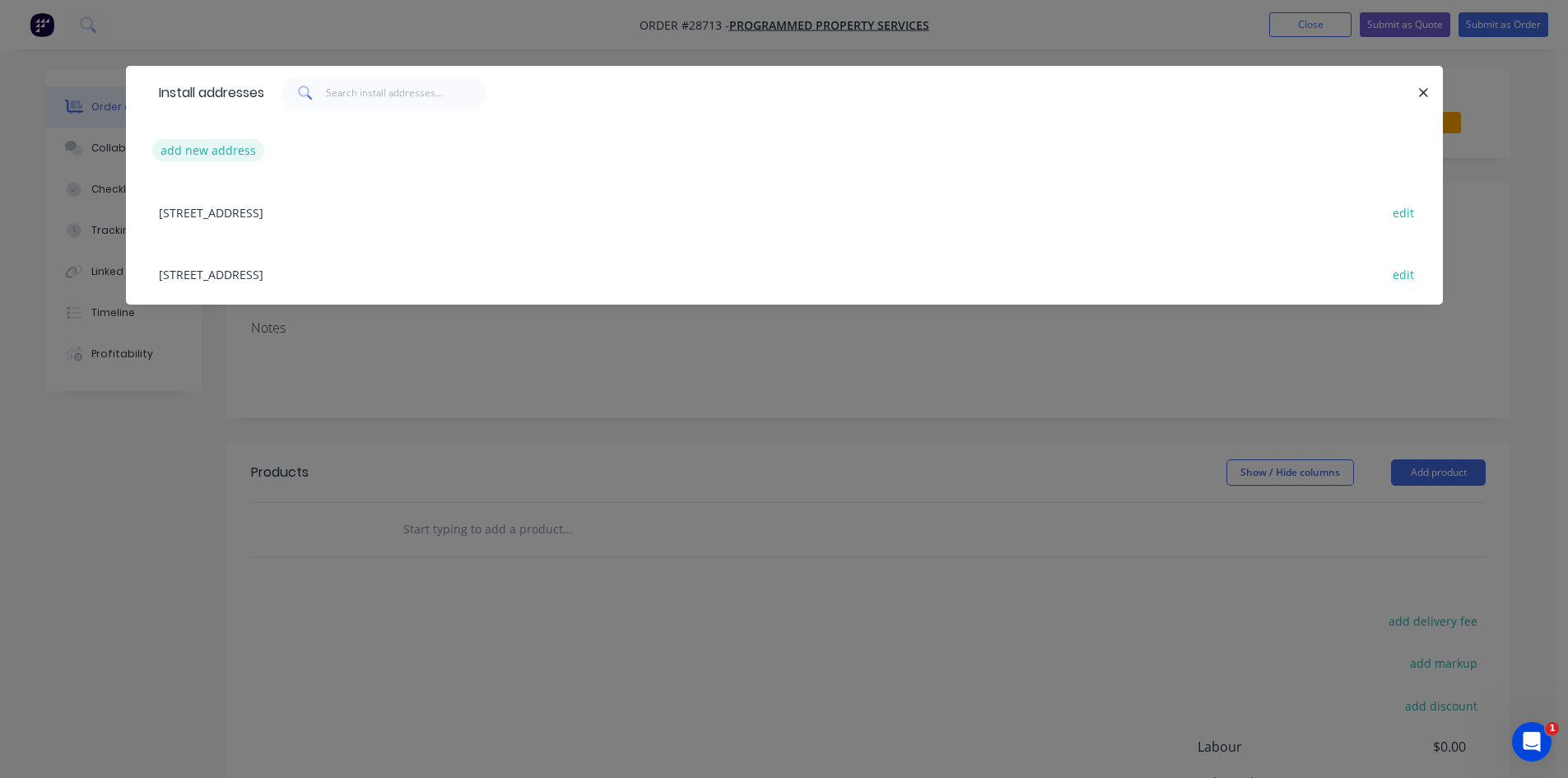
click at [242, 144] on button "add new address" at bounding box center [209, 150] width 113 height 22
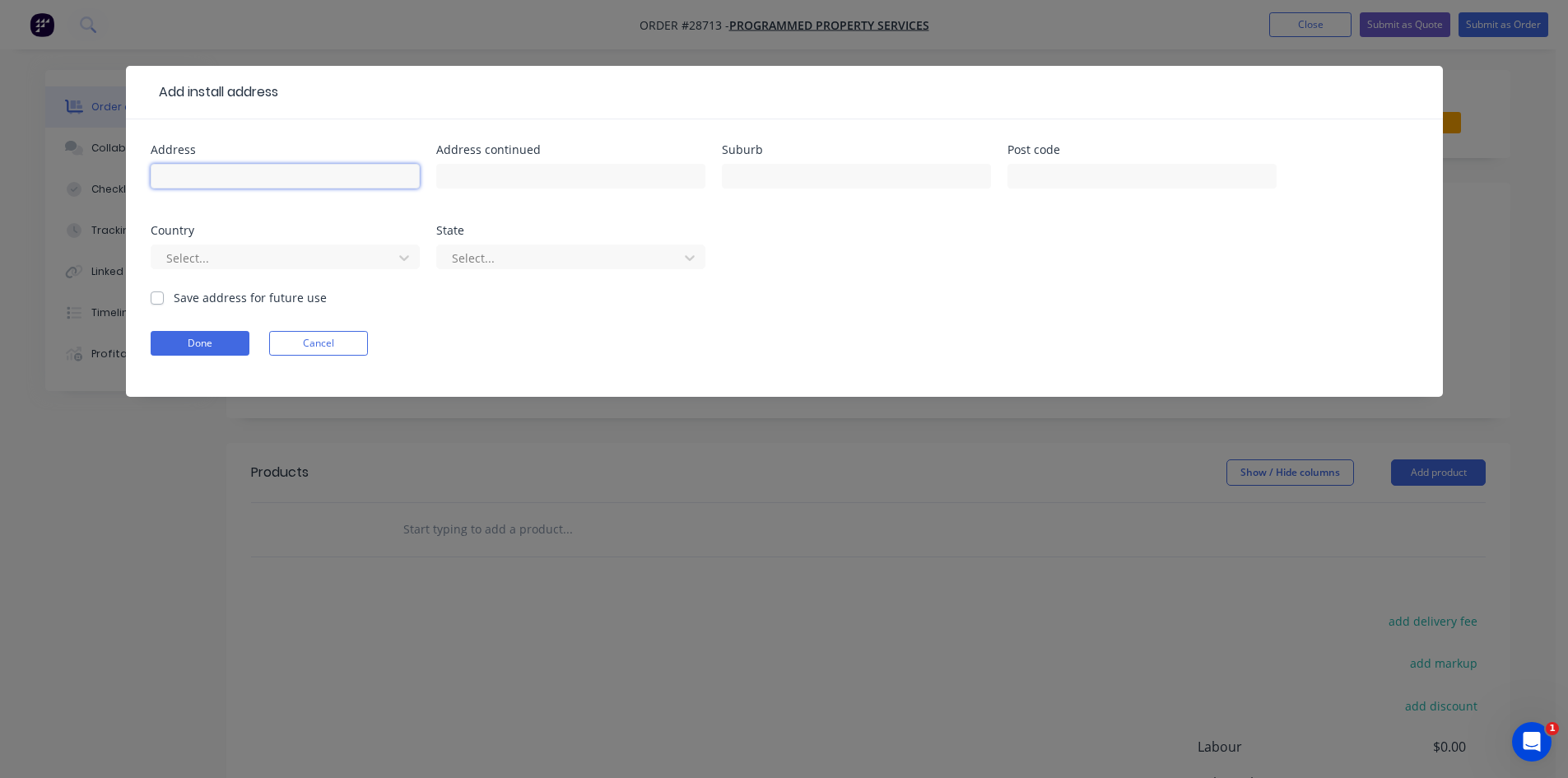
click at [231, 176] on input "text" at bounding box center [285, 176] width 269 height 25
type input "THE BOTTLE-O RAMBUTAN"
type input "[GEOGRAPHIC_DATA]"
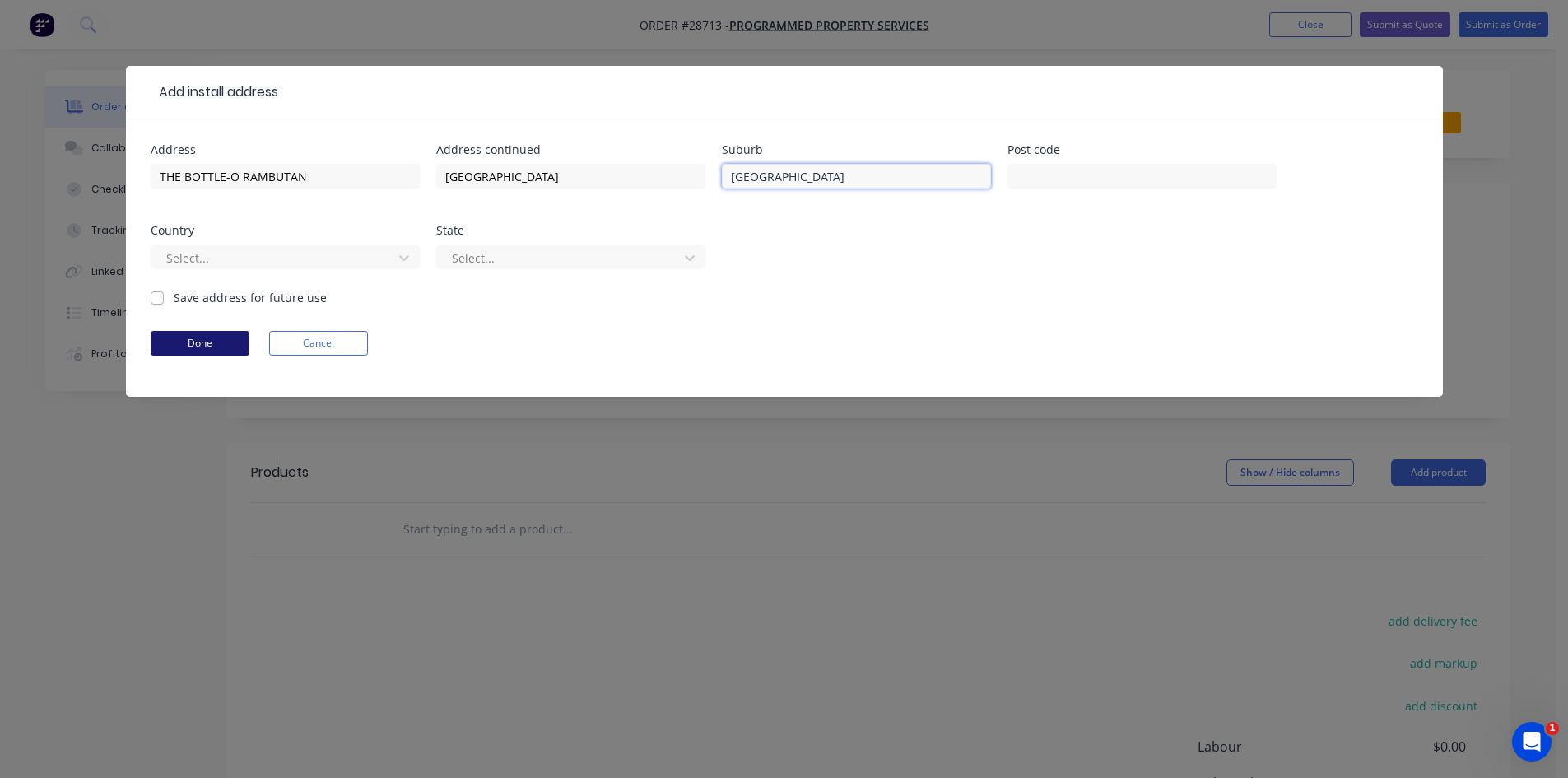
type input "[GEOGRAPHIC_DATA]"
click at [170, 348] on button "Done" at bounding box center [200, 343] width 99 height 25
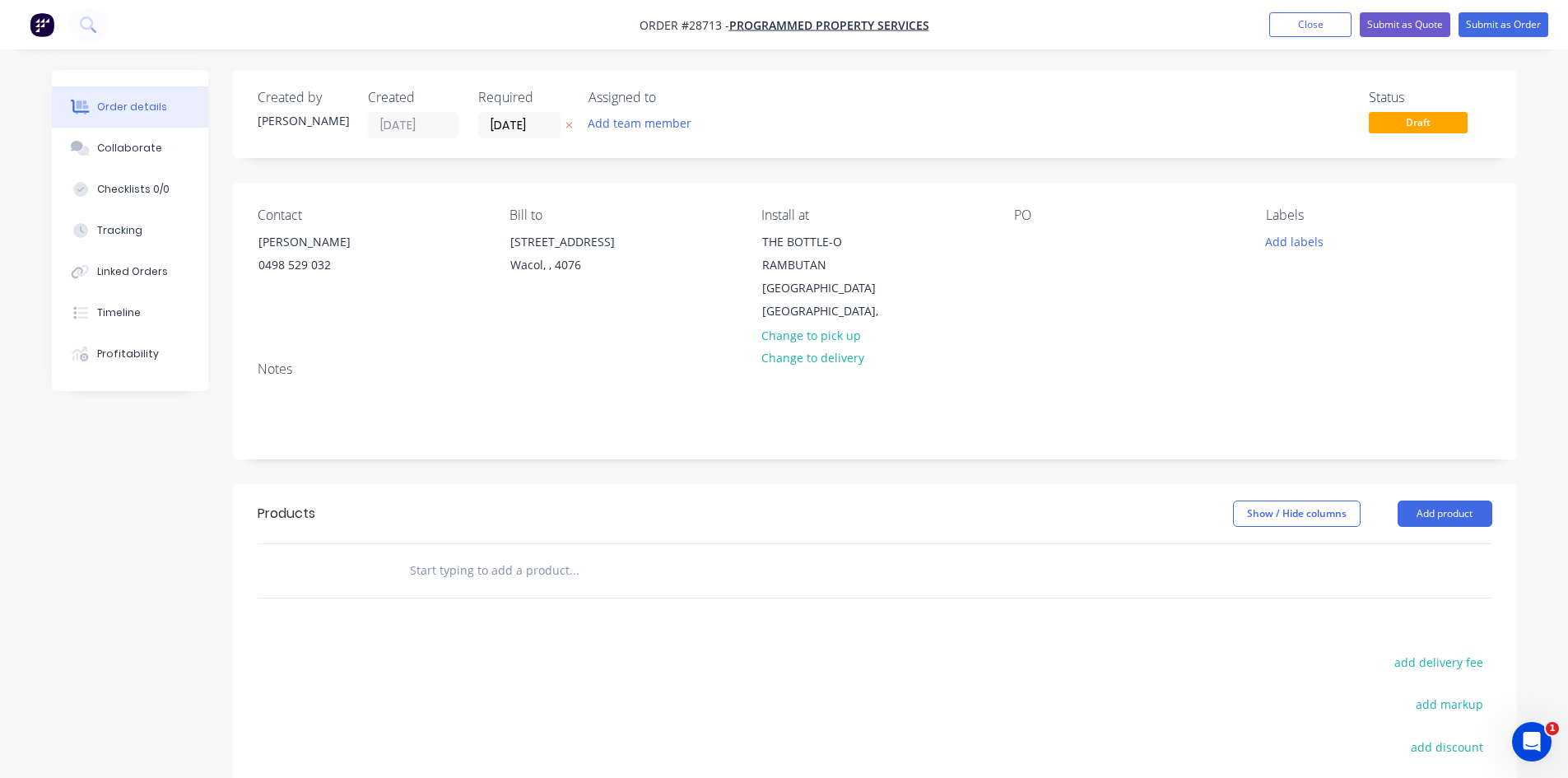
click at [447, 570] on input "text" at bounding box center [573, 571] width 329 height 33
click at [1439, 504] on button "Add product" at bounding box center [1445, 513] width 94 height 26
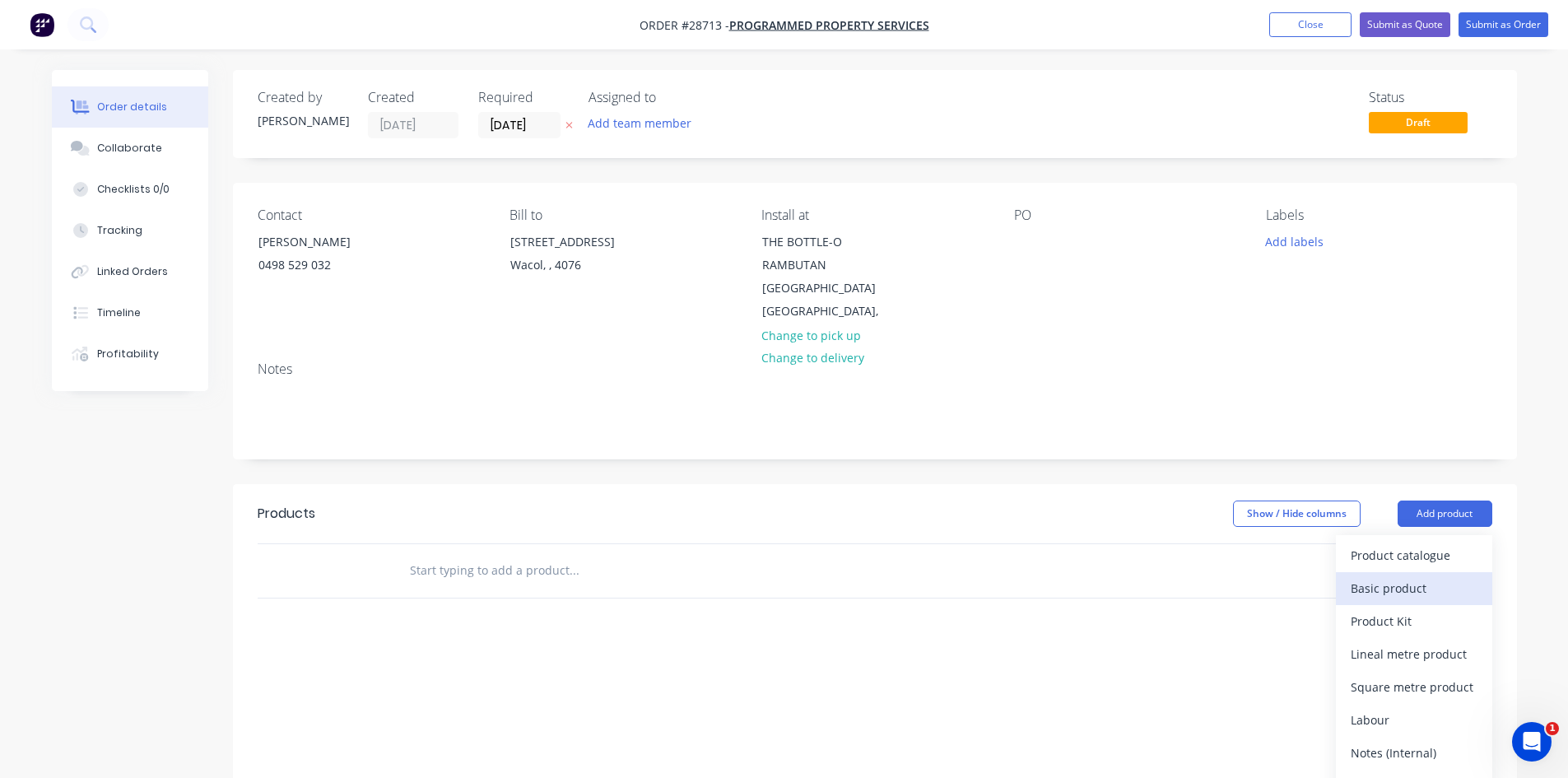
click at [1410, 583] on div "Basic product" at bounding box center [1414, 588] width 127 height 24
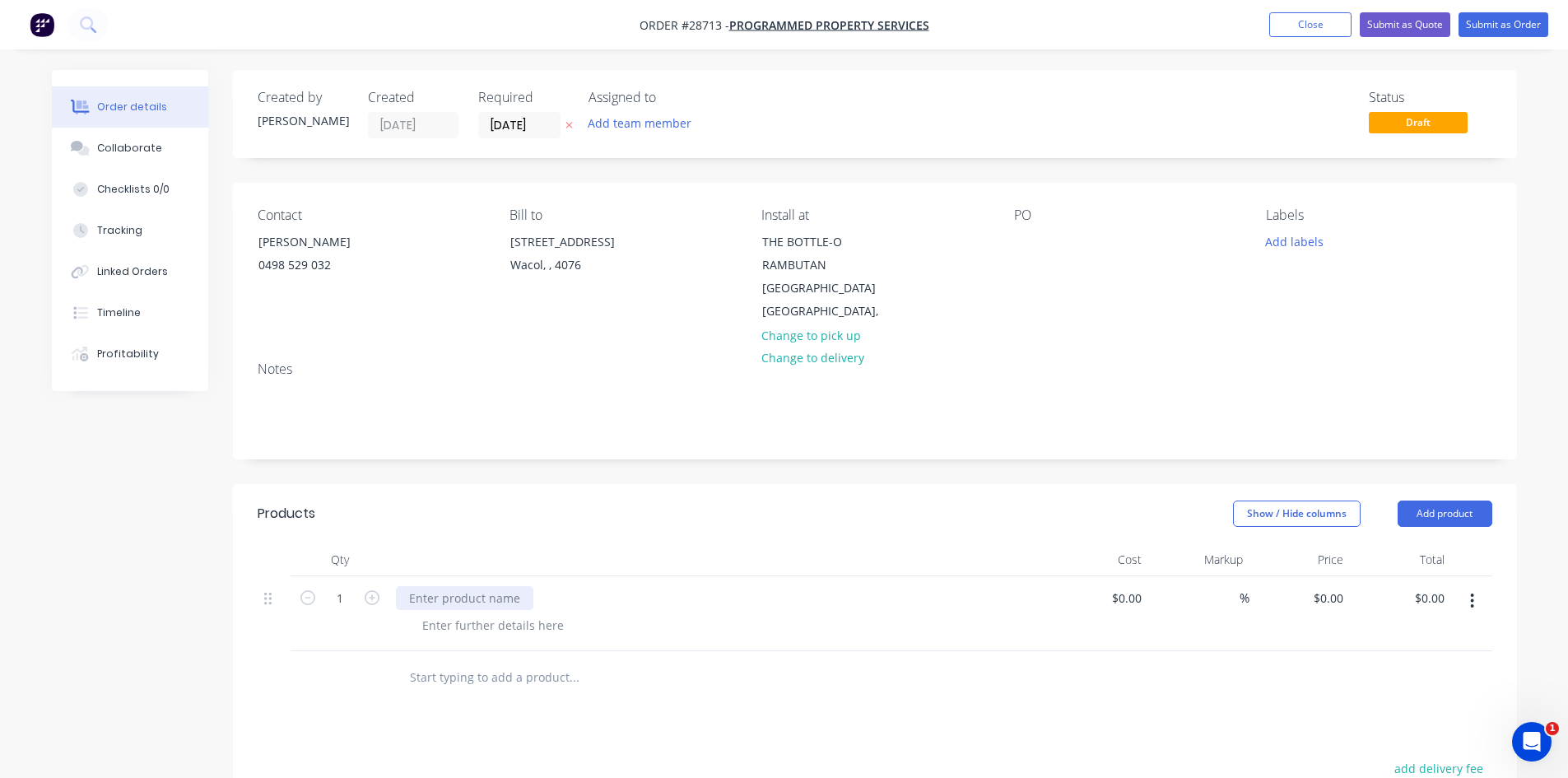
click at [490, 609] on div at bounding box center [464, 599] width 138 height 24
click at [461, 645] on div at bounding box center [493, 643] width 168 height 24
click at [429, 699] on input "text" at bounding box center [573, 696] width 329 height 33
type input "S"
type input "INSTALL ONLY"
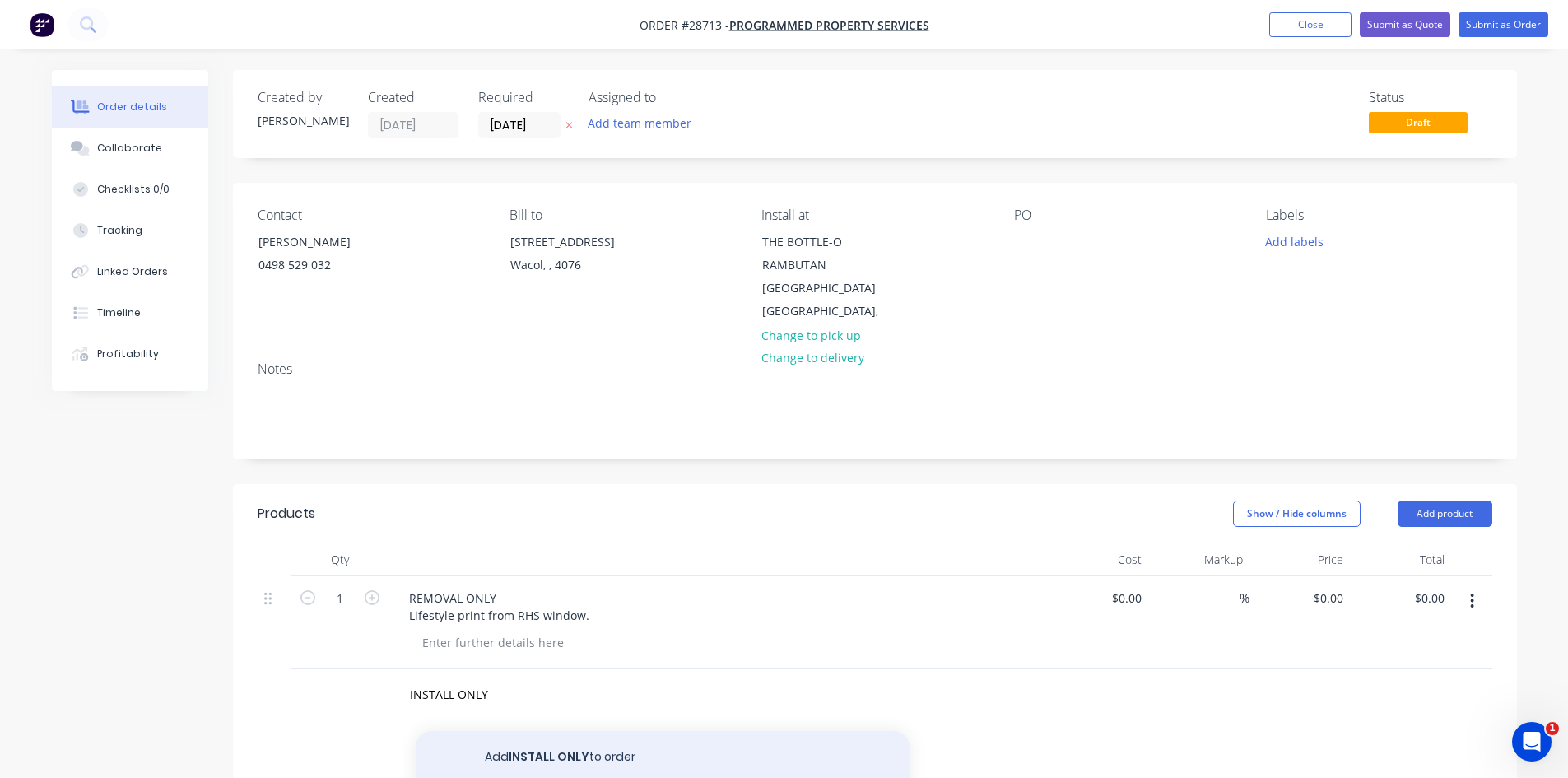
click at [530, 759] on button "Add INSTALL ONLY to order" at bounding box center [663, 758] width 494 height 53
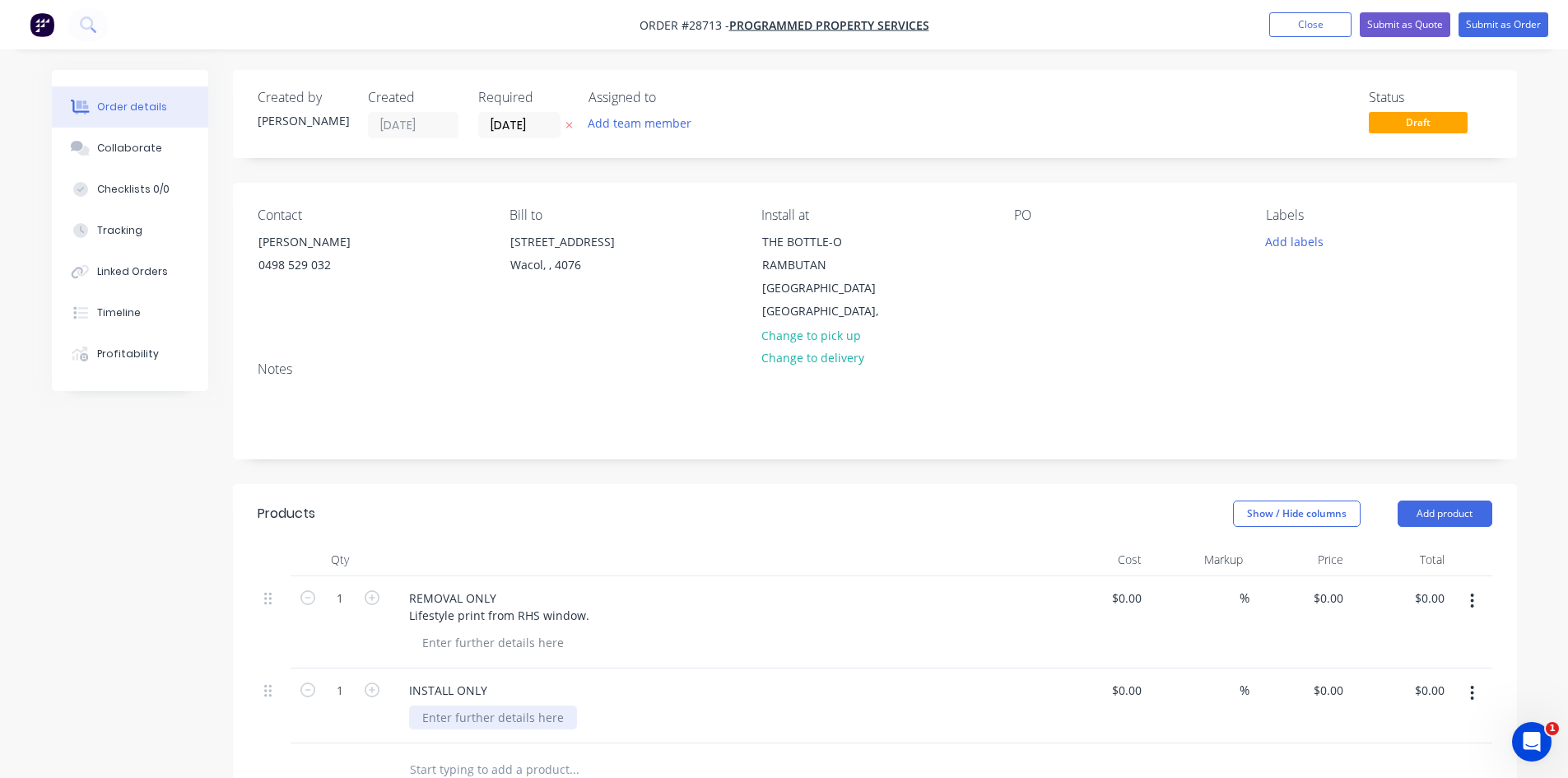
click at [429, 719] on div at bounding box center [493, 718] width 168 height 24
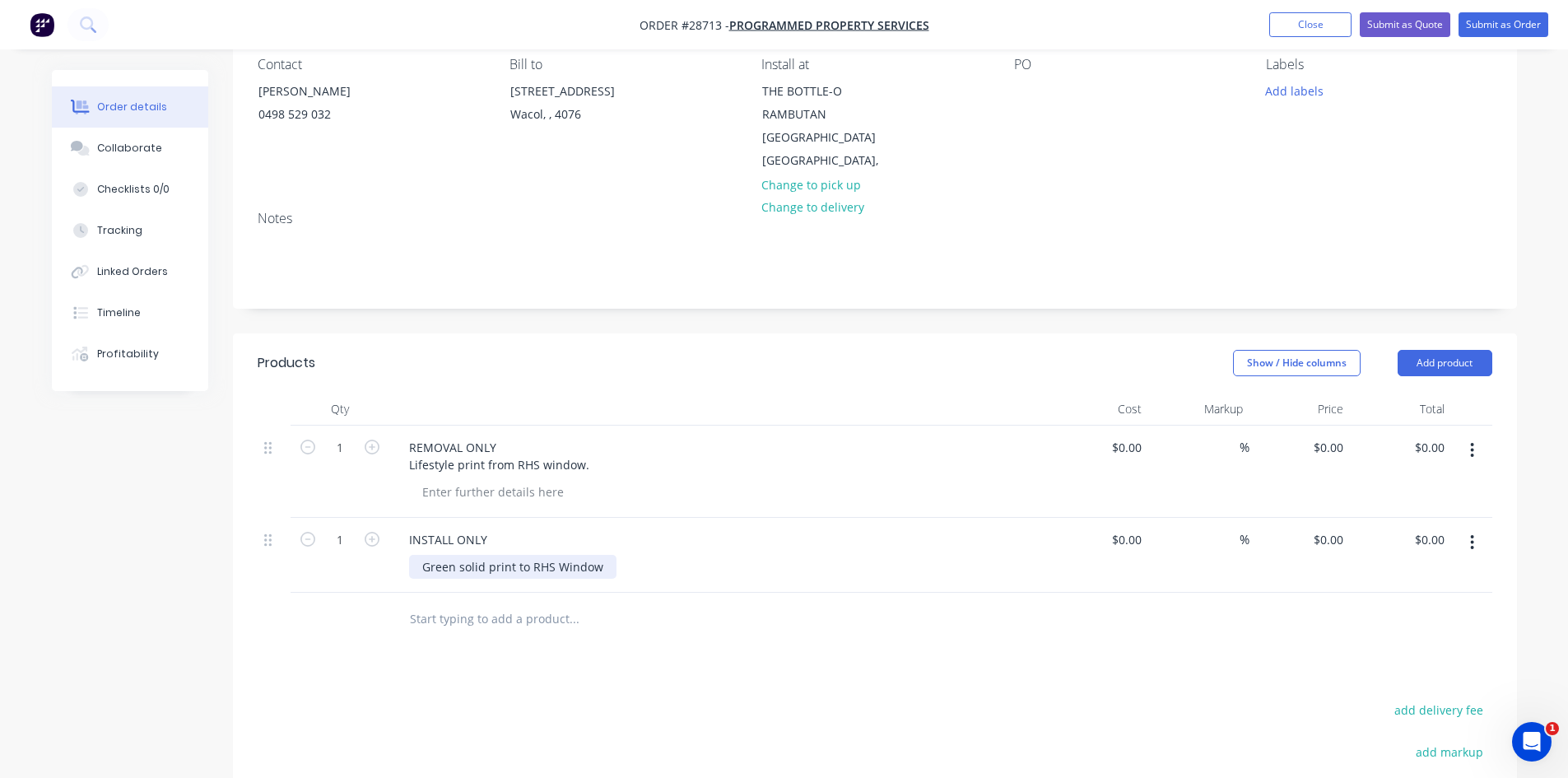
scroll to position [165, 0]
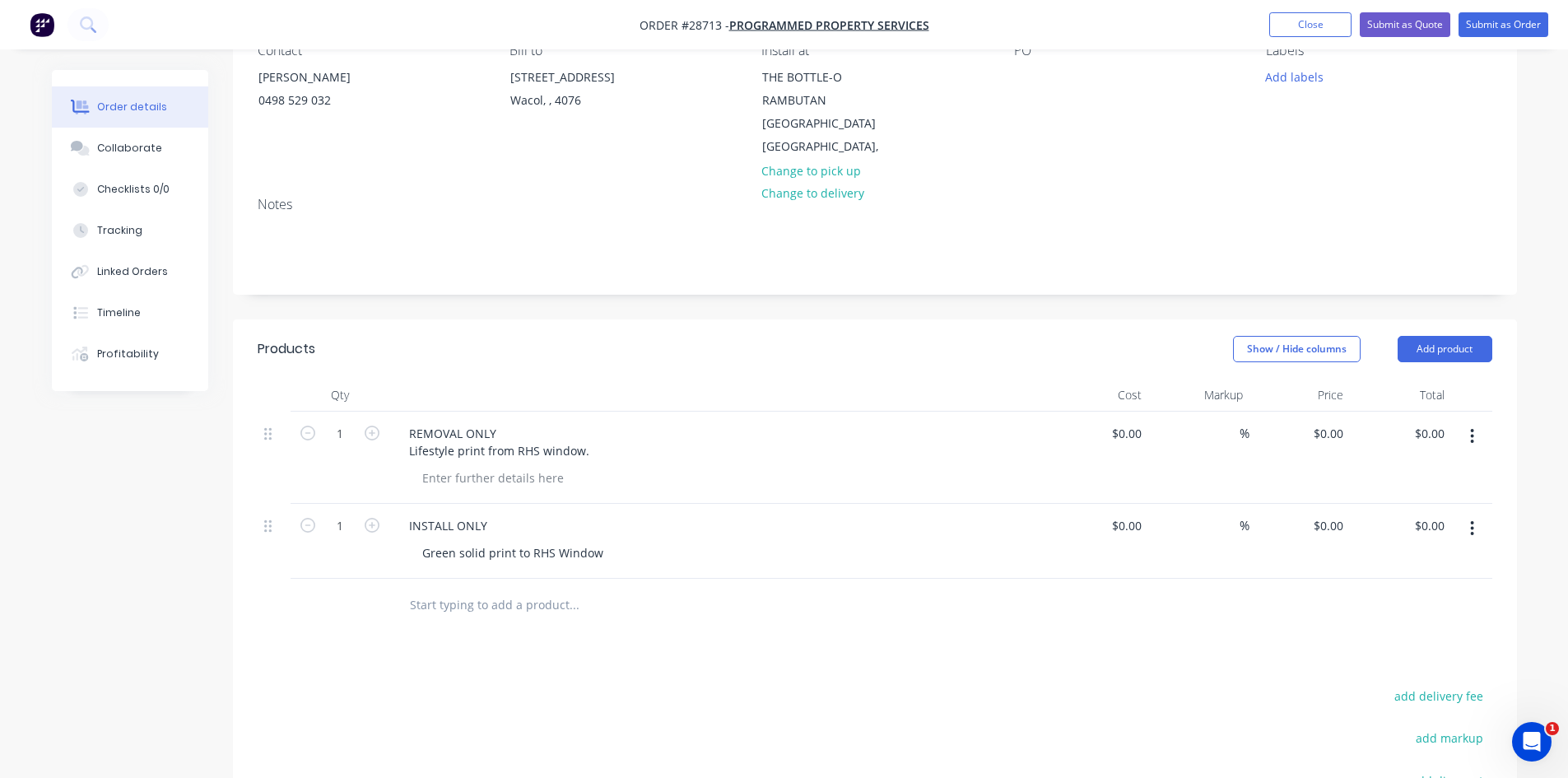
click at [424, 607] on input "text" at bounding box center [573, 606] width 329 height 33
type input "INSTALL ONLY"
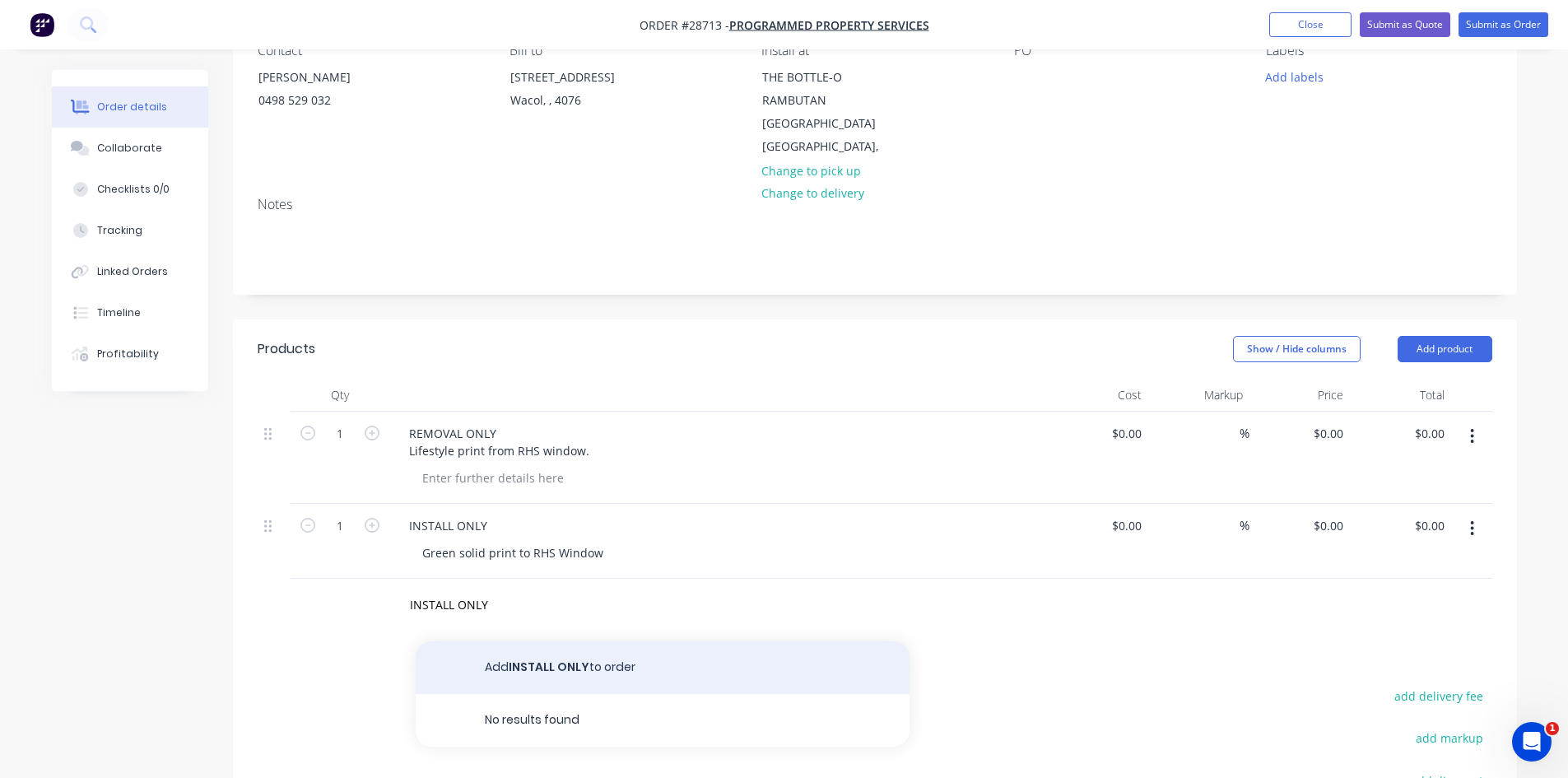
click at [564, 671] on button "Add INSTALL ONLY to order" at bounding box center [663, 668] width 494 height 53
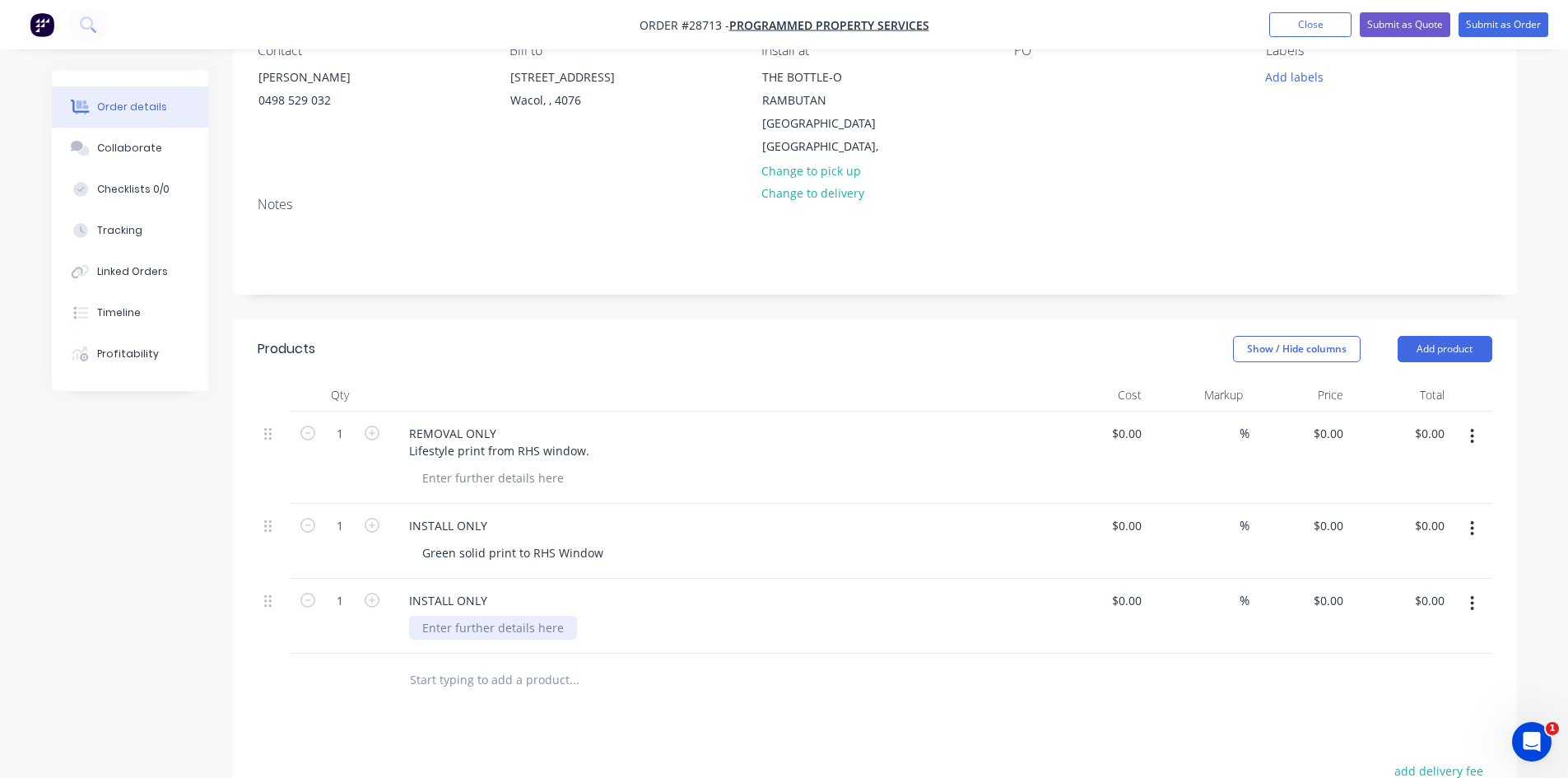
click at [488, 629] on div at bounding box center [493, 628] width 168 height 24
click at [1424, 441] on input "0.00" at bounding box center [1436, 434] width 31 height 24
type input "$0.00"
click at [1437, 605] on input "0.00" at bounding box center [1436, 601] width 31 height 24
type input "330"
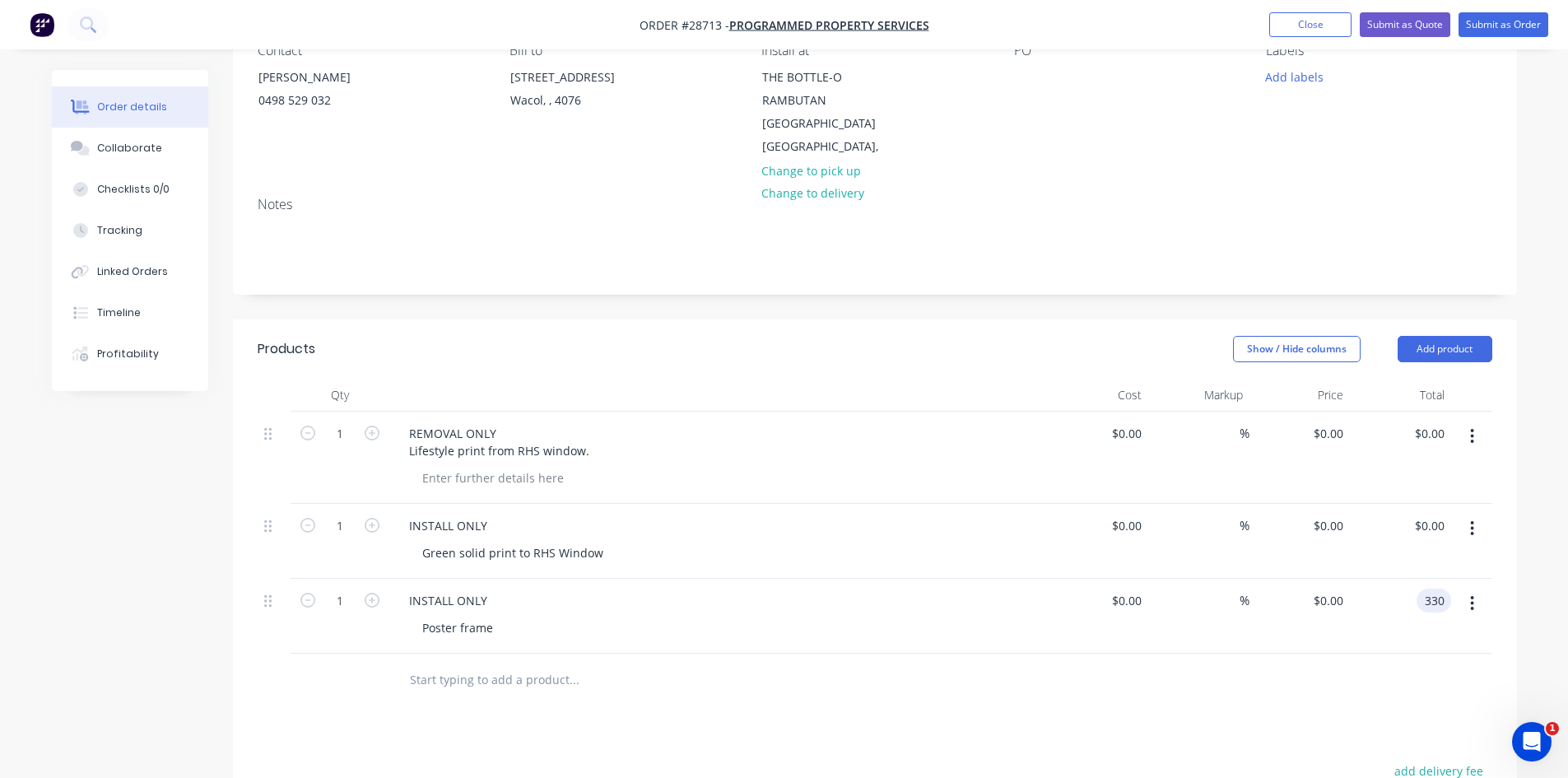
type input "$330.00"
click at [784, 735] on div "Products Show / Hide columns Add product Qty Cost Markup Price Total 1 REMOVAL …" at bounding box center [875, 710] width 1284 height 784
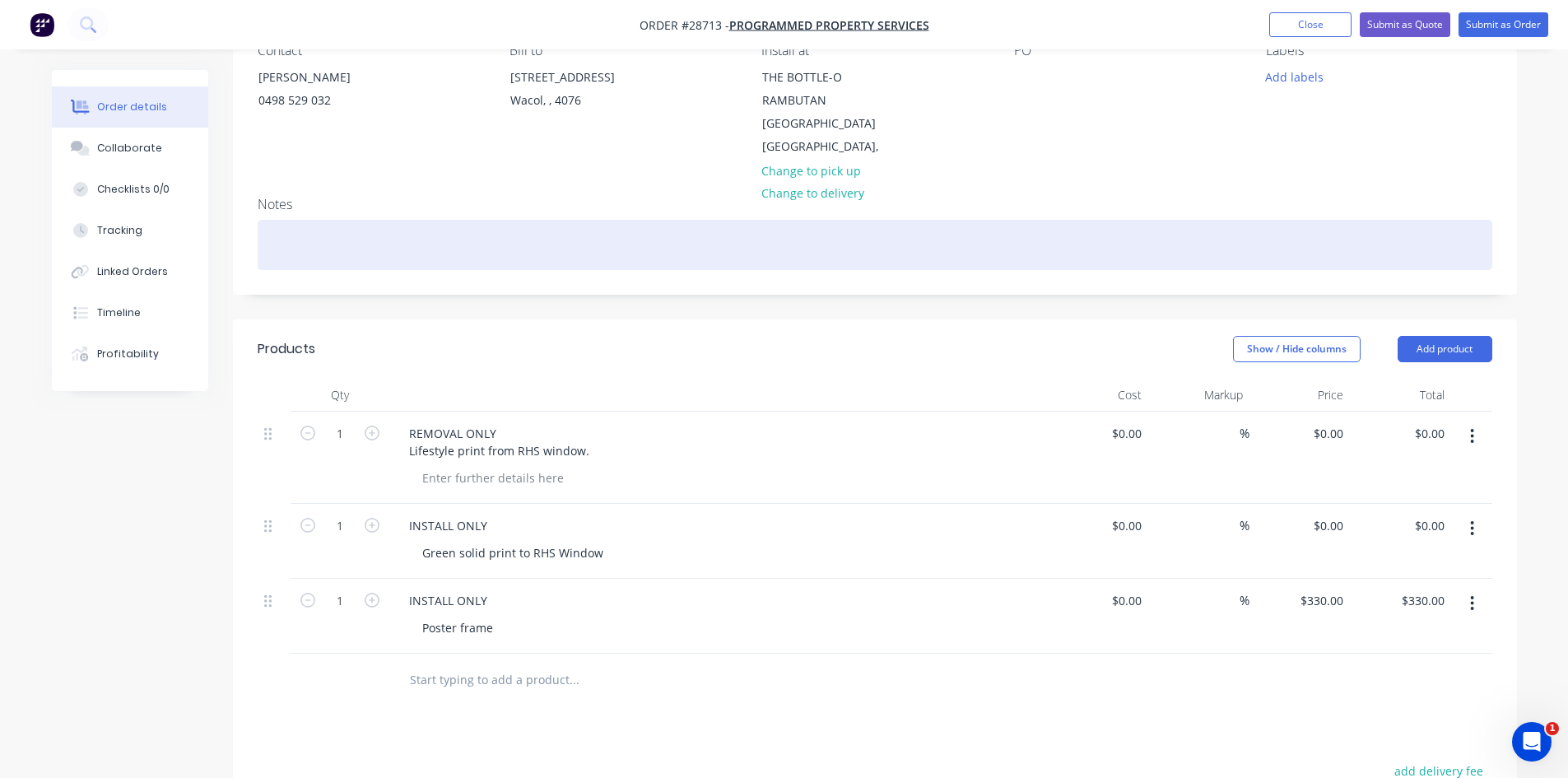
click at [341, 255] on div at bounding box center [876, 245] width 1235 height 50
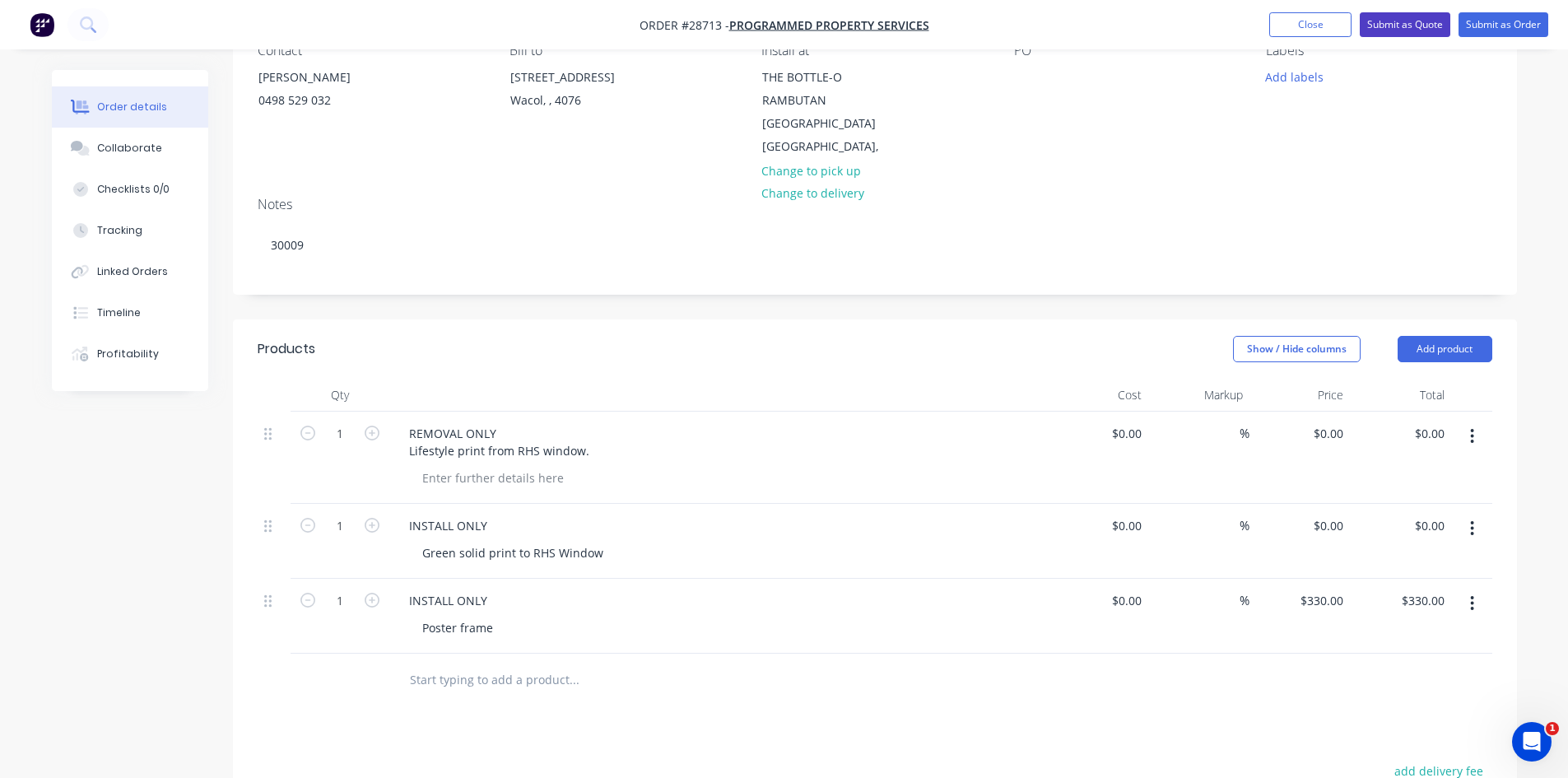
click at [1378, 24] on button "Submit as Quote" at bounding box center [1405, 24] width 91 height 25
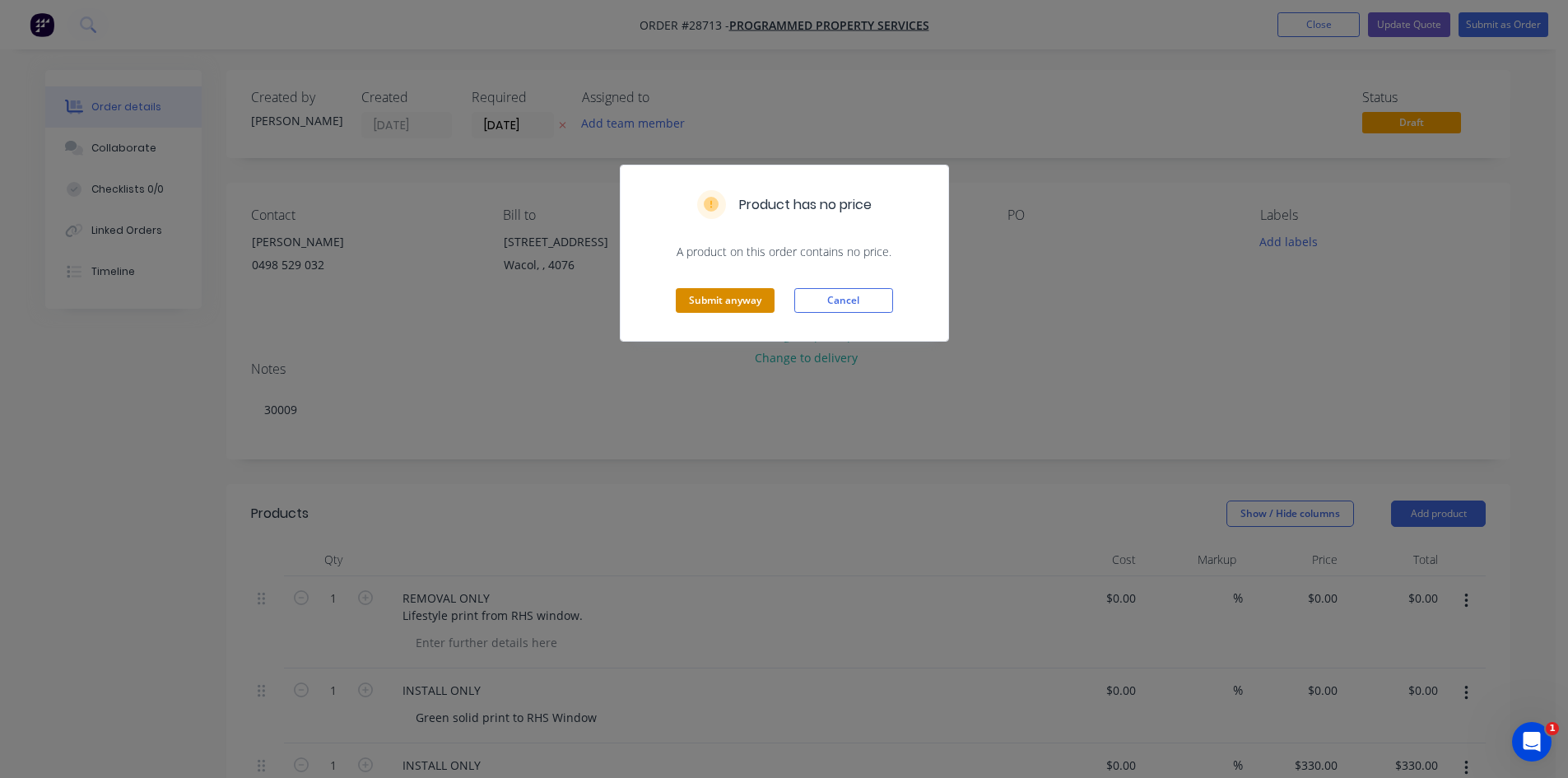
click at [738, 294] on button "Submit anyway" at bounding box center [725, 301] width 99 height 25
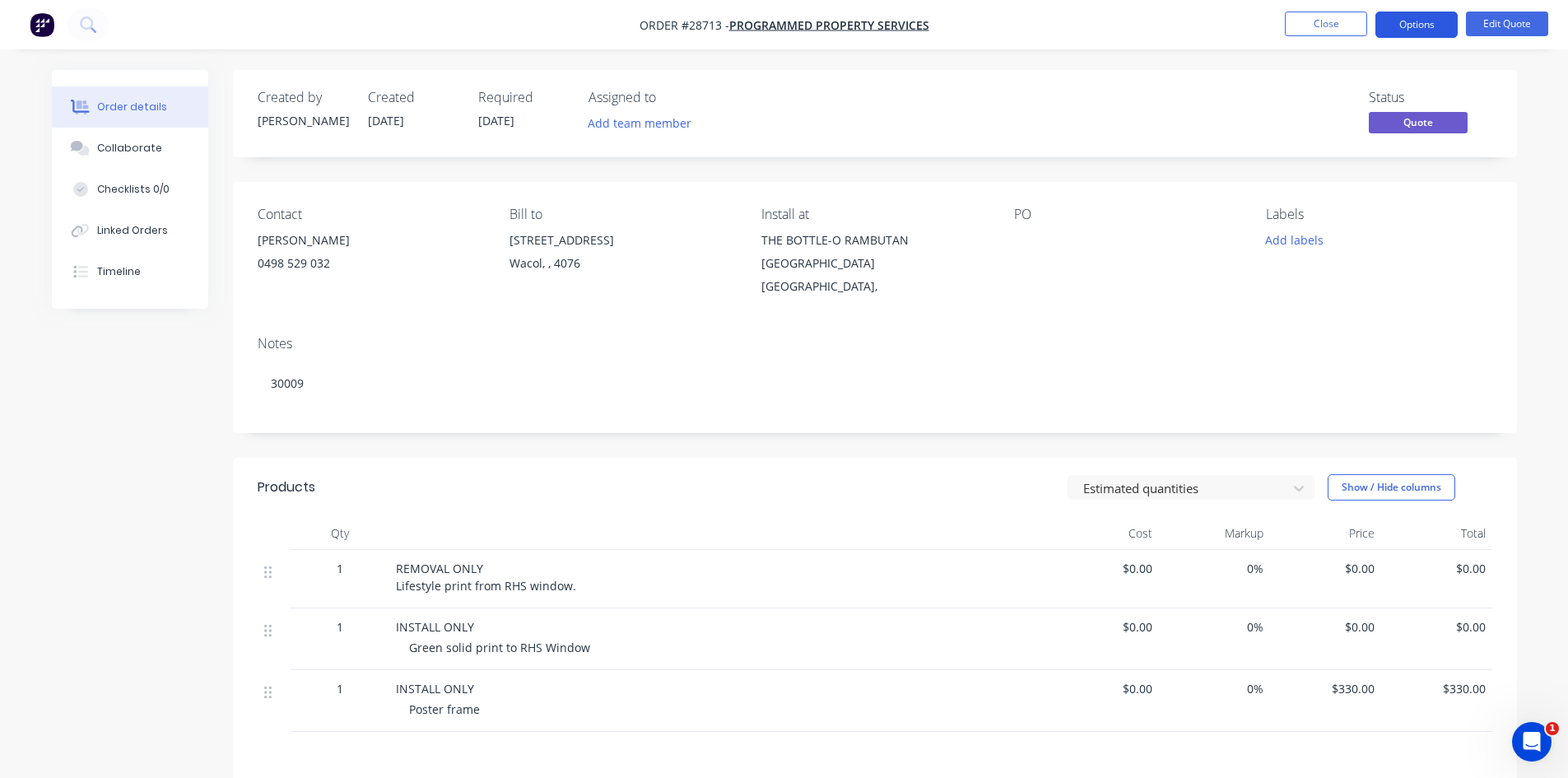
click at [1420, 22] on button "Options" at bounding box center [1416, 24] width 82 height 26
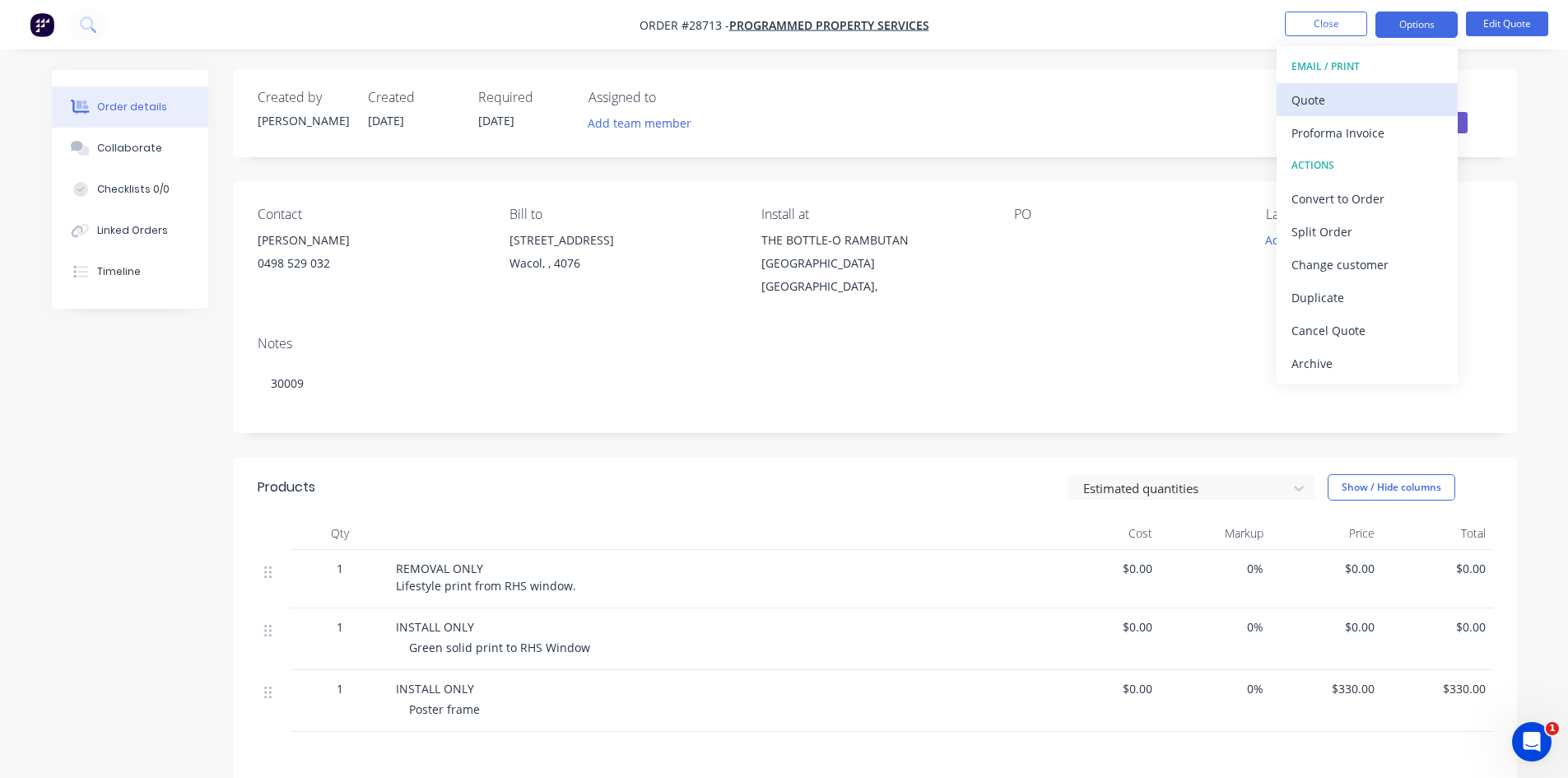
click at [1311, 105] on div "Quote" at bounding box center [1367, 100] width 152 height 24
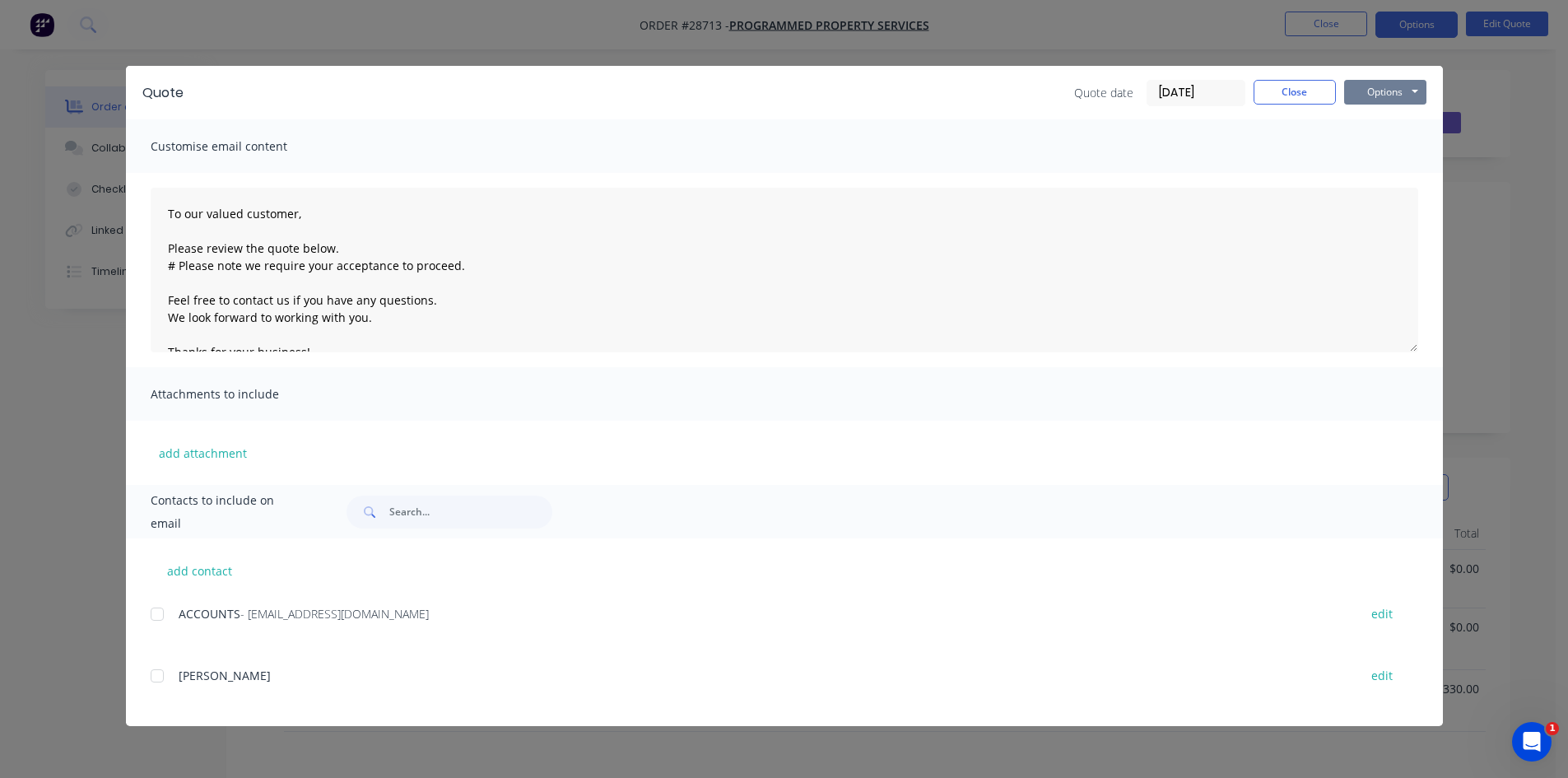
click at [1371, 86] on button "Options" at bounding box center [1385, 92] width 82 height 25
click at [1406, 150] on button "Print" at bounding box center [1397, 148] width 105 height 27
click at [1407, 88] on button "Options" at bounding box center [1385, 92] width 82 height 25
type textarea "To our valued customer, Please review the quote below. # Please note we require…"
click at [1257, 89] on button "Close" at bounding box center [1294, 92] width 82 height 25
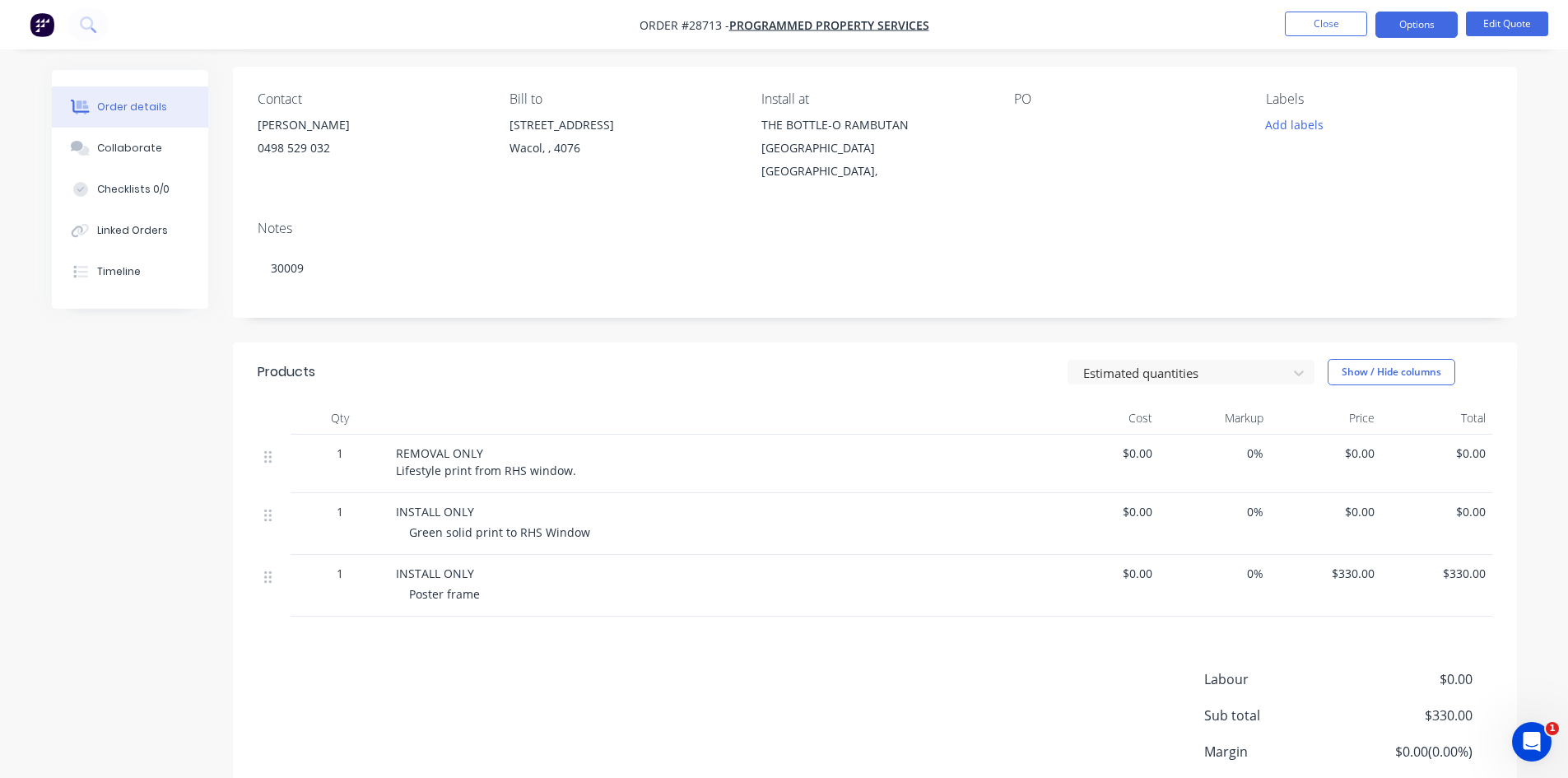
scroll to position [247, 0]
